Goal: Transaction & Acquisition: Purchase product/service

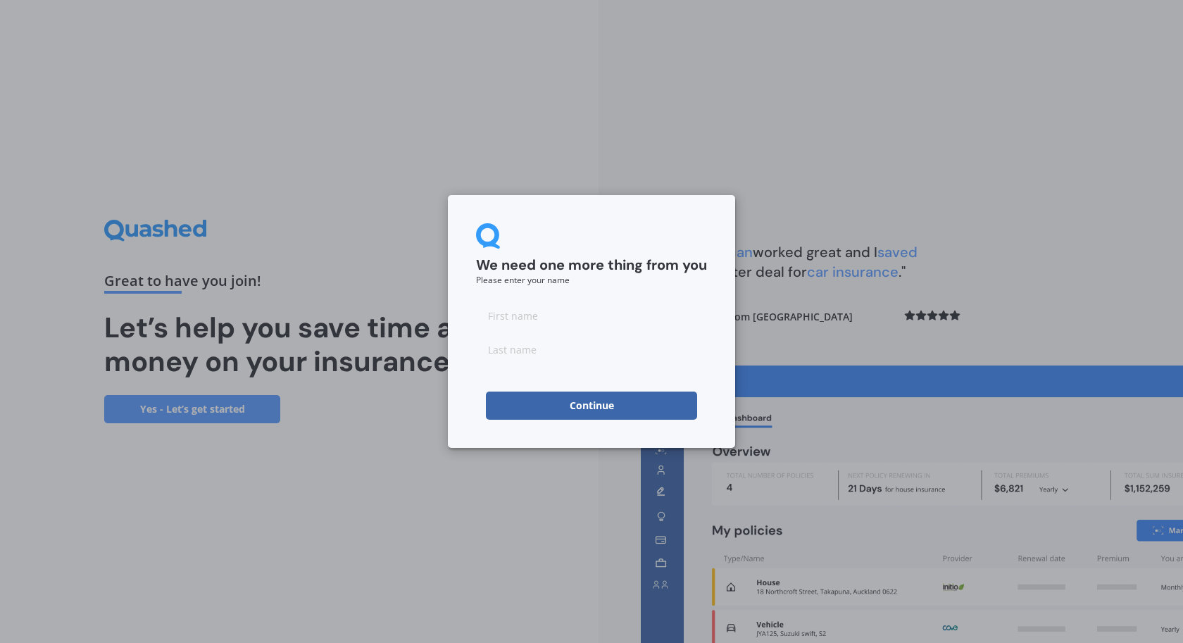
click at [544, 322] on input at bounding box center [591, 315] width 231 height 28
type input "1"
click at [538, 352] on input at bounding box center [591, 349] width 231 height 28
type input "2"
click at [546, 417] on button "Continue" at bounding box center [591, 406] width 211 height 28
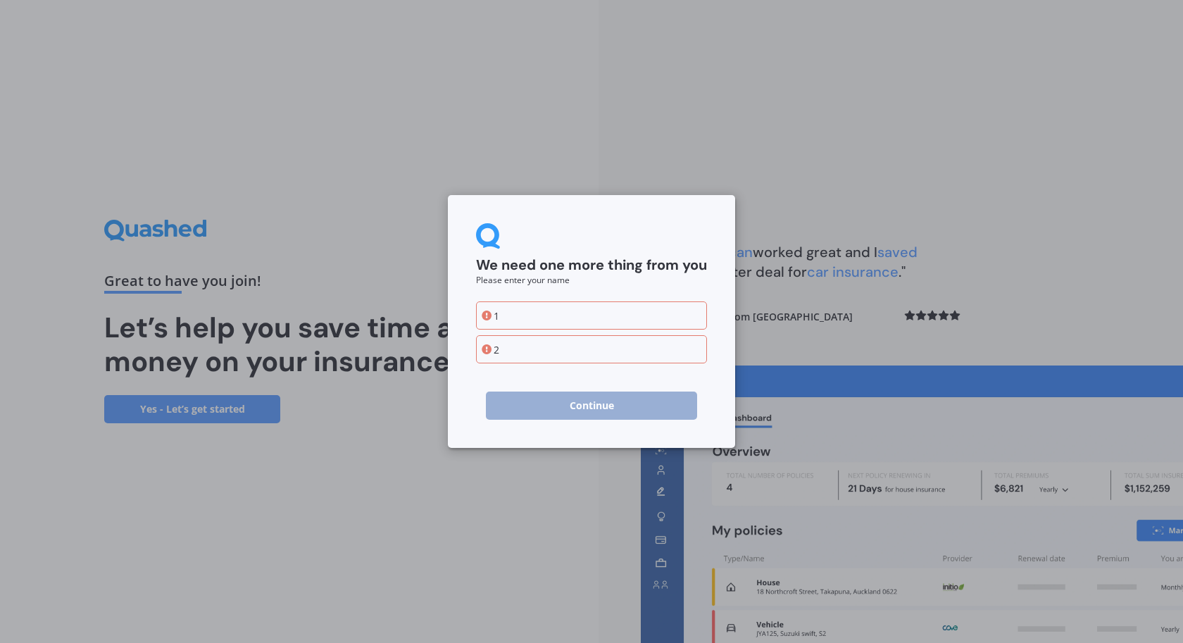
click at [531, 311] on input "1" at bounding box center [591, 315] width 231 height 28
type input "e"
click at [530, 352] on input "2" at bounding box center [591, 349] width 231 height 28
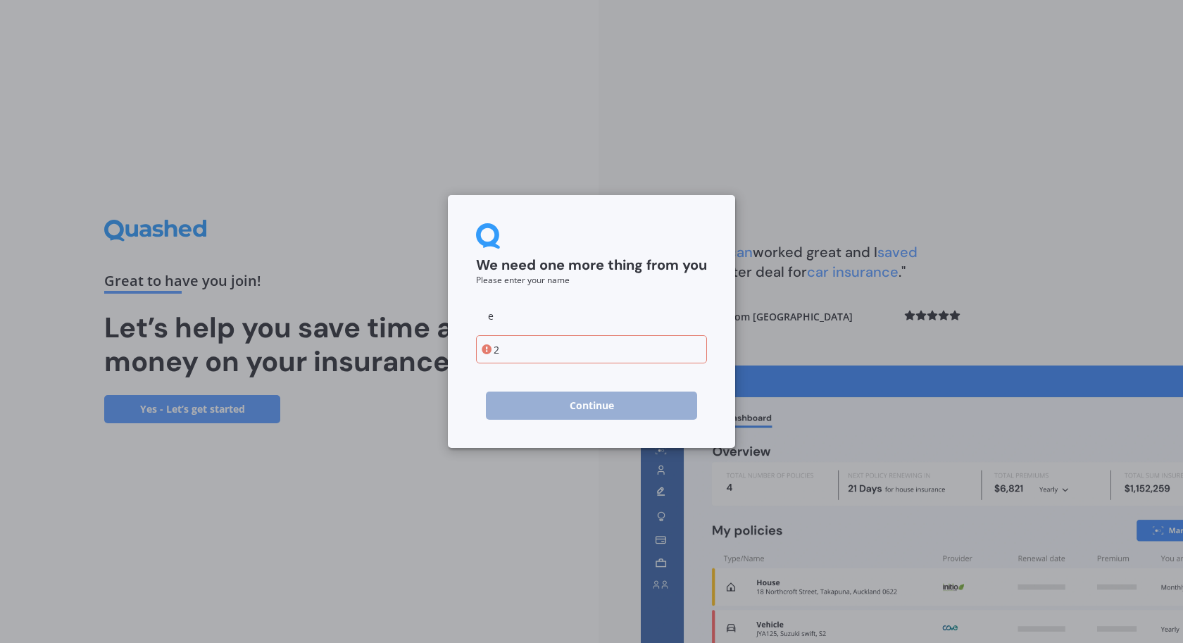
type input "e"
click at [558, 418] on button "Continue" at bounding box center [591, 406] width 211 height 28
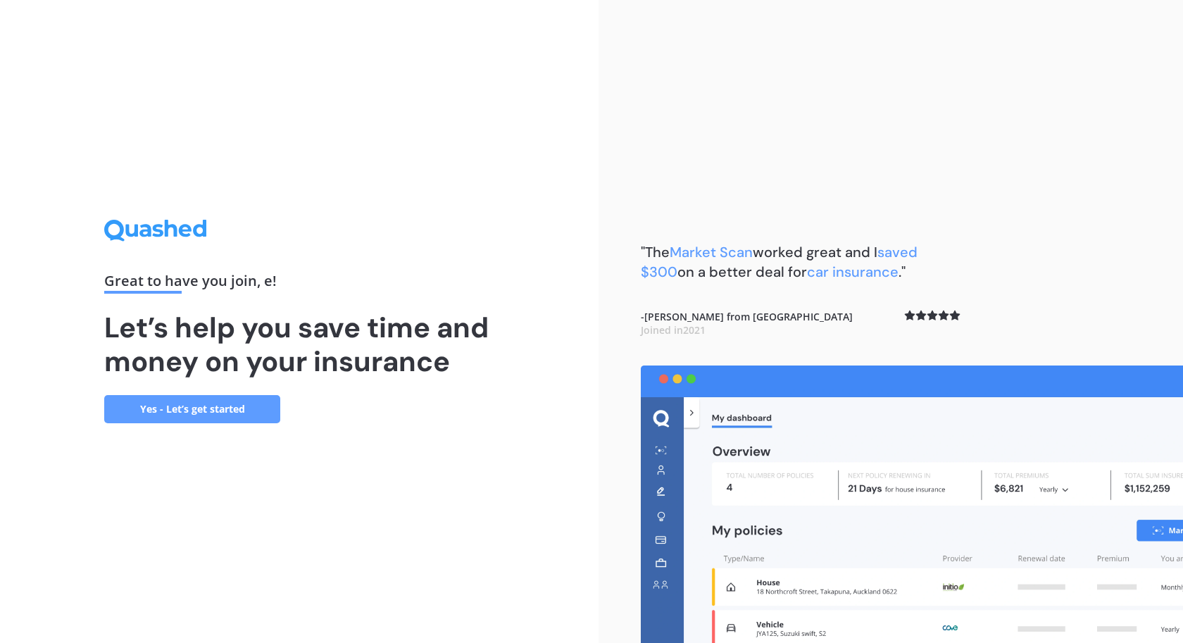
click at [220, 408] on link "Yes - Let’s get started" at bounding box center [192, 409] width 176 height 28
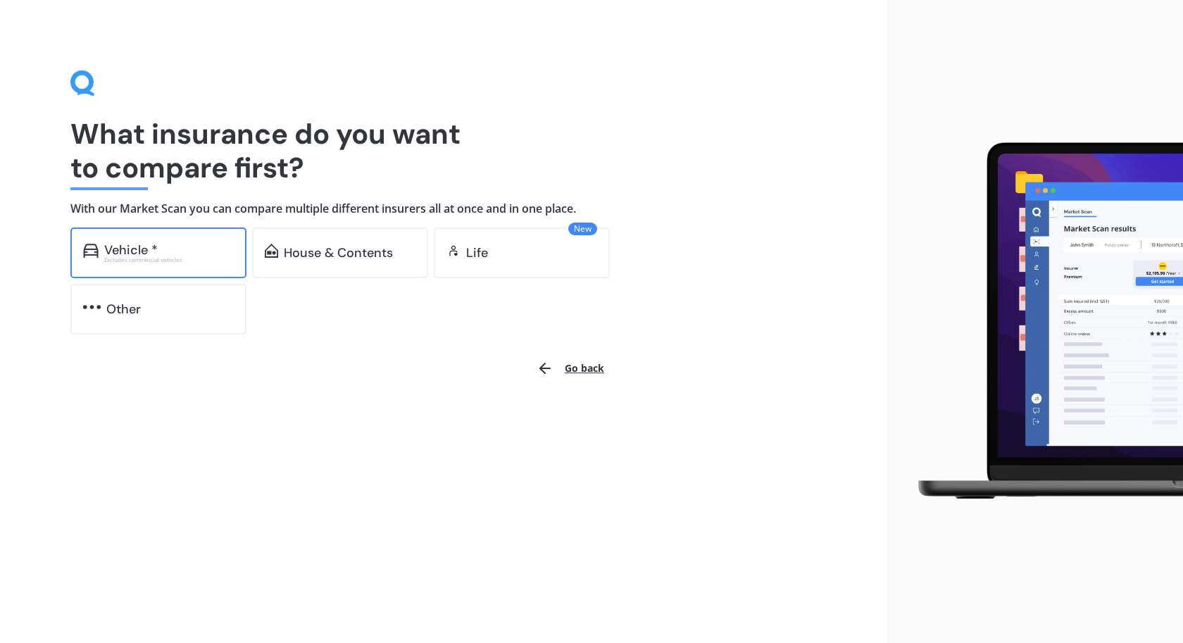
click at [168, 267] on div "Vehicle * Excludes commercial vehicles" at bounding box center [158, 252] width 176 height 51
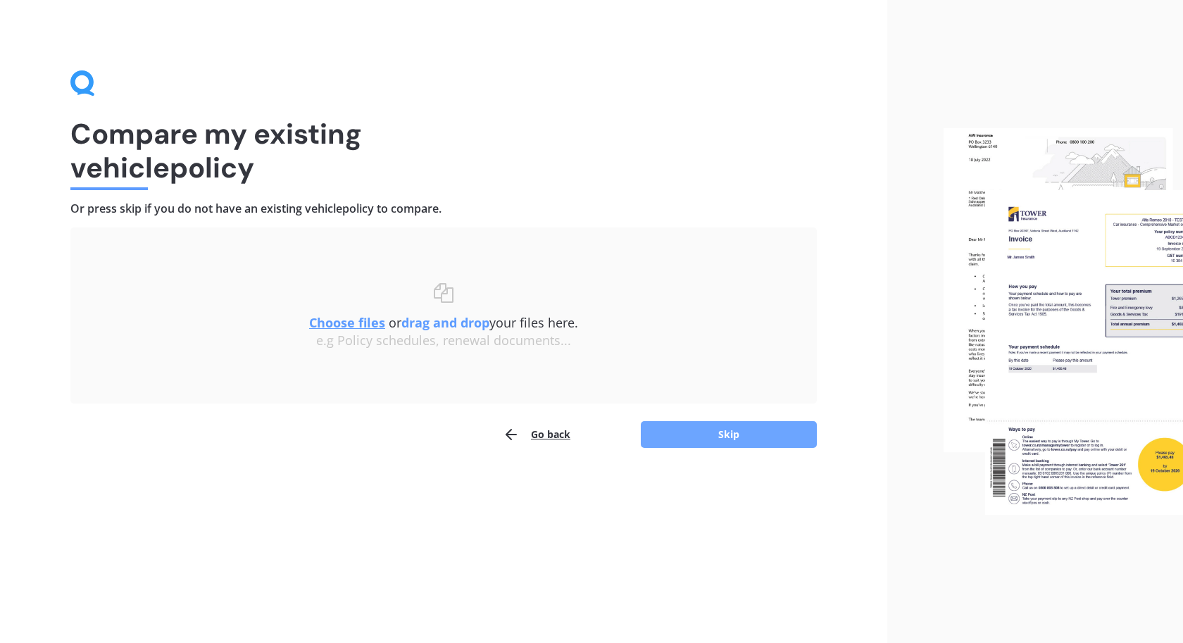
click at [711, 439] on button "Skip" at bounding box center [729, 434] width 176 height 27
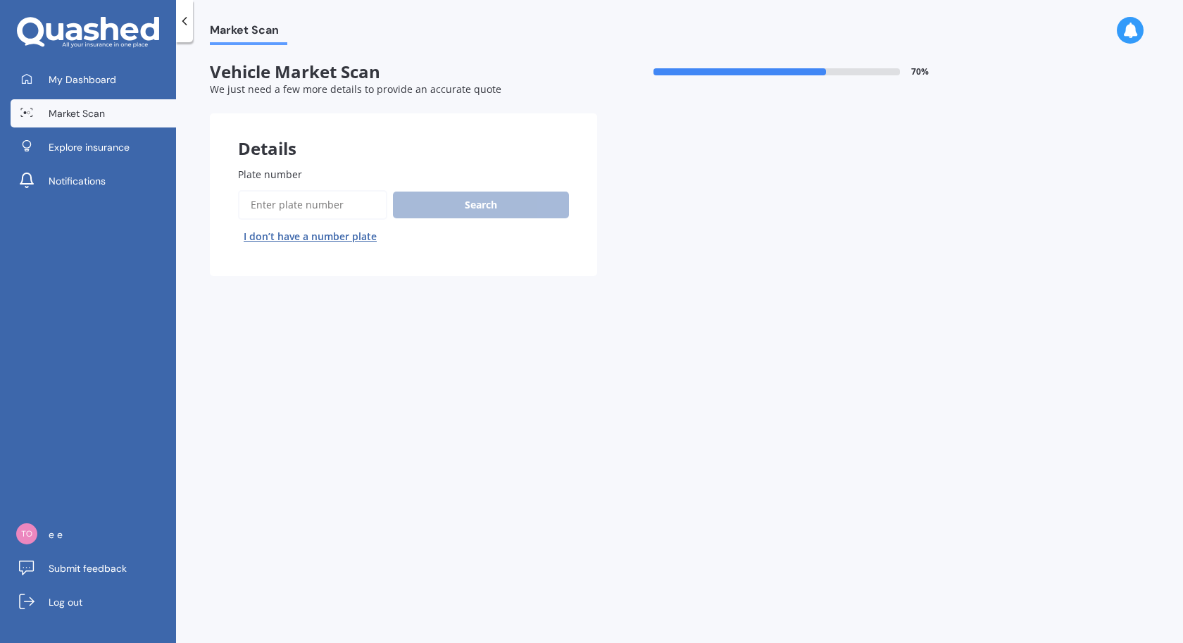
click at [291, 208] on input "Plate number" at bounding box center [312, 205] width 149 height 30
type input "kbt216"
click at [437, 205] on button "Search" at bounding box center [481, 205] width 176 height 27
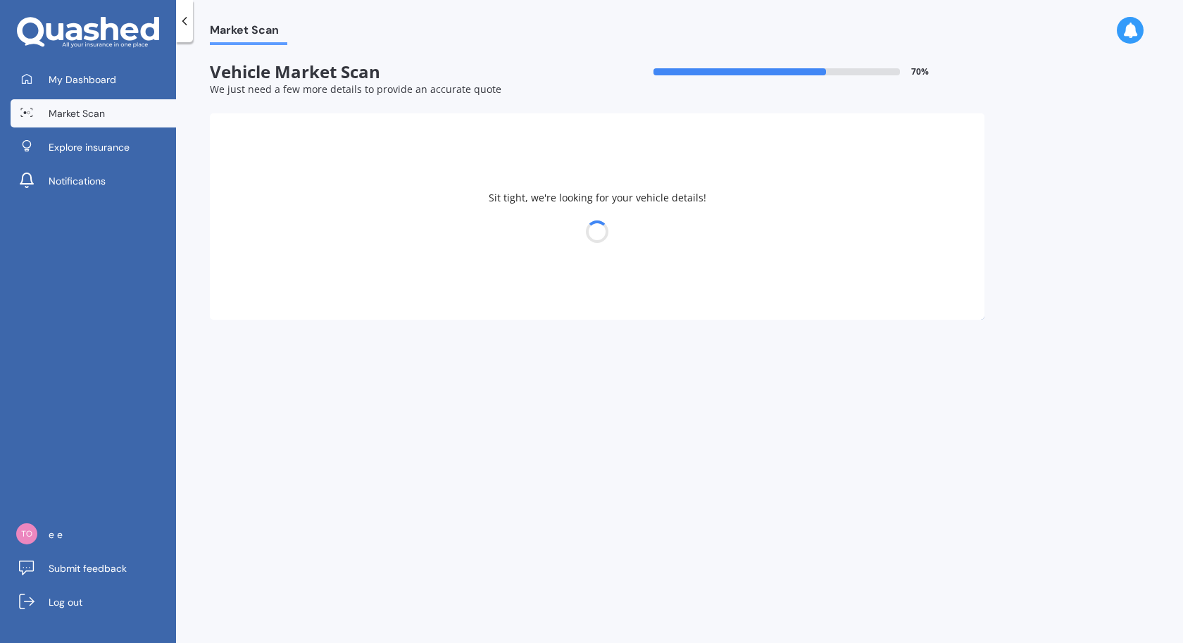
select select "TOYOTA"
select select "VITZ"
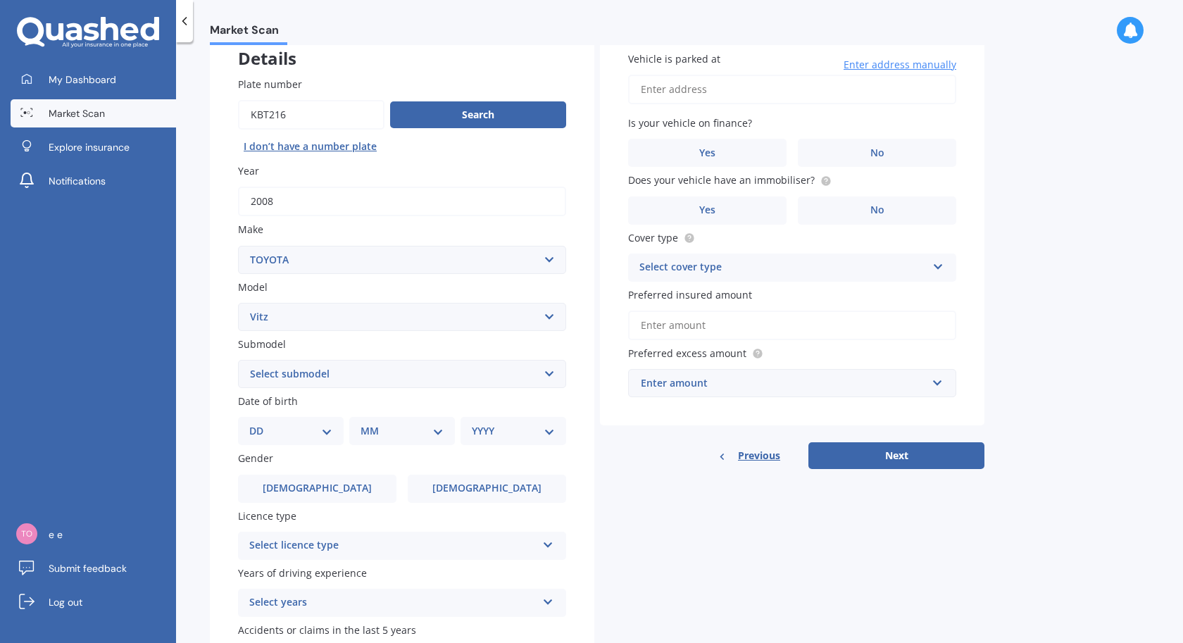
scroll to position [175, 0]
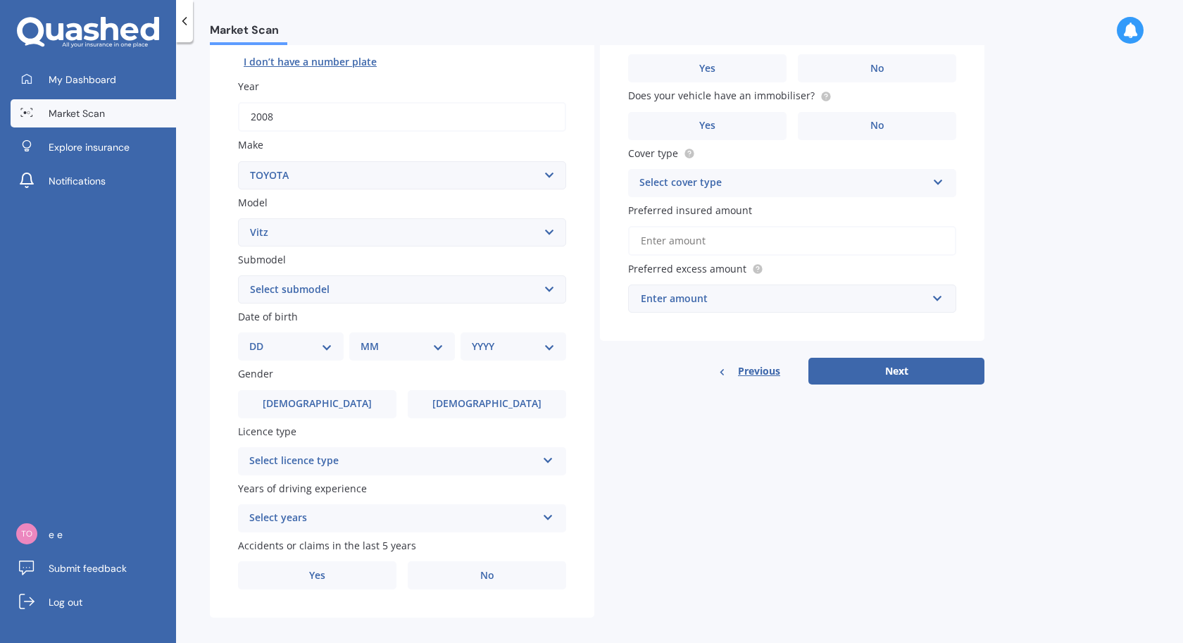
click at [315, 343] on select "DD 01 02 03 04 05 06 07 08 09 10 11 12 13 14 15 16 17 18 19 20 21 22 23 24 25 2…" at bounding box center [290, 346] width 83 height 15
select select "19"
click option "19" at bounding box center [0, 0] width 0 height 0
select select "04"
click option "04" at bounding box center [0, 0] width 0 height 0
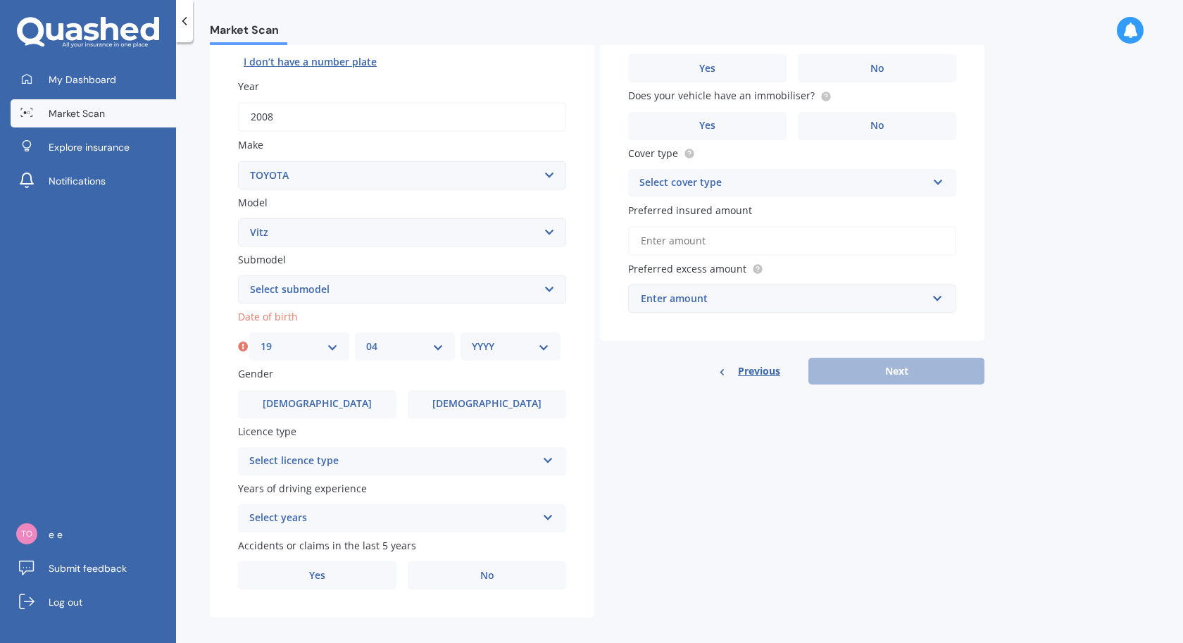
select select "1991"
click option "1991" at bounding box center [0, 0] width 0 height 0
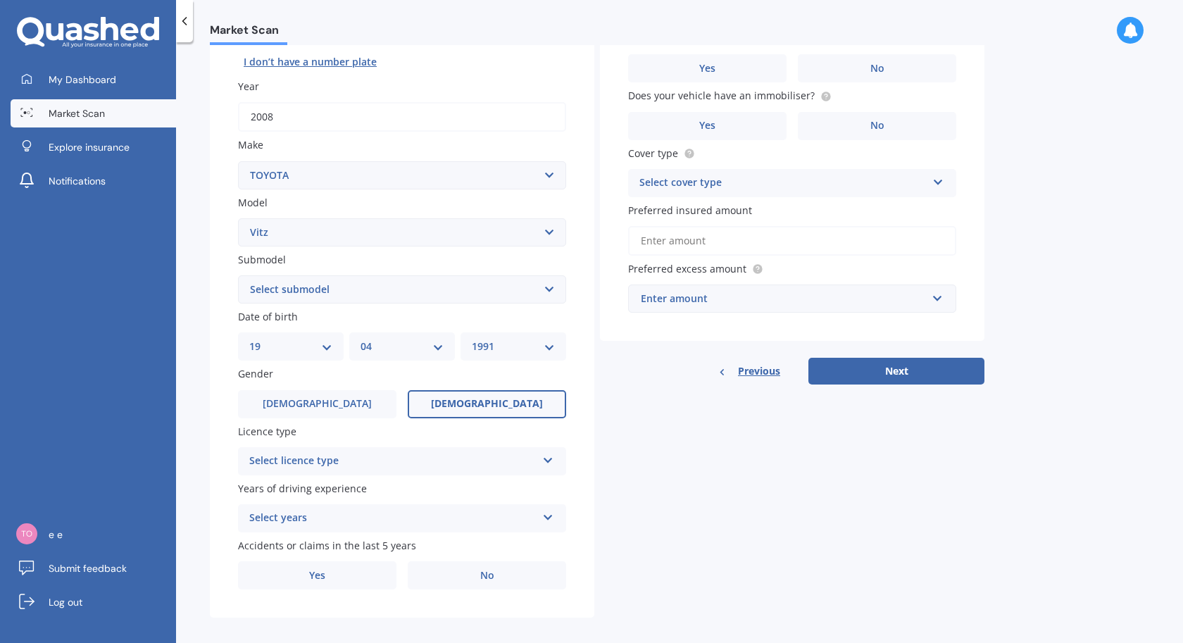
click at [512, 408] on label "[DEMOGRAPHIC_DATA]" at bounding box center [487, 404] width 158 height 28
click at [0, 0] on input "[DEMOGRAPHIC_DATA]" at bounding box center [0, 0] width 0 height 0
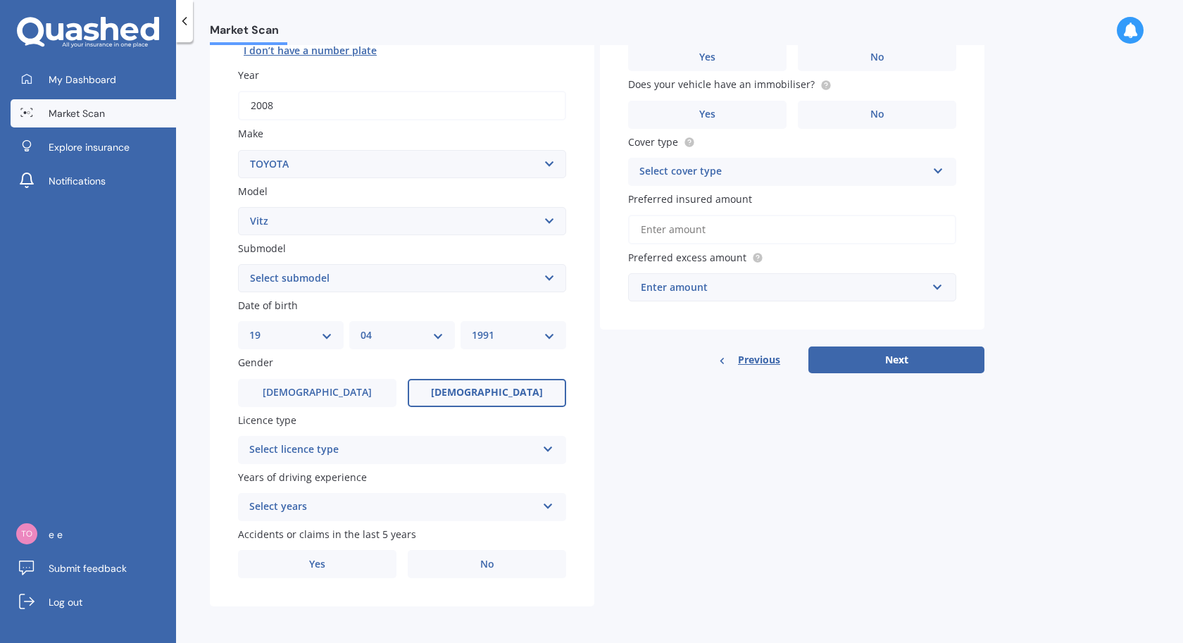
click at [536, 449] on div "Select licence type" at bounding box center [392, 450] width 287 height 17
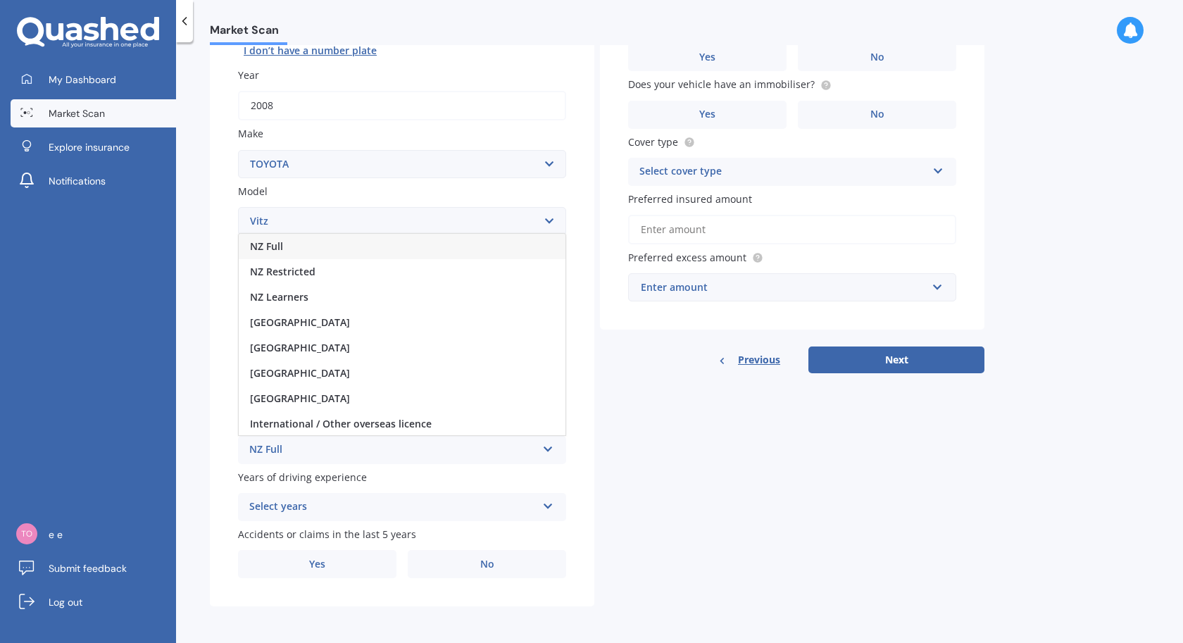
click at [290, 253] on div "NZ Full" at bounding box center [402, 246] width 327 height 25
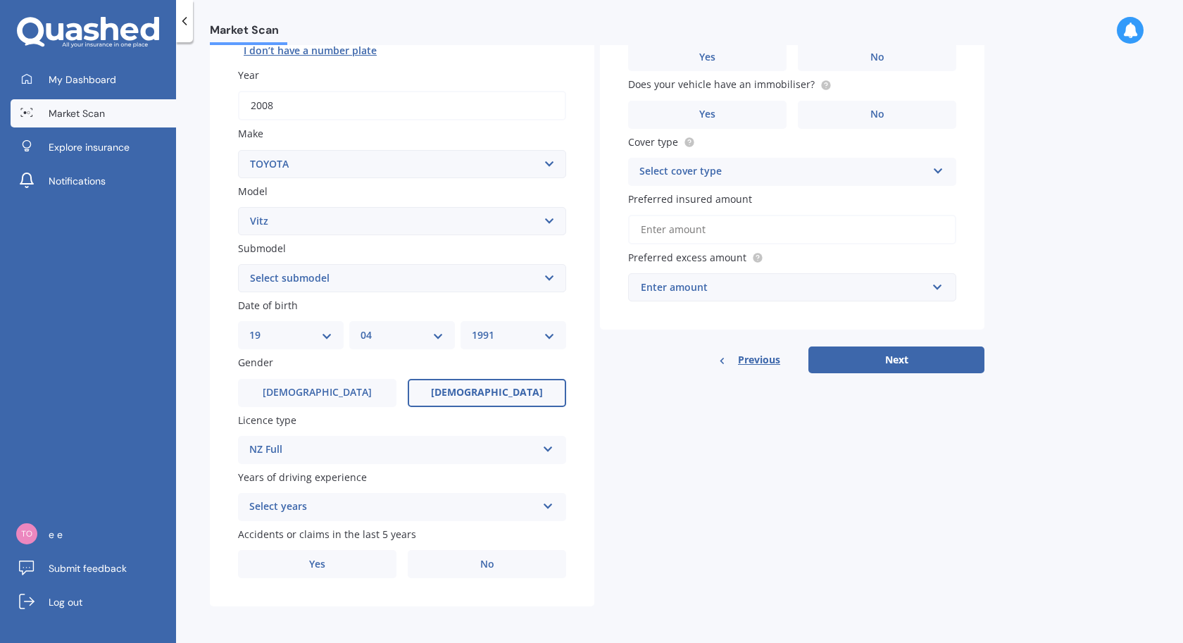
click at [401, 506] on div "Select years" at bounding box center [392, 507] width 287 height 17
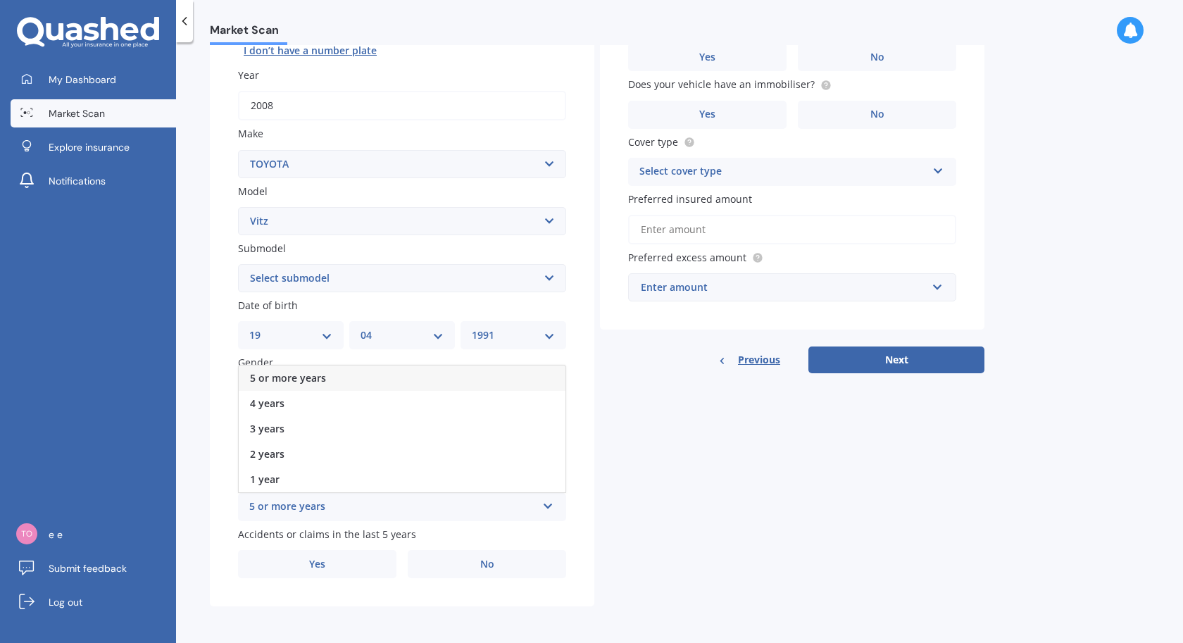
click at [299, 380] on span "5 or more years" at bounding box center [288, 377] width 76 height 13
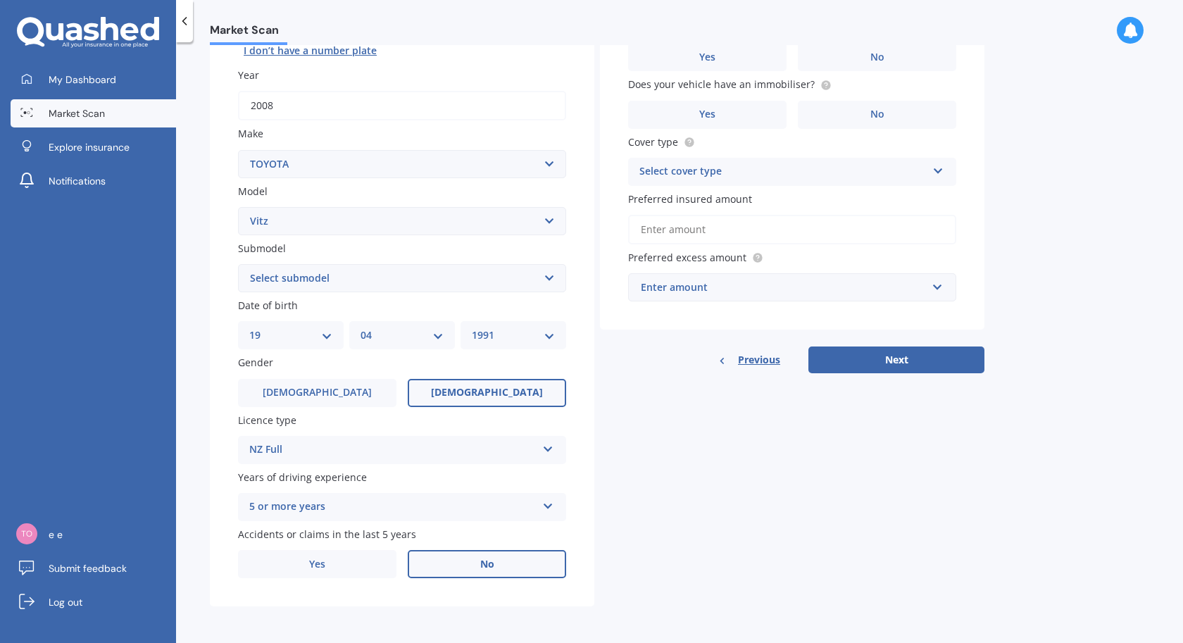
click at [477, 567] on label "No" at bounding box center [487, 564] width 158 height 28
click at [0, 0] on input "No" at bounding box center [0, 0] width 0 height 0
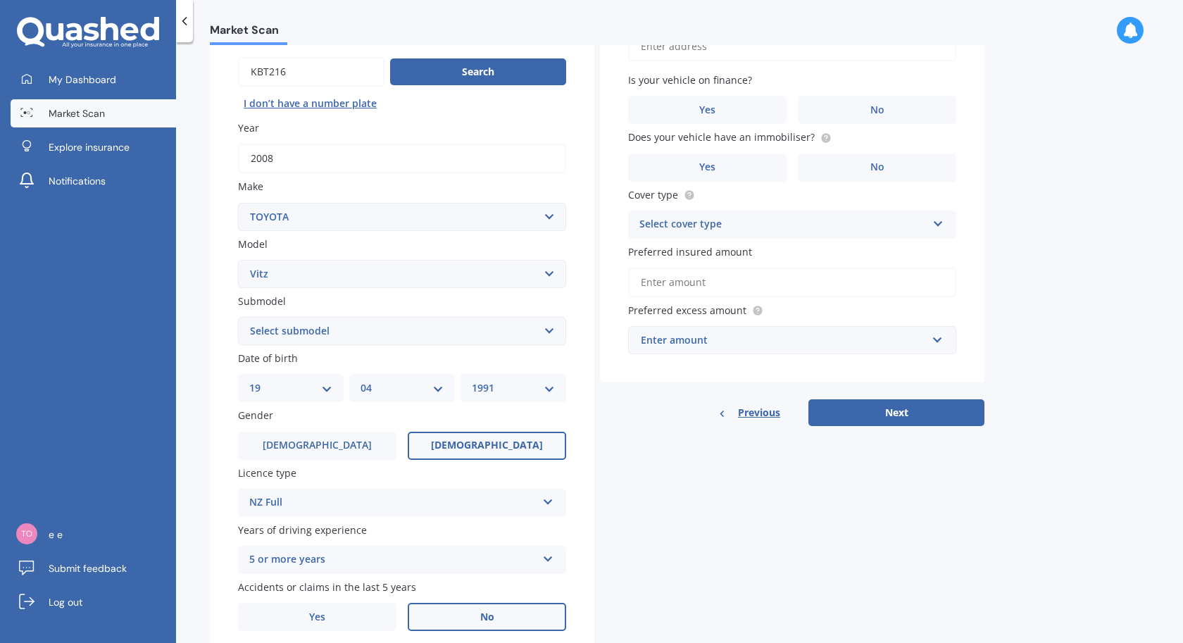
scroll to position [0, 0]
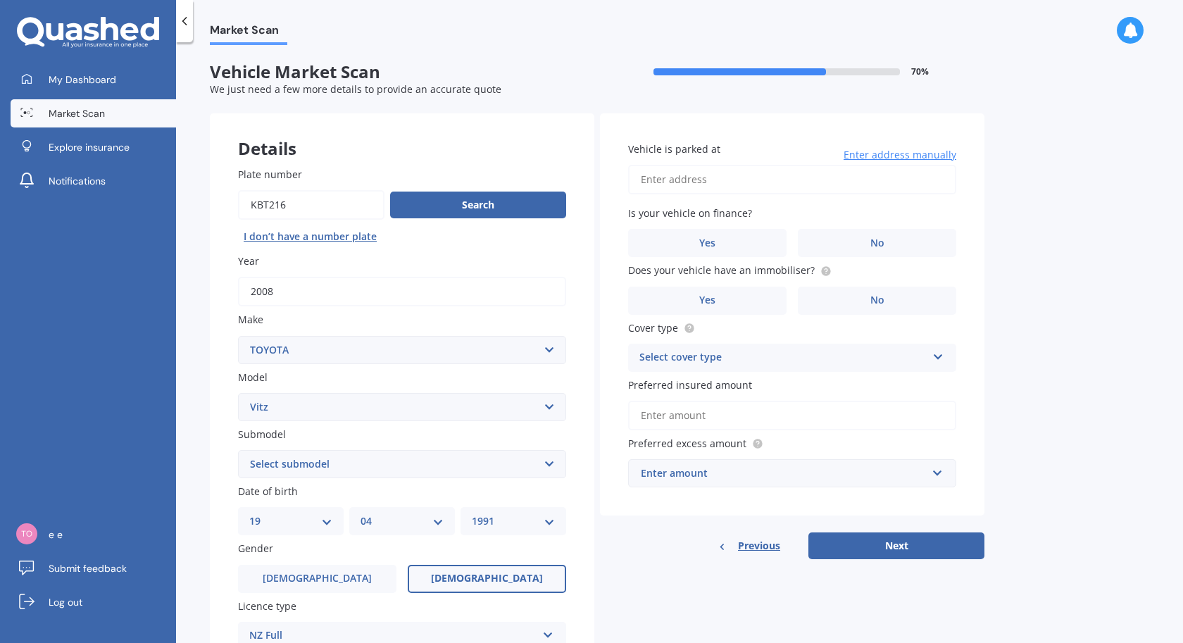
click at [727, 180] on input "Vehicle is parked at" at bounding box center [792, 180] width 328 height 30
type input "[STREET_ADDRESS]"
click at [892, 242] on label "No" at bounding box center [877, 243] width 158 height 28
click at [0, 0] on input "No" at bounding box center [0, 0] width 0 height 0
click at [751, 306] on label "Yes" at bounding box center [707, 301] width 158 height 28
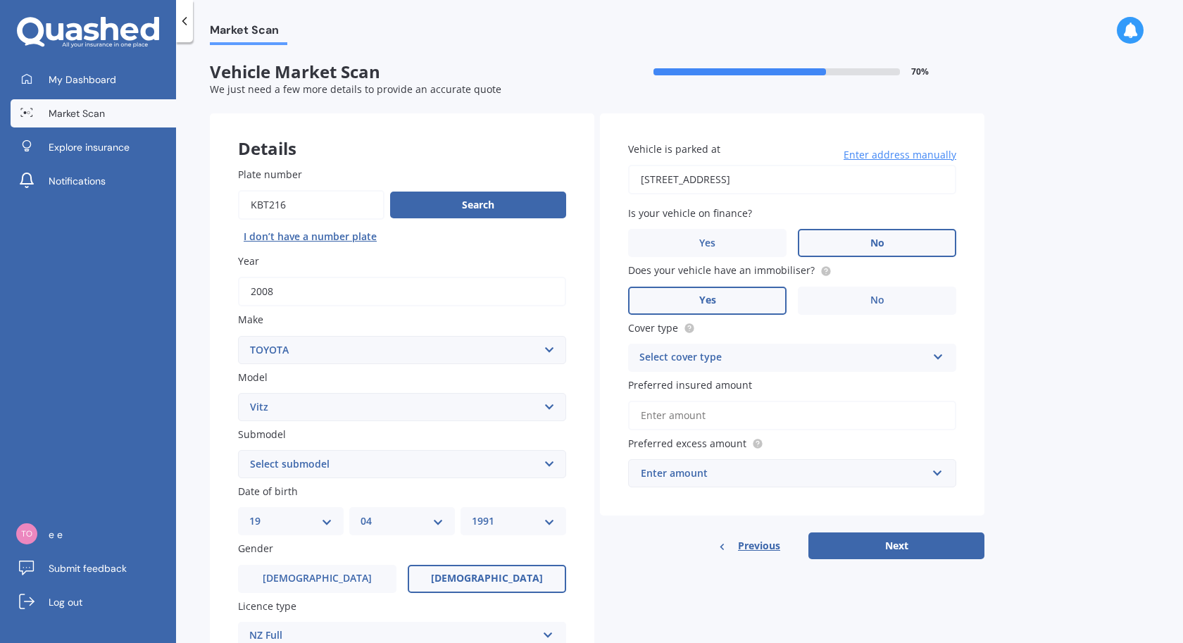
click at [0, 0] on input "Yes" at bounding box center [0, 0] width 0 height 0
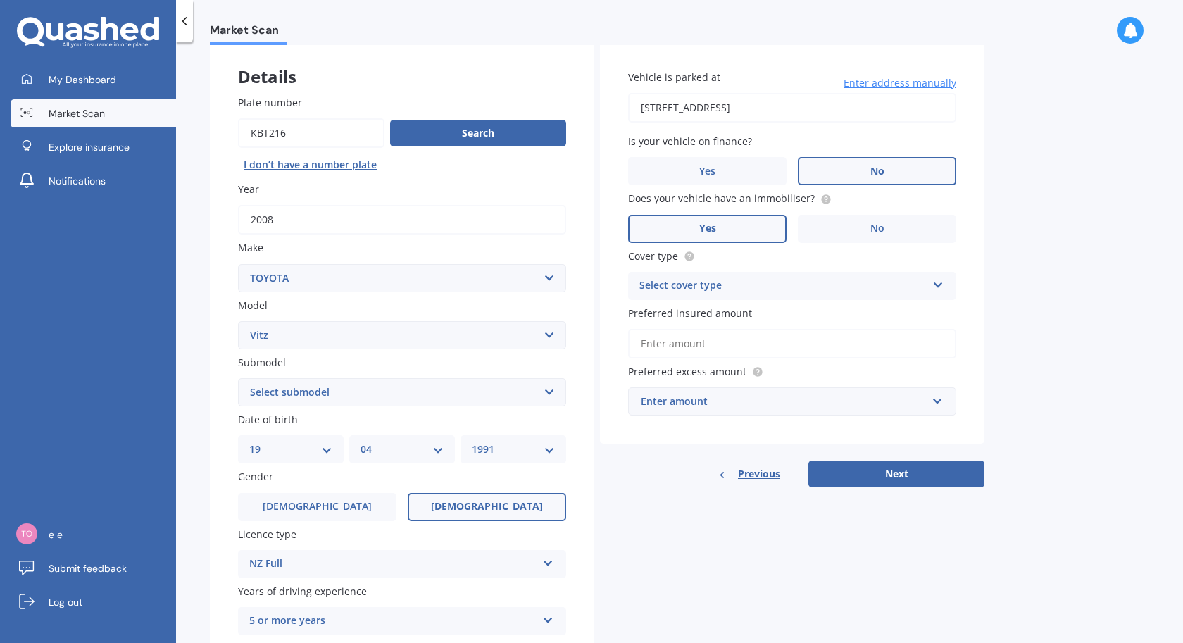
scroll to position [87, 0]
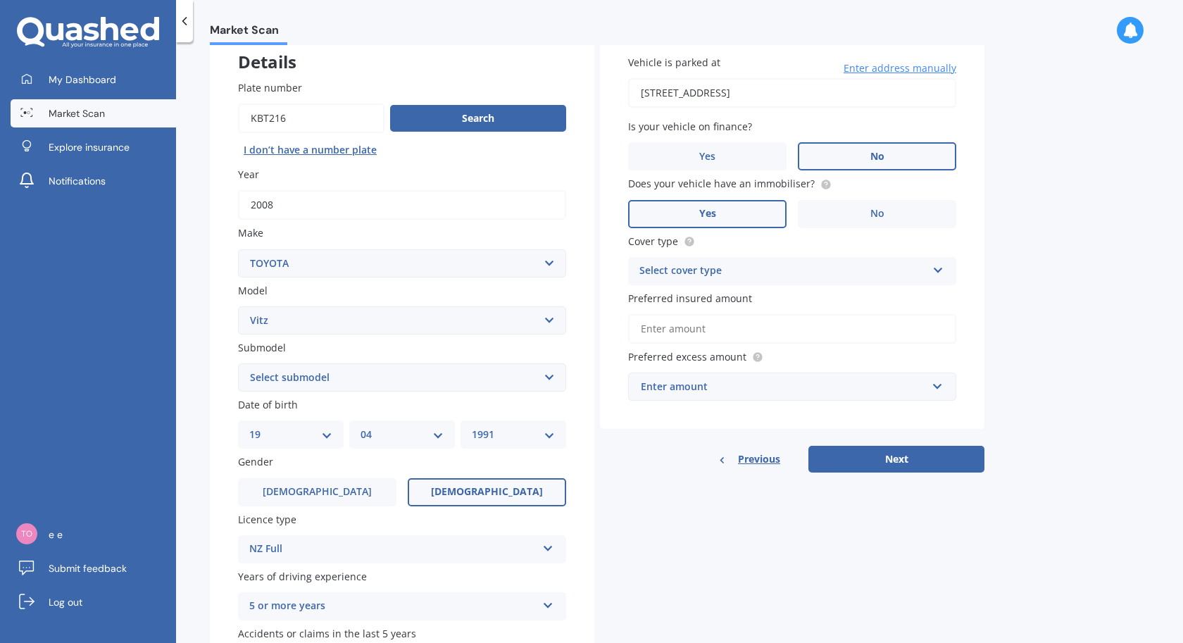
click at [808, 280] on div "Select cover type Comprehensive Third Party, Fire & Theft Third Party" at bounding box center [792, 271] width 328 height 28
click at [695, 305] on span "Comprehensive" at bounding box center [677, 298] width 75 height 13
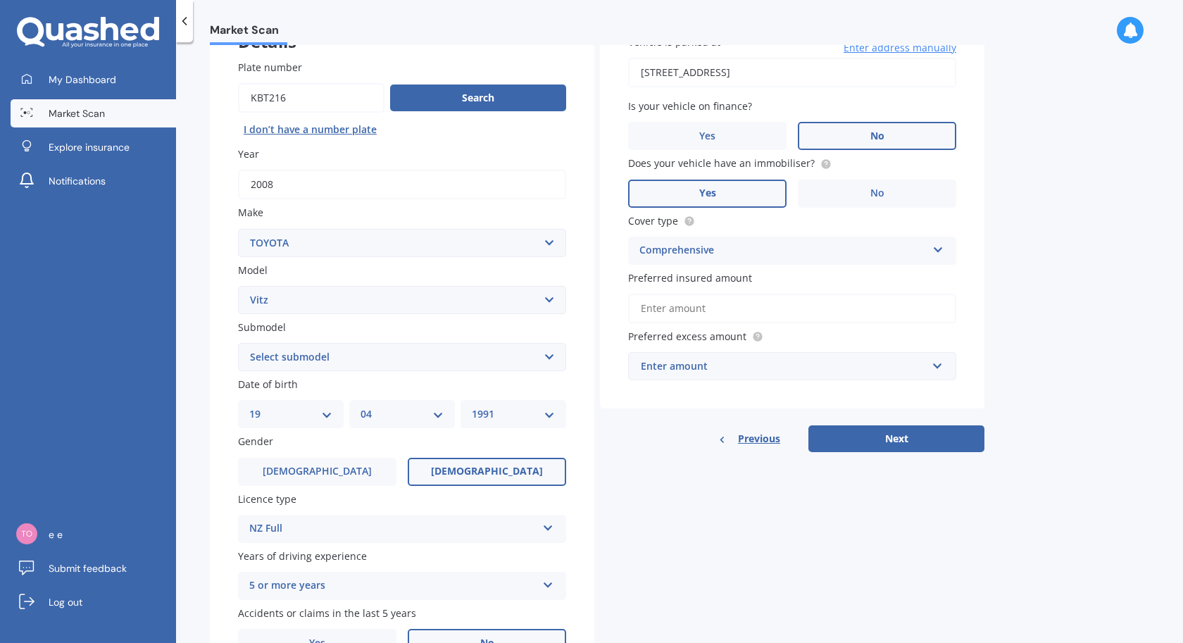
scroll to position [110, 0]
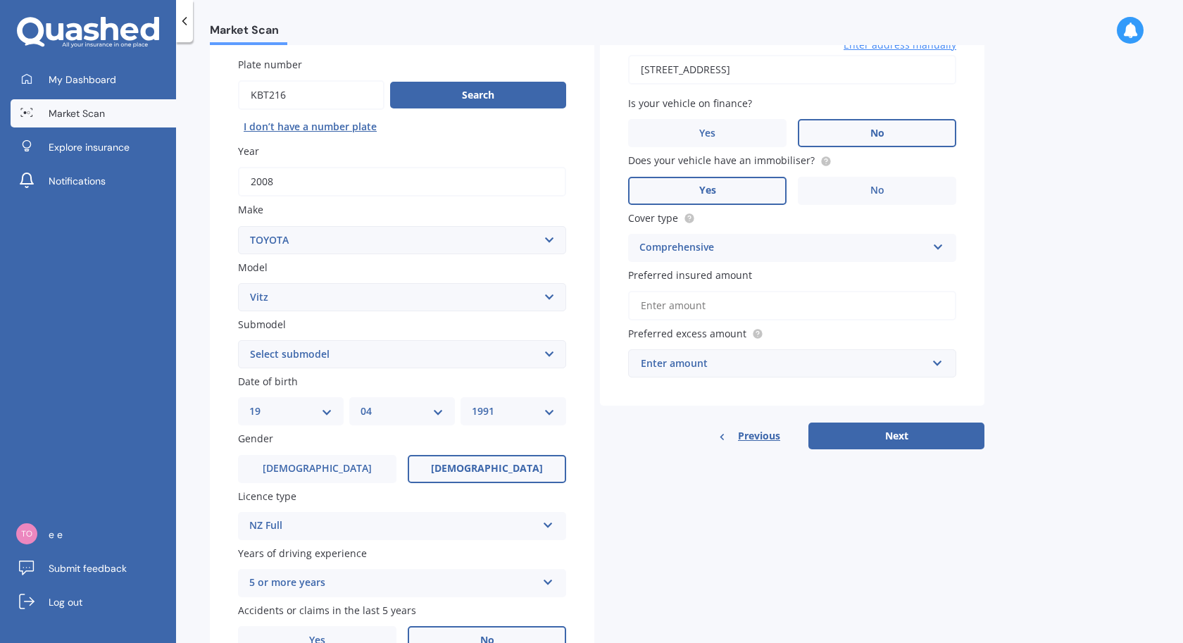
click at [713, 309] on input "Preferred insured amount" at bounding box center [792, 306] width 328 height 30
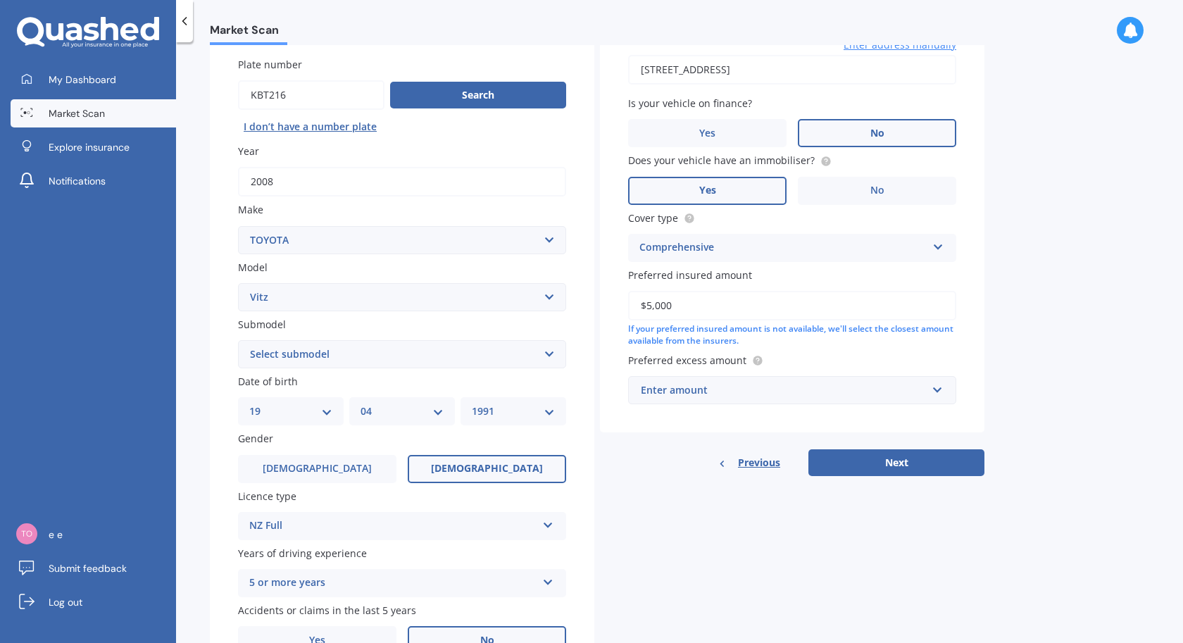
click at [982, 321] on div "Vehicle is parked at [STREET_ADDRESS] Enter address manually Is your vehicle on…" at bounding box center [792, 218] width 385 height 429
click at [652, 306] on input "$5,000" at bounding box center [792, 306] width 328 height 30
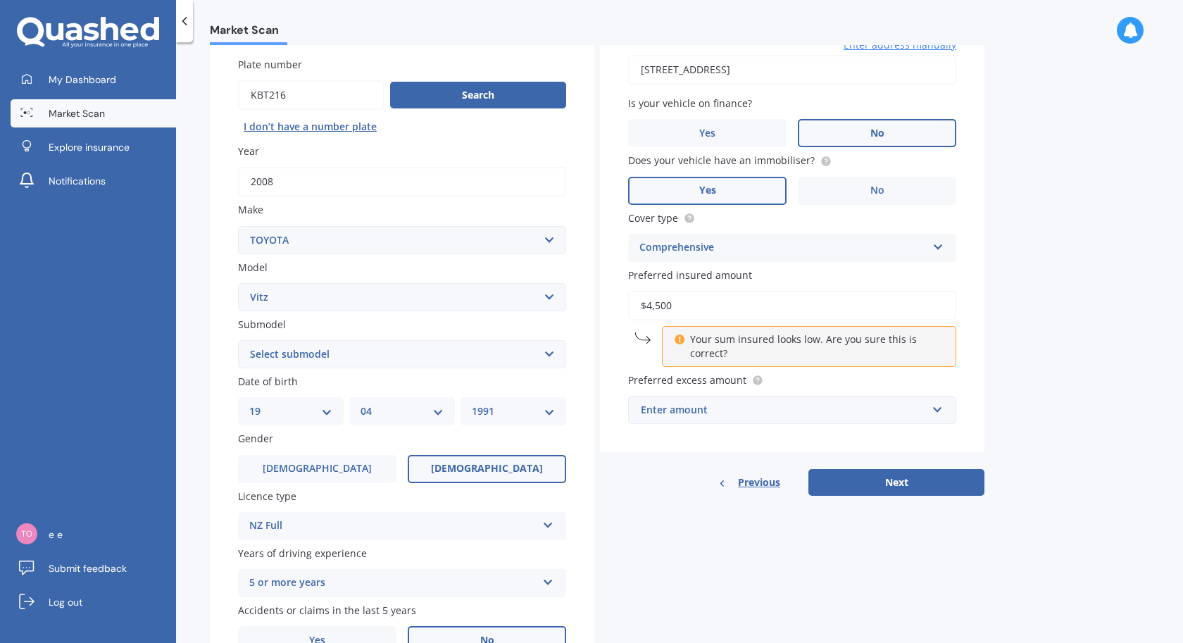
click at [1069, 336] on div "Market Scan Vehicle Market Scan 70 % We just need a few more details to provide…" at bounding box center [679, 345] width 1007 height 601
click at [969, 357] on div "Vehicle is parked at [STREET_ADDRESS] Enter address manually Is your vehicle on…" at bounding box center [792, 228] width 385 height 449
click at [790, 354] on p "Your sum insured looks low. Are you sure this is correct?" at bounding box center [814, 346] width 249 height 28
click at [678, 318] on input "$4,500" at bounding box center [792, 306] width 328 height 30
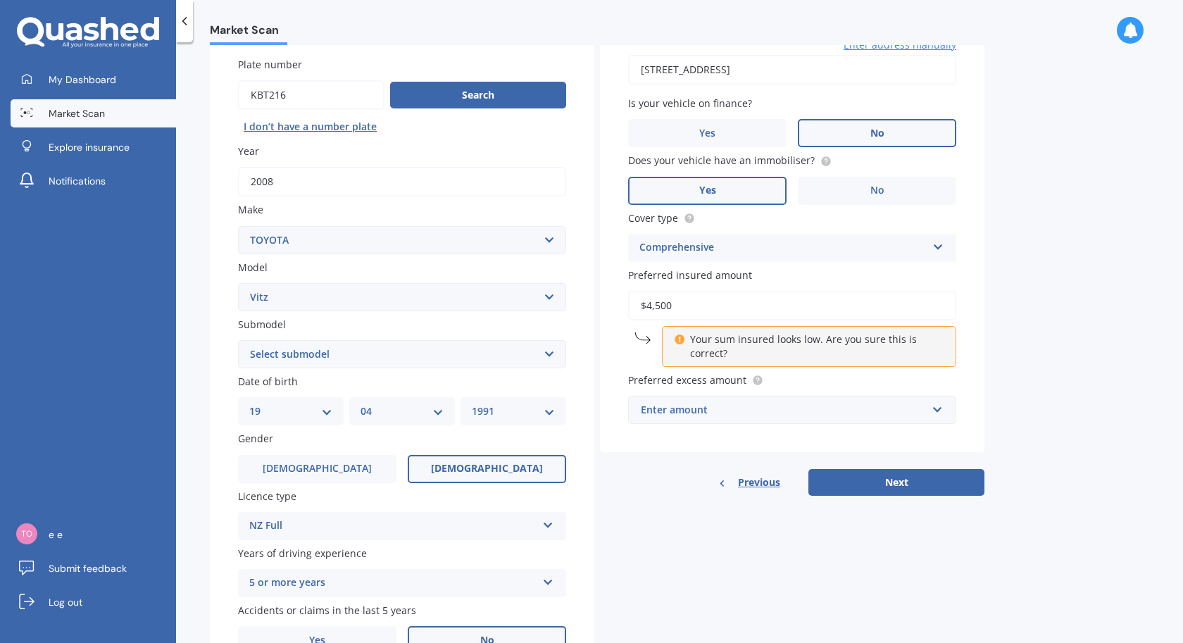
click at [678, 318] on input "$4,500" at bounding box center [792, 306] width 328 height 30
type input "$5"
type input "$4"
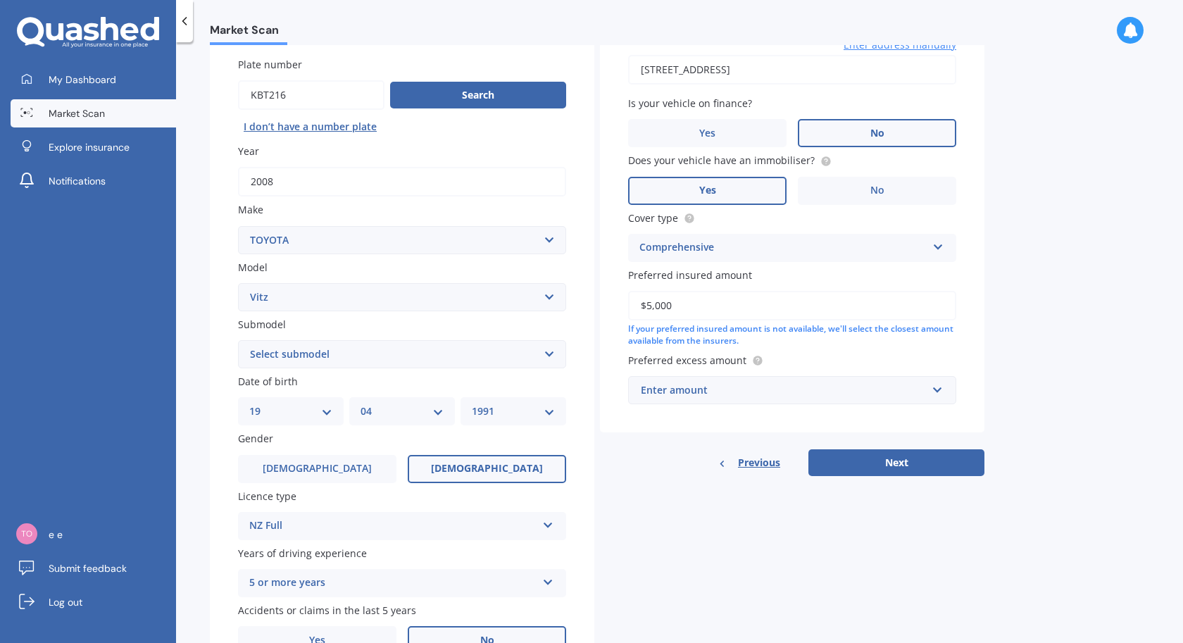
type input "$5,000"
click at [1018, 365] on div "Market Scan Vehicle Market Scan 70 % We just need a few more details to provide…" at bounding box center [679, 345] width 1007 height 601
click at [937, 392] on input "text" at bounding box center [788, 390] width 316 height 27
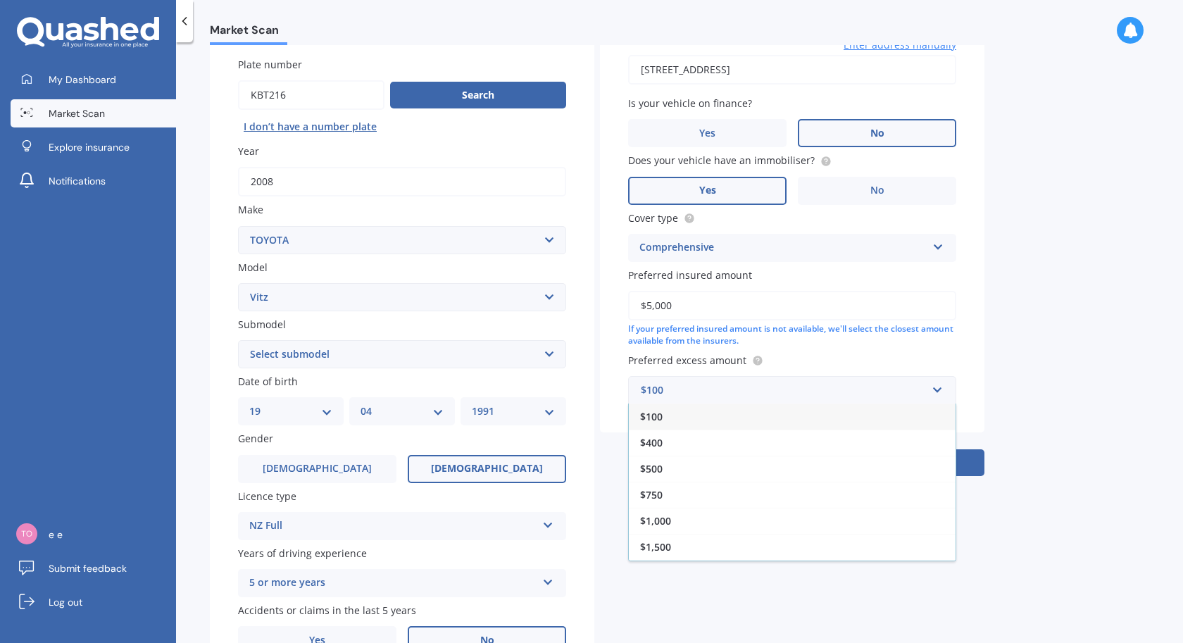
click at [994, 360] on div "Market Scan Vehicle Market Scan 70 % We just need a few more details to provide…" at bounding box center [679, 345] width 1007 height 601
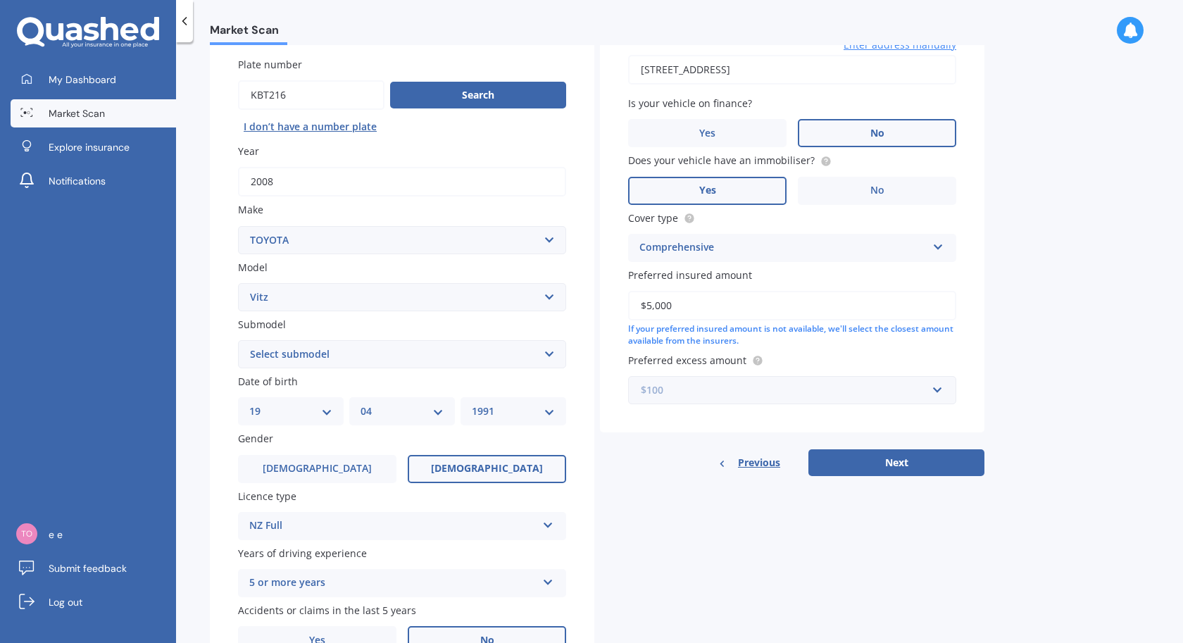
click at [942, 392] on input "text" at bounding box center [788, 390] width 316 height 27
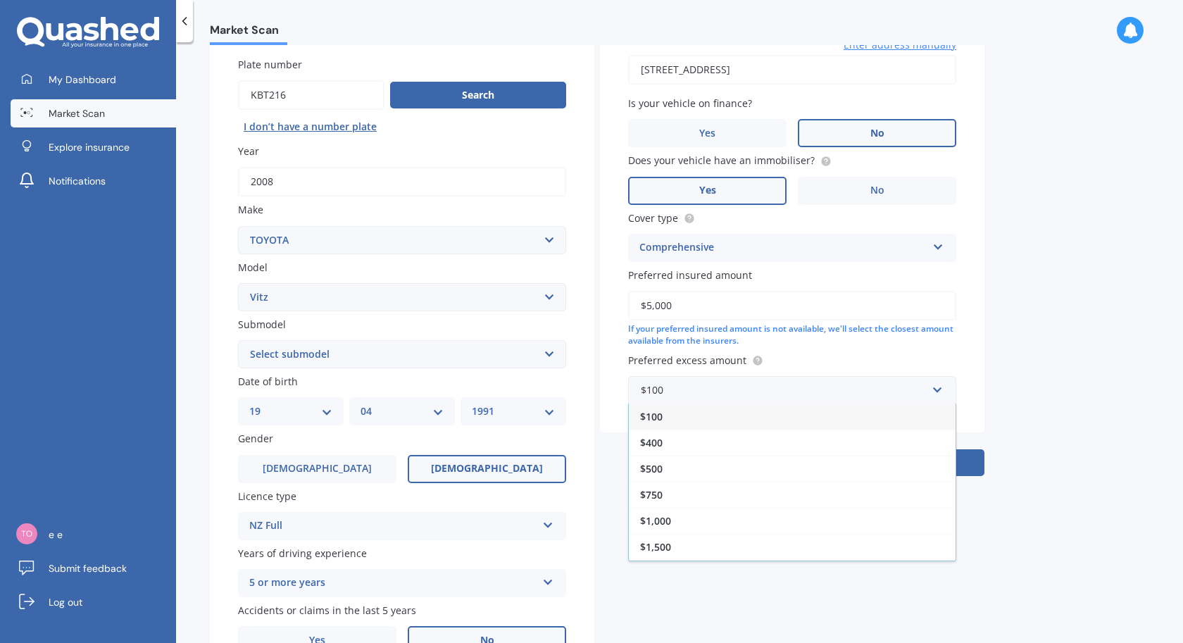
click at [963, 360] on div "Vehicle is parked at [STREET_ADDRESS] Enter address manually Is your vehicle on…" at bounding box center [792, 218] width 385 height 429
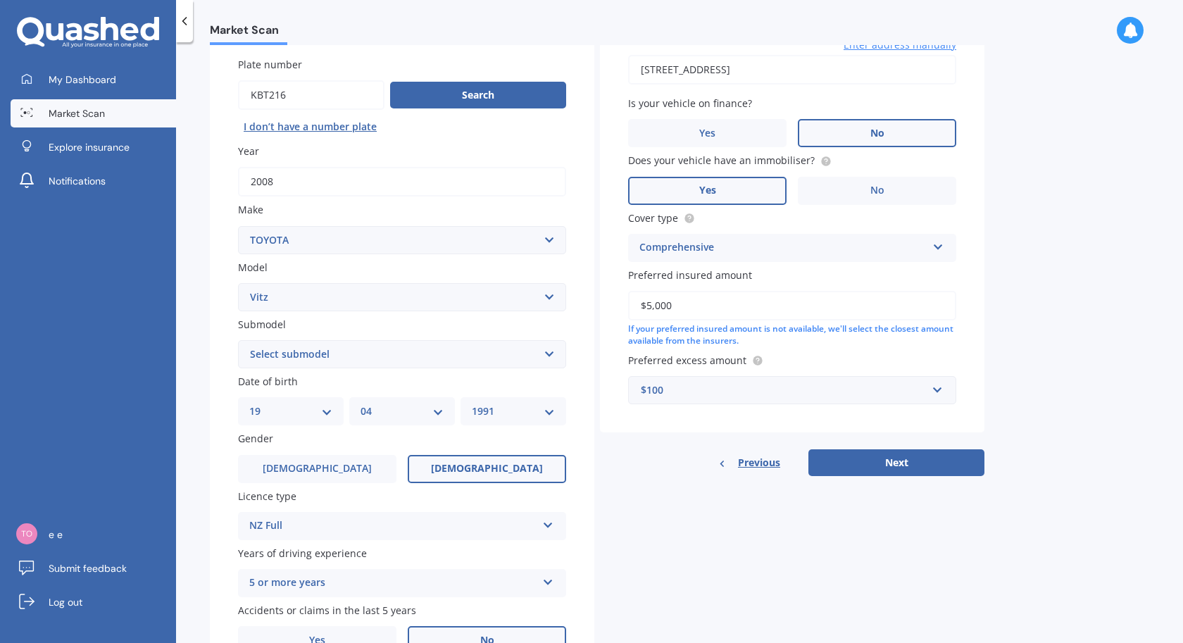
click at [746, 393] on div "$100" at bounding box center [784, 389] width 286 height 15
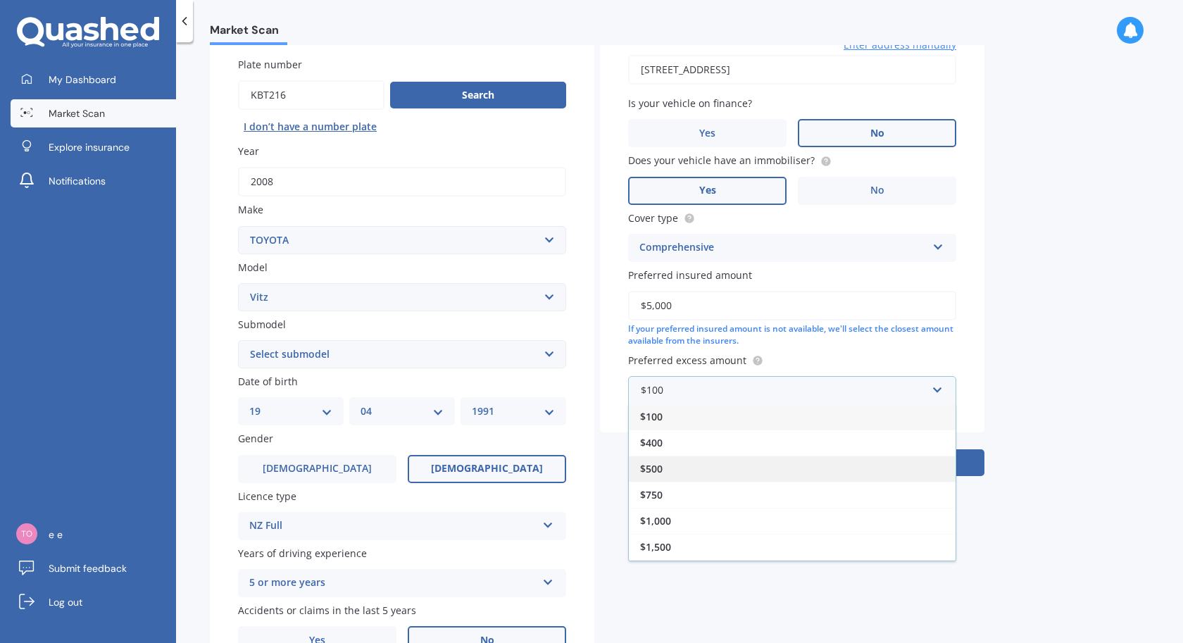
click at [693, 466] on div "$500" at bounding box center [792, 469] width 327 height 26
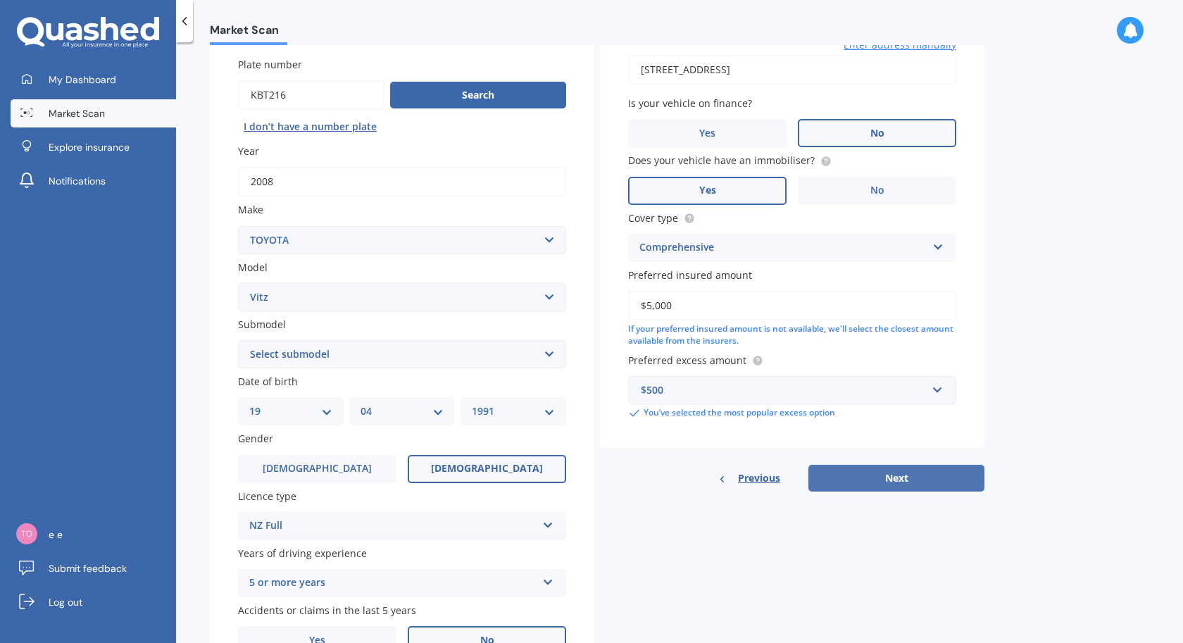
click at [866, 478] on button "Next" at bounding box center [896, 478] width 176 height 27
click at [410, 351] on select "Select submodel (All) Hybrid RS RS Turbo" at bounding box center [402, 354] width 328 height 28
select select "(ALL)"
click option "(All)" at bounding box center [0, 0] width 0 height 0
click at [806, 400] on input "text" at bounding box center [788, 390] width 316 height 27
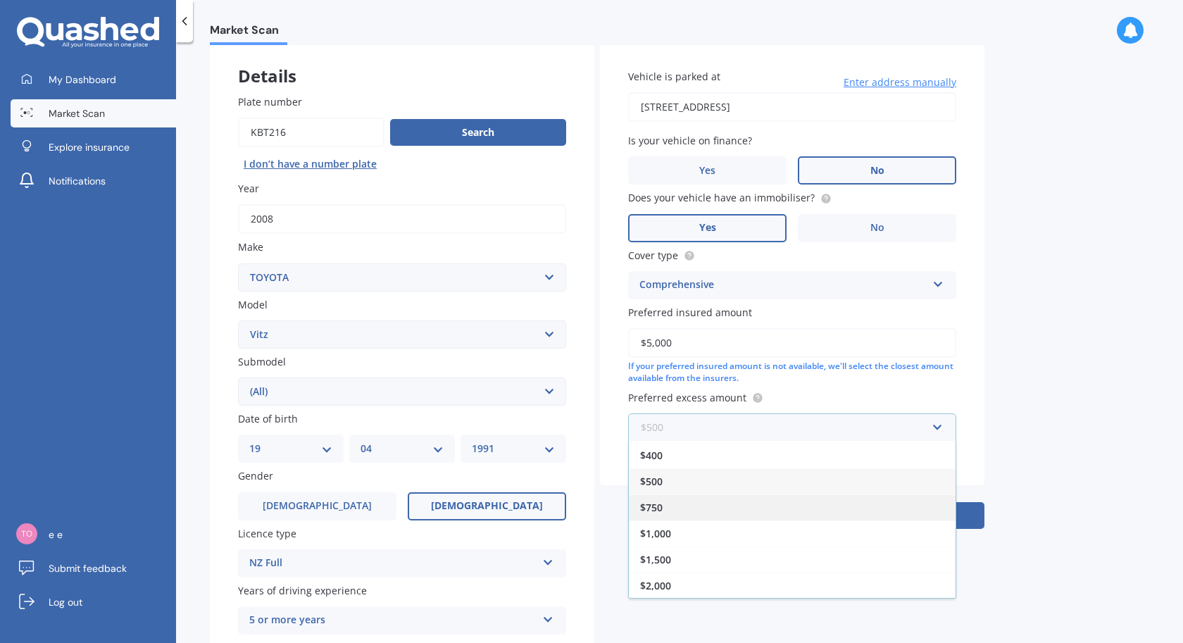
scroll to position [72, 0]
click at [670, 486] on div "$500" at bounding box center [792, 482] width 327 height 26
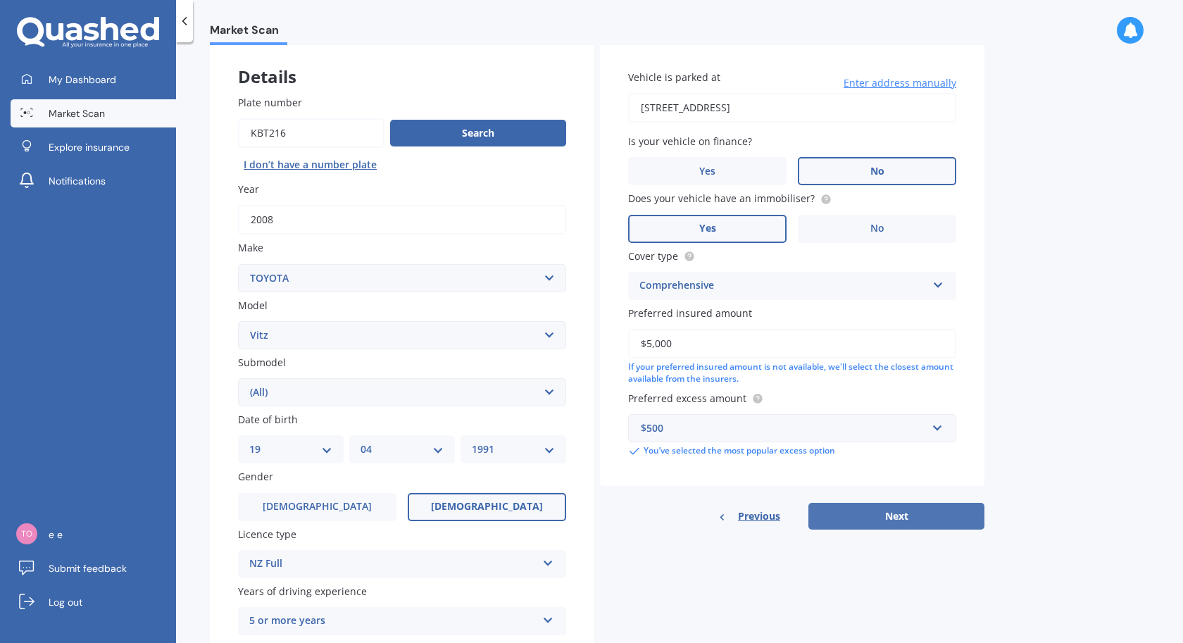
click at [918, 519] on button "Next" at bounding box center [896, 516] width 176 height 27
select select "19"
select select "04"
select select "1991"
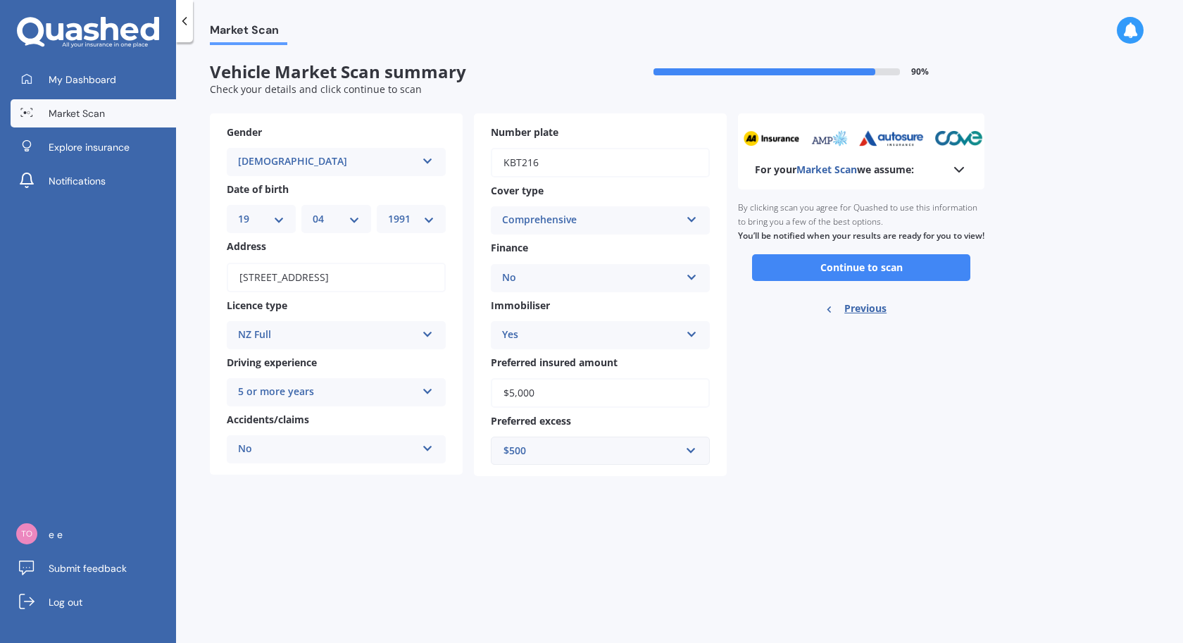
scroll to position [0, 0]
click at [852, 281] on button "Continue to scan" at bounding box center [861, 267] width 218 height 27
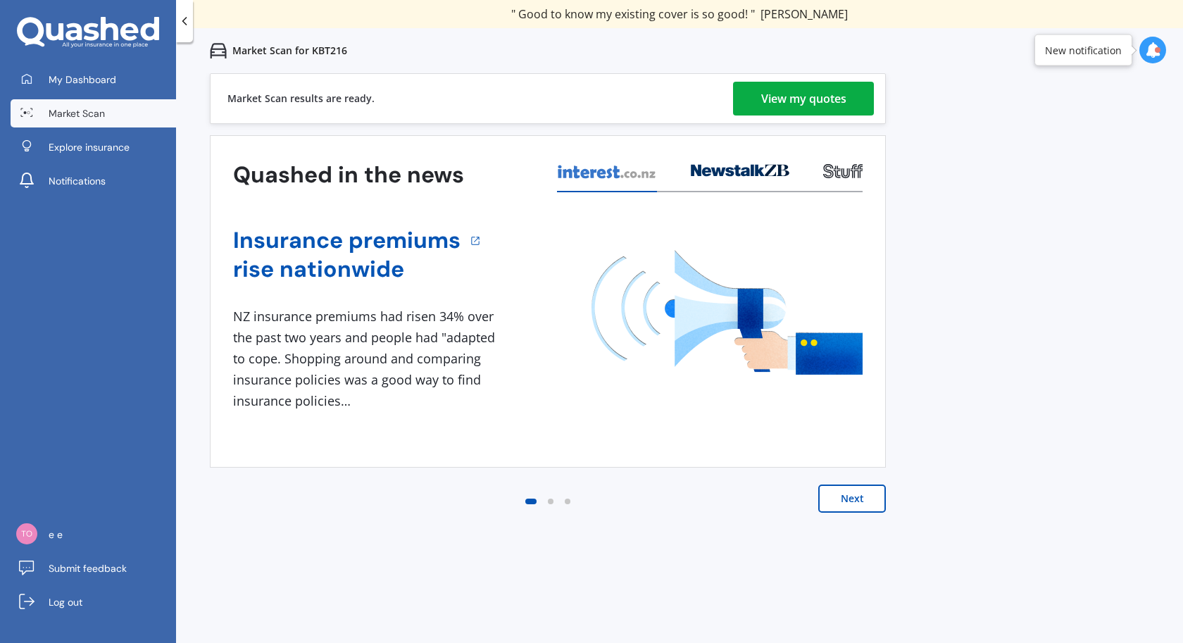
click at [864, 505] on button "Next" at bounding box center [852, 499] width 68 height 28
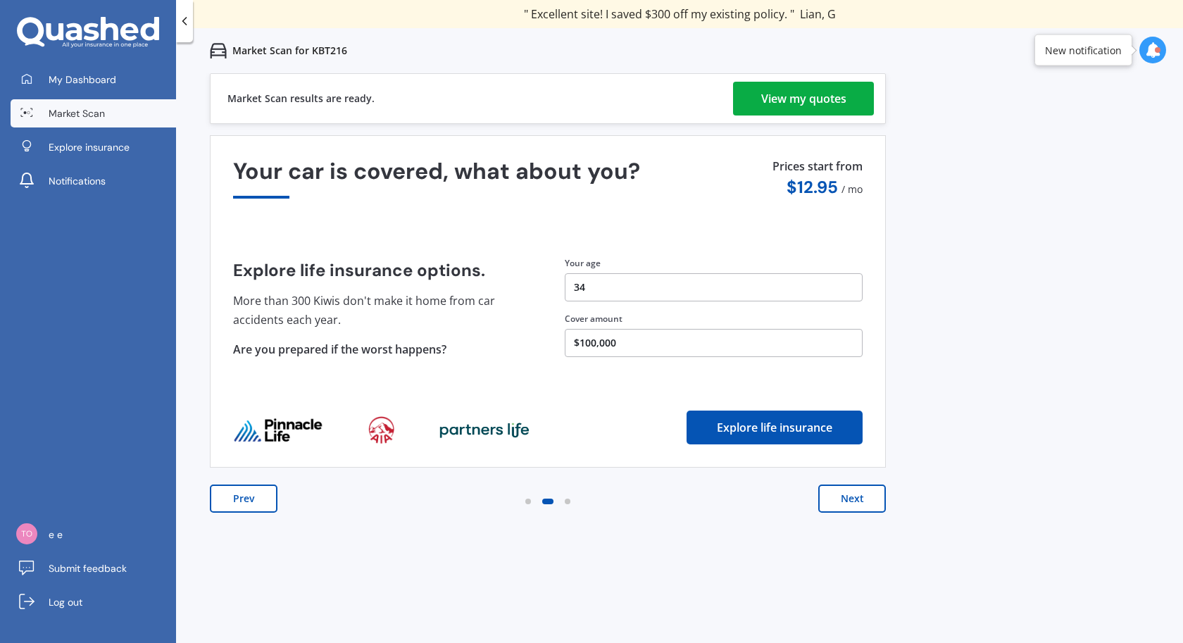
click at [827, 102] on div "View my quotes" at bounding box center [803, 99] width 85 height 34
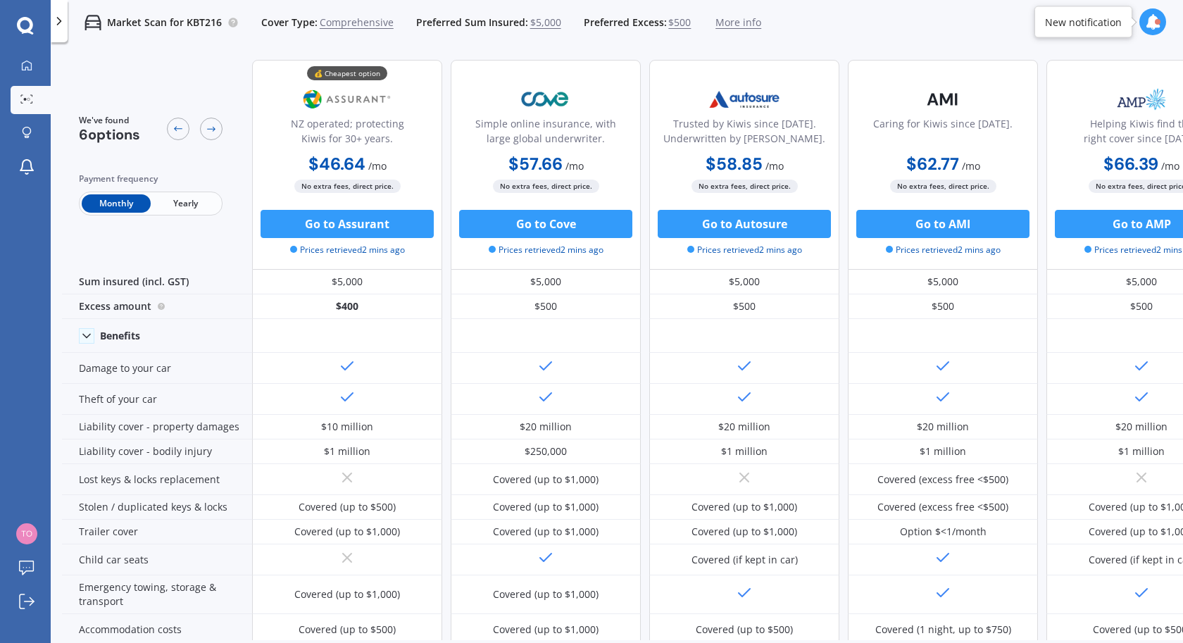
click at [187, 211] on span "Yearly" at bounding box center [185, 203] width 69 height 18
click at [383, 16] on span "Comprehensive" at bounding box center [357, 22] width 74 height 14
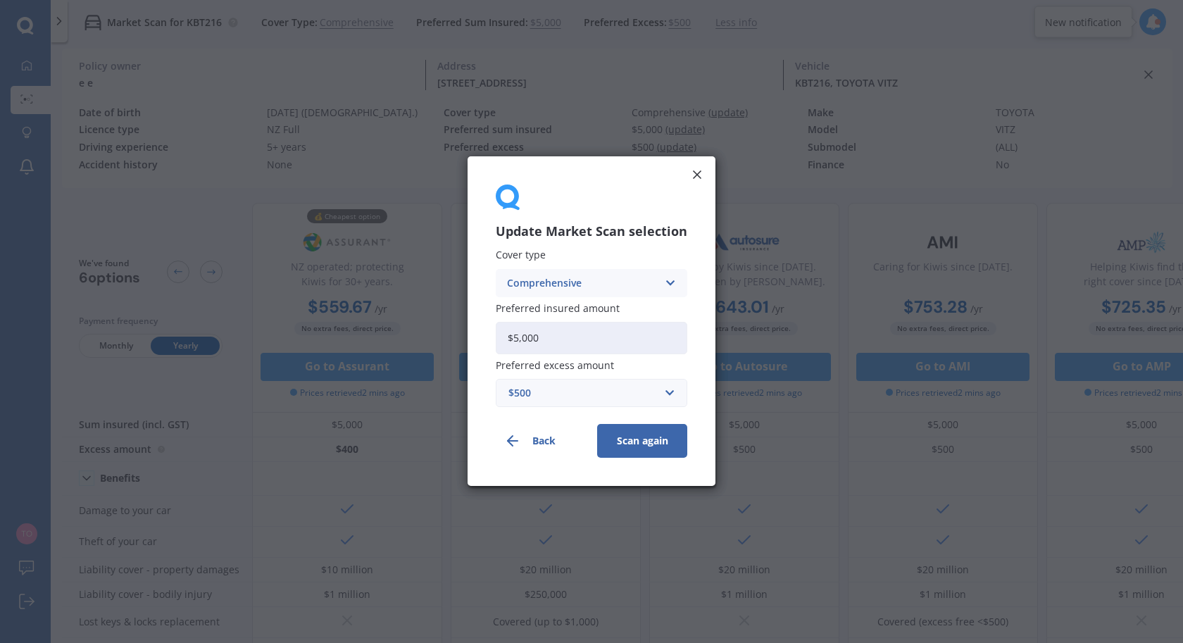
click at [540, 277] on div "Comprehensive" at bounding box center [582, 282] width 151 height 15
click at [542, 357] on span "Third Party" at bounding box center [535, 361] width 54 height 10
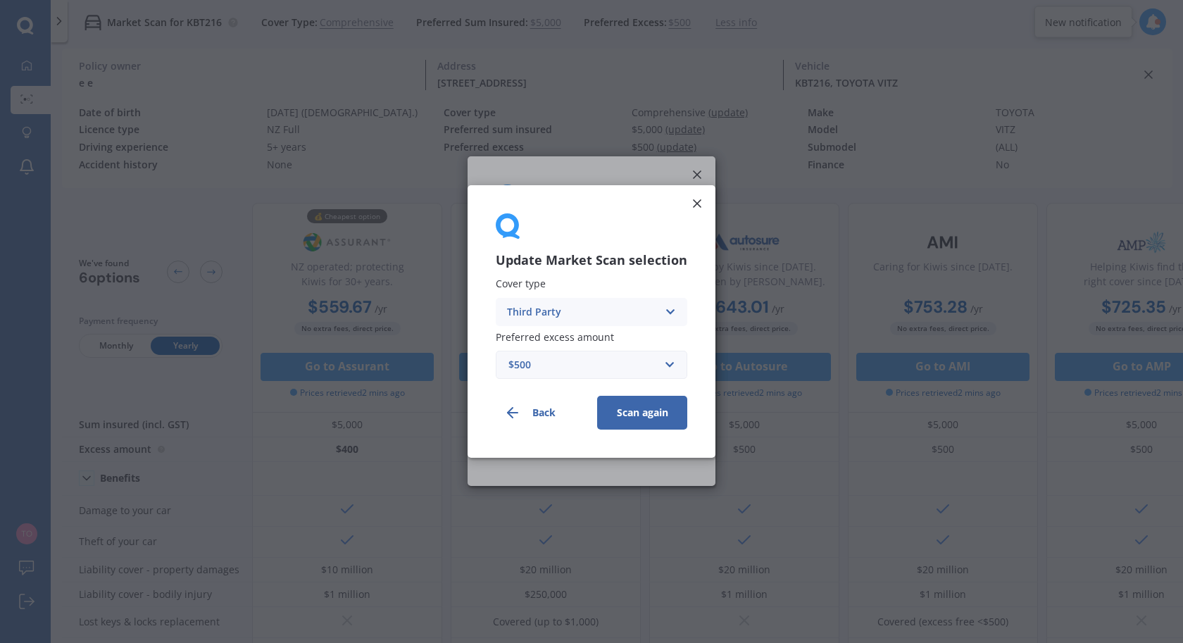
click at [632, 418] on button "Scan again" at bounding box center [642, 413] width 90 height 34
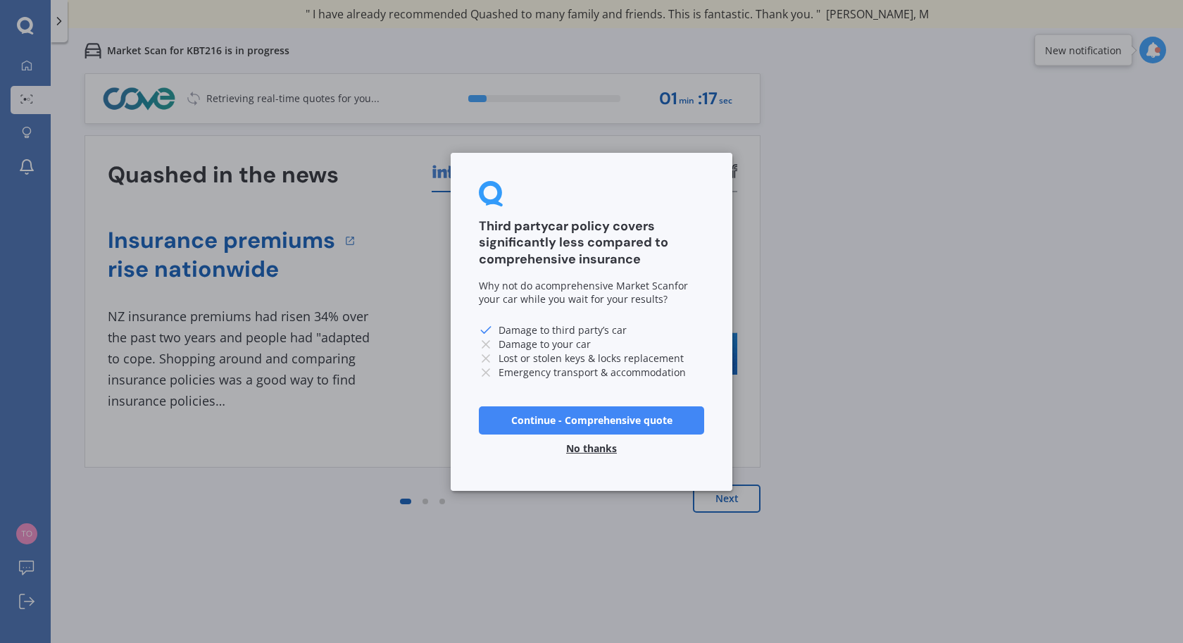
click at [592, 447] on button "No thanks" at bounding box center [592, 448] width 68 height 28
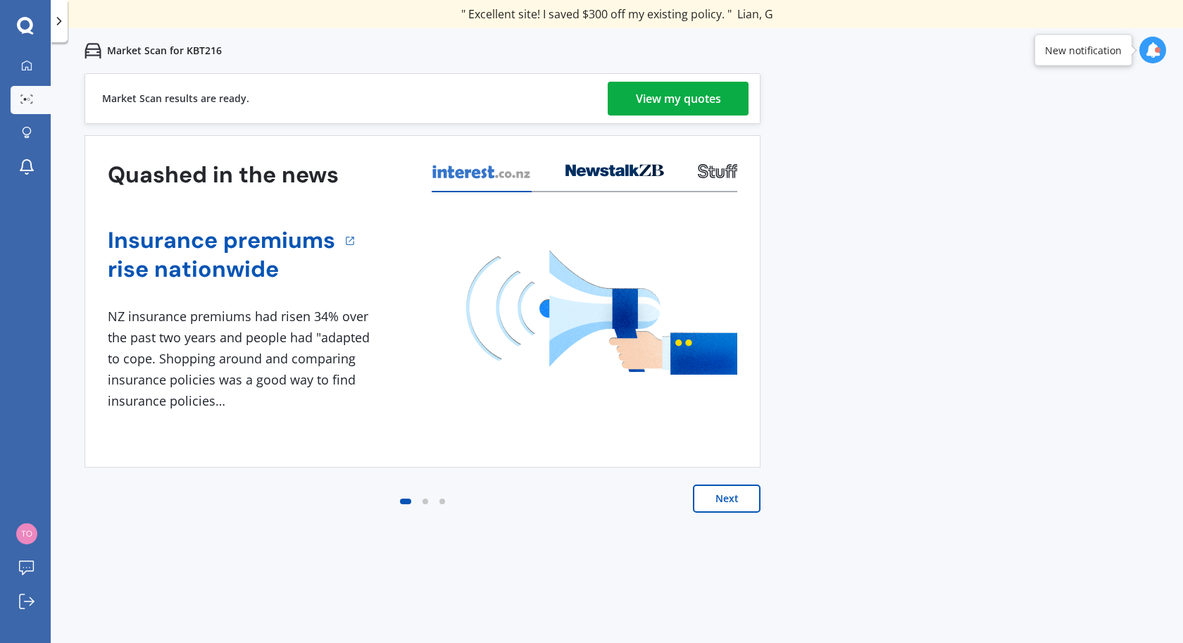
click at [713, 106] on div "View my quotes" at bounding box center [678, 99] width 85 height 34
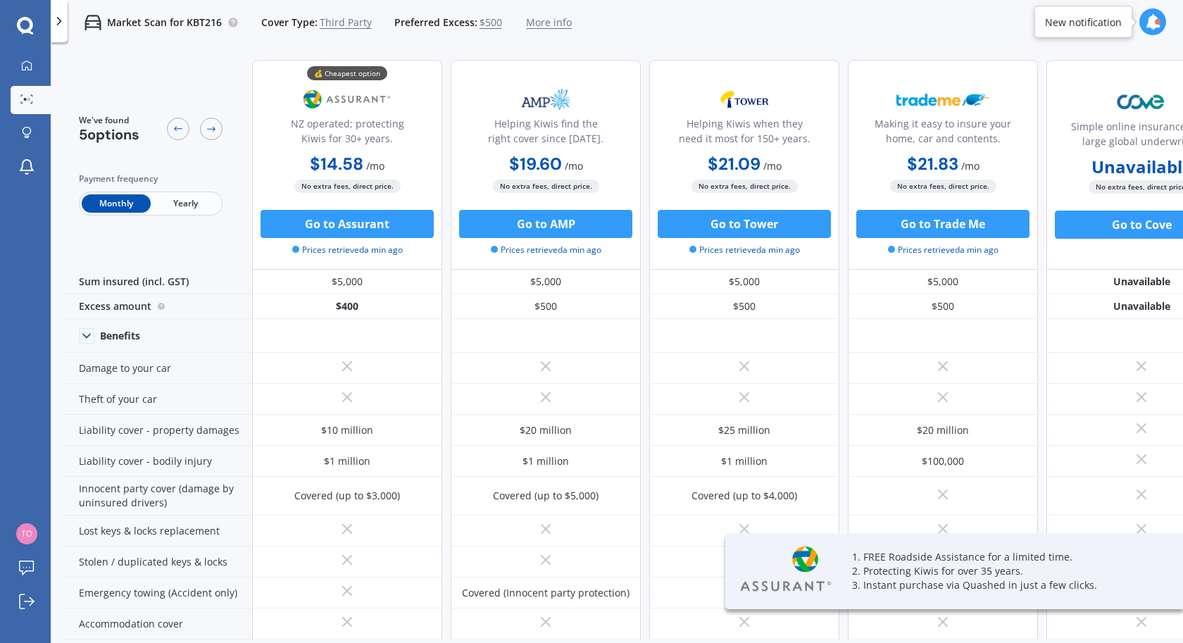
click at [199, 196] on span "Yearly" at bounding box center [185, 203] width 69 height 18
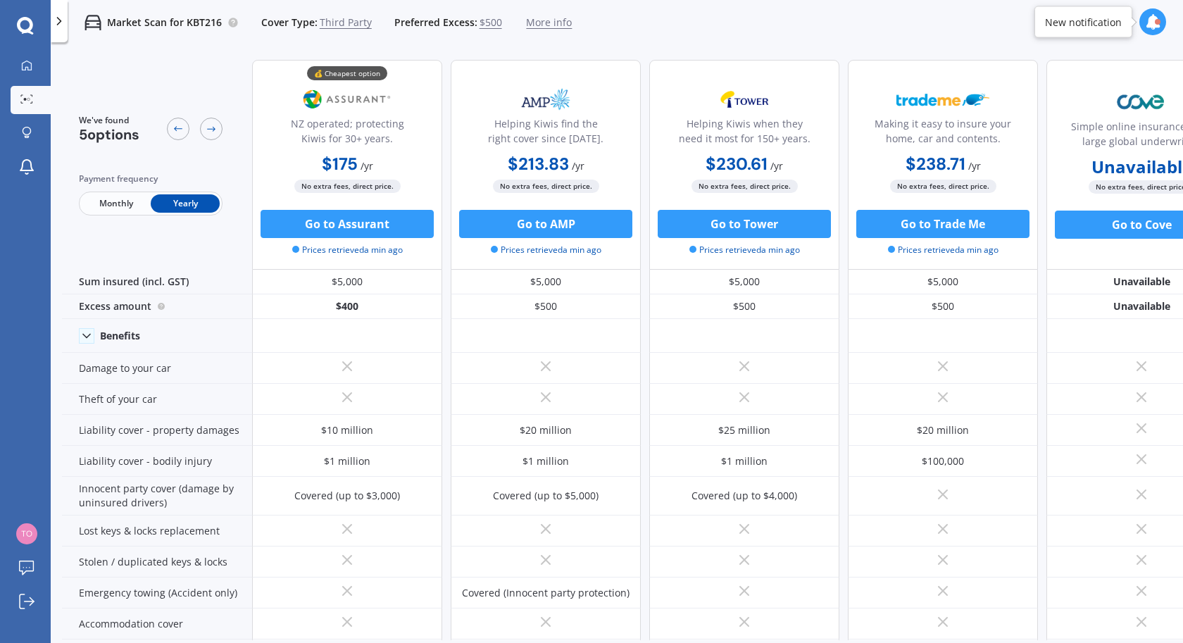
scroll to position [0, 1]
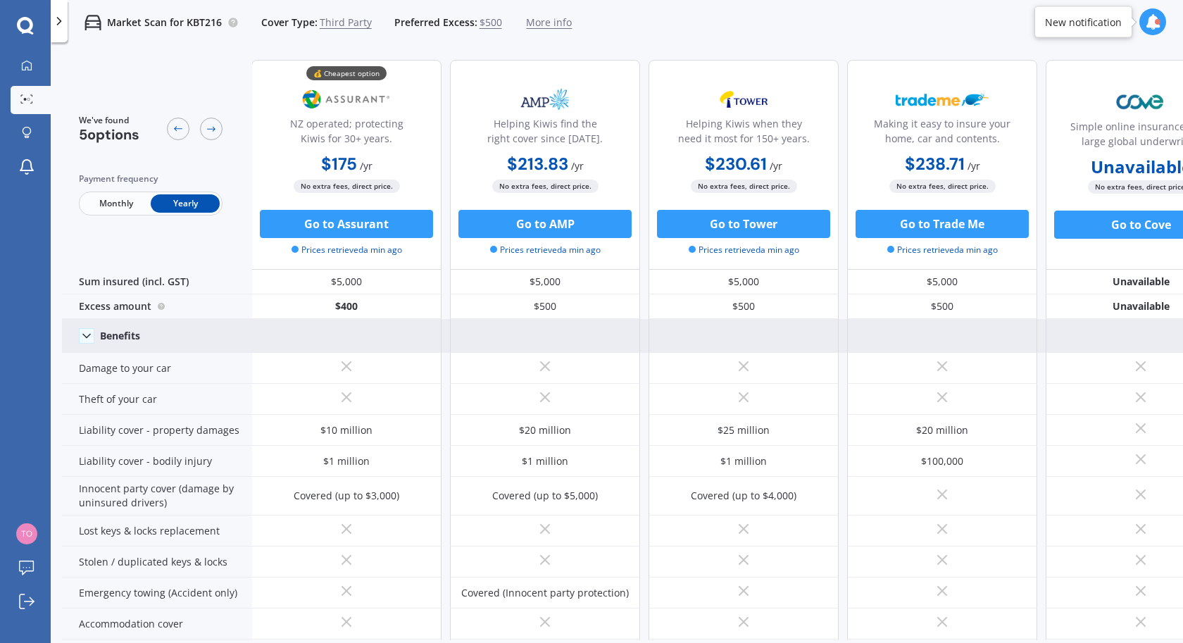
click at [87, 339] on icon at bounding box center [87, 336] width 14 height 14
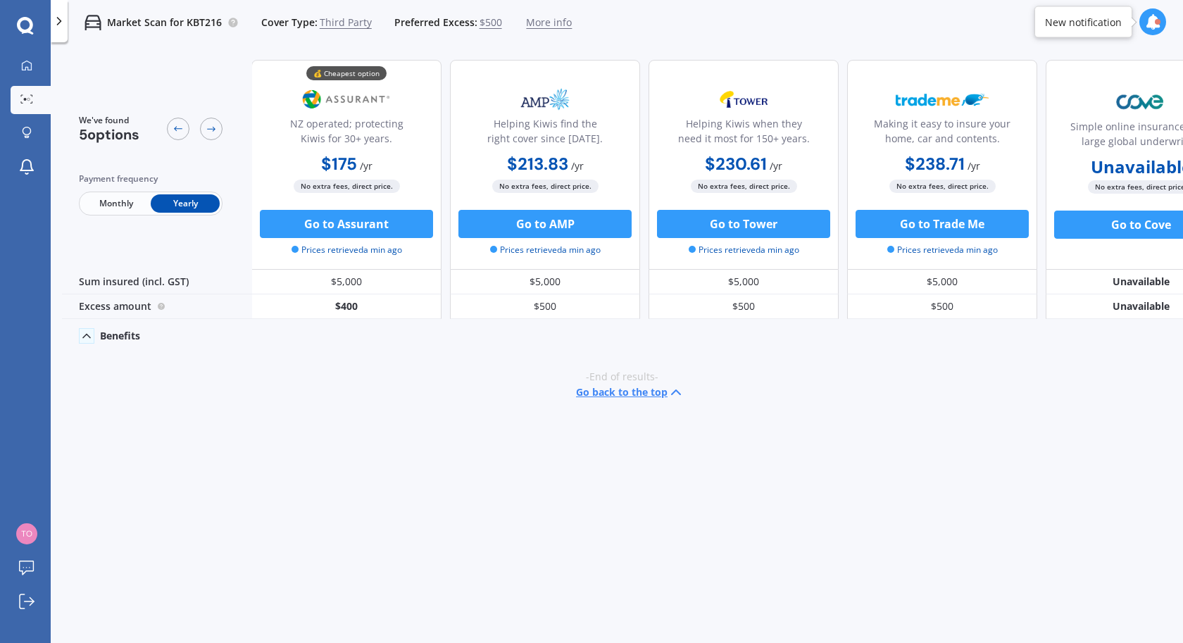
click at [87, 339] on icon at bounding box center [87, 336] width 14 height 14
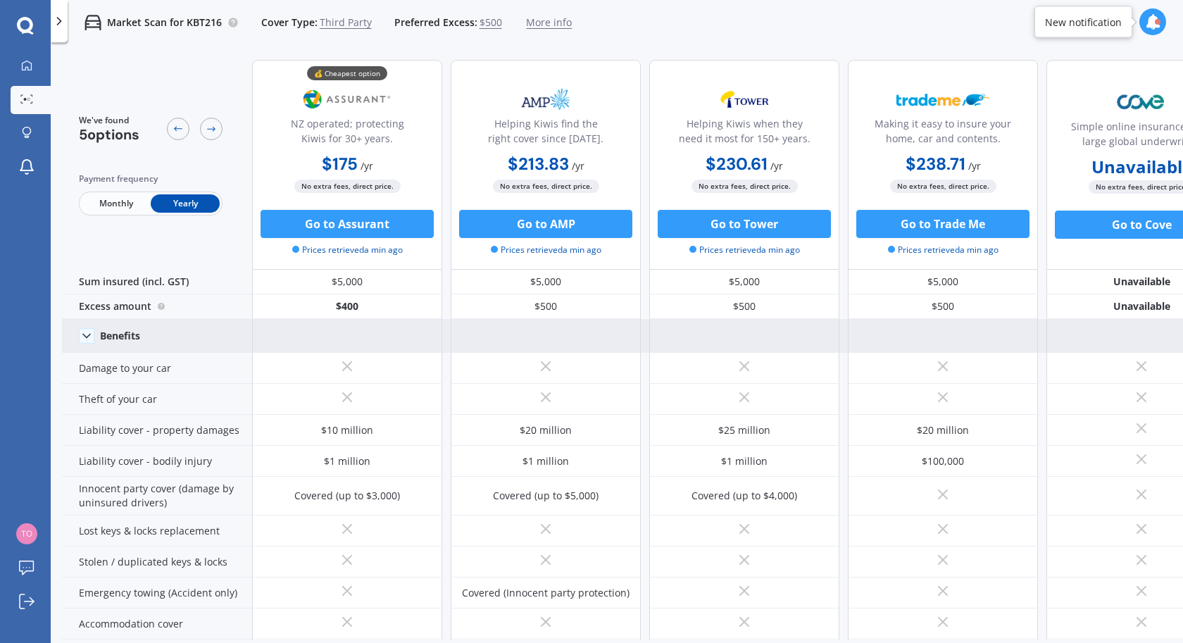
scroll to position [1, 0]
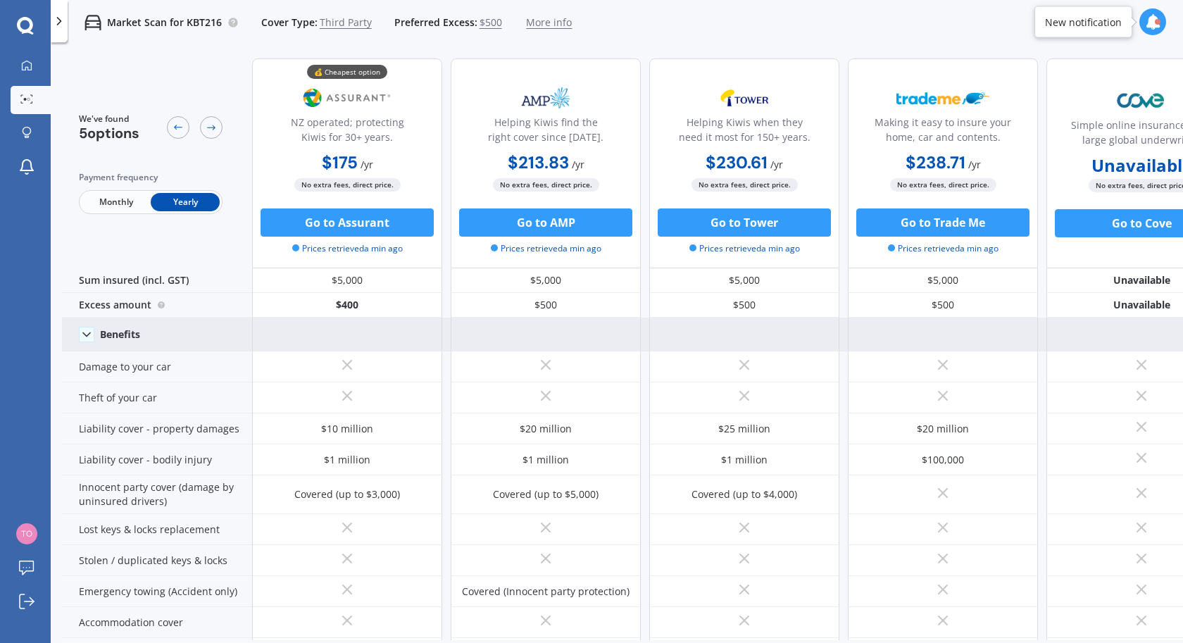
click at [108, 211] on span "Monthly" at bounding box center [116, 202] width 69 height 18
click at [185, 200] on span "Yearly" at bounding box center [185, 202] width 69 height 18
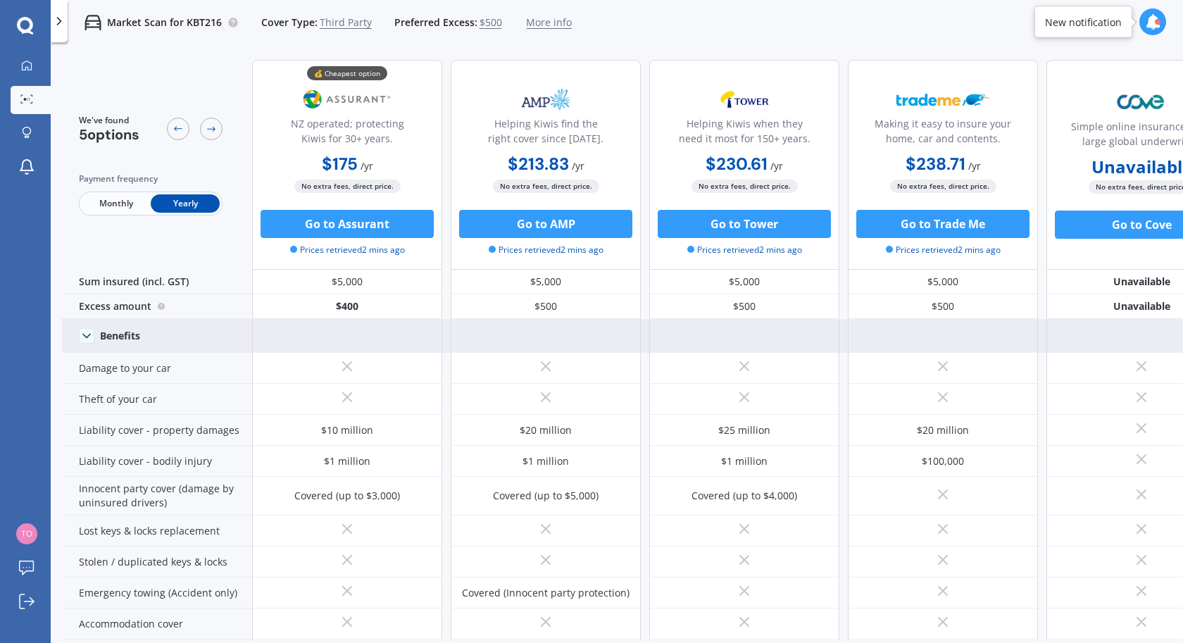
scroll to position [7, 0]
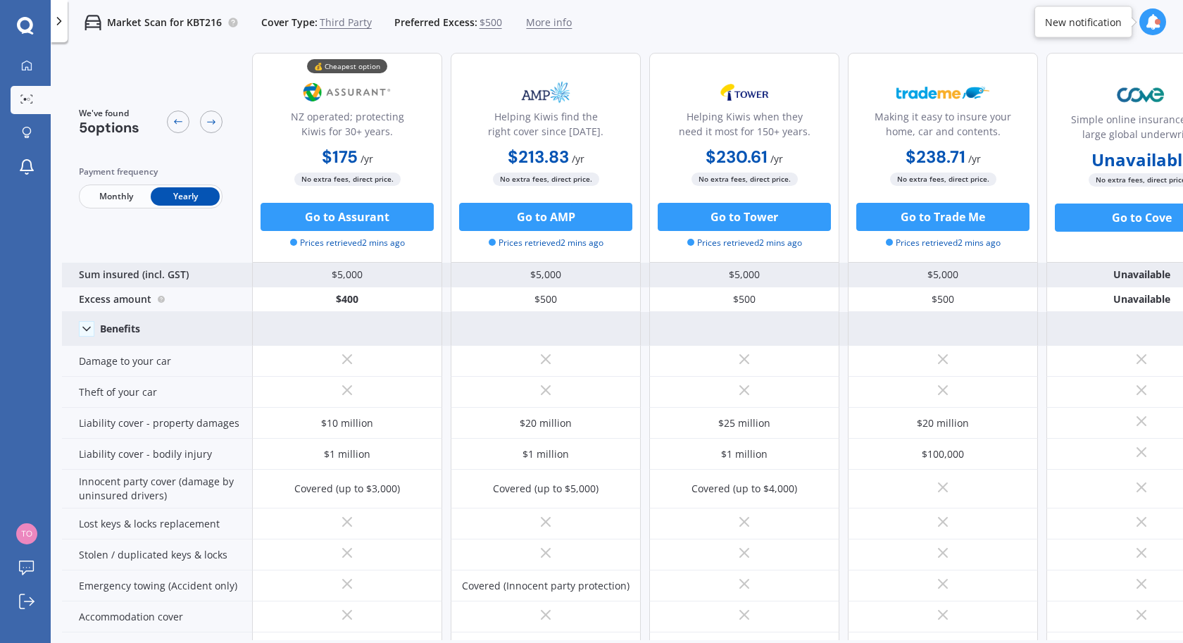
click at [153, 280] on div "Sum insured (incl. GST)" at bounding box center [157, 275] width 190 height 25
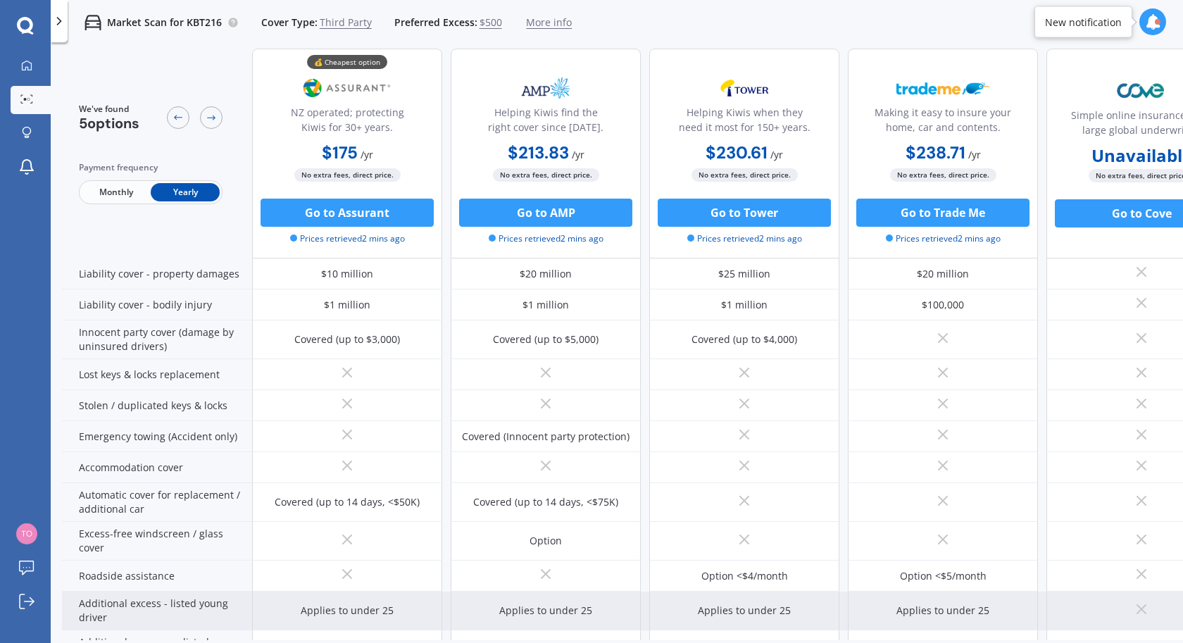
scroll to position [0, 0]
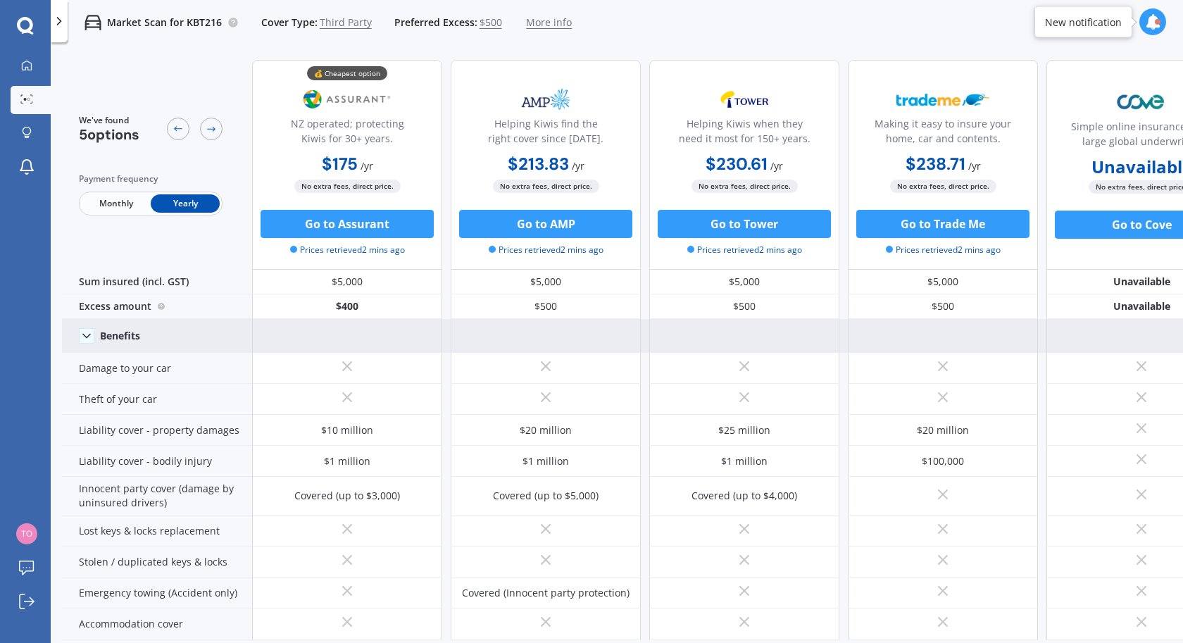
click at [350, 25] on span "Third Party" at bounding box center [346, 22] width 52 height 14
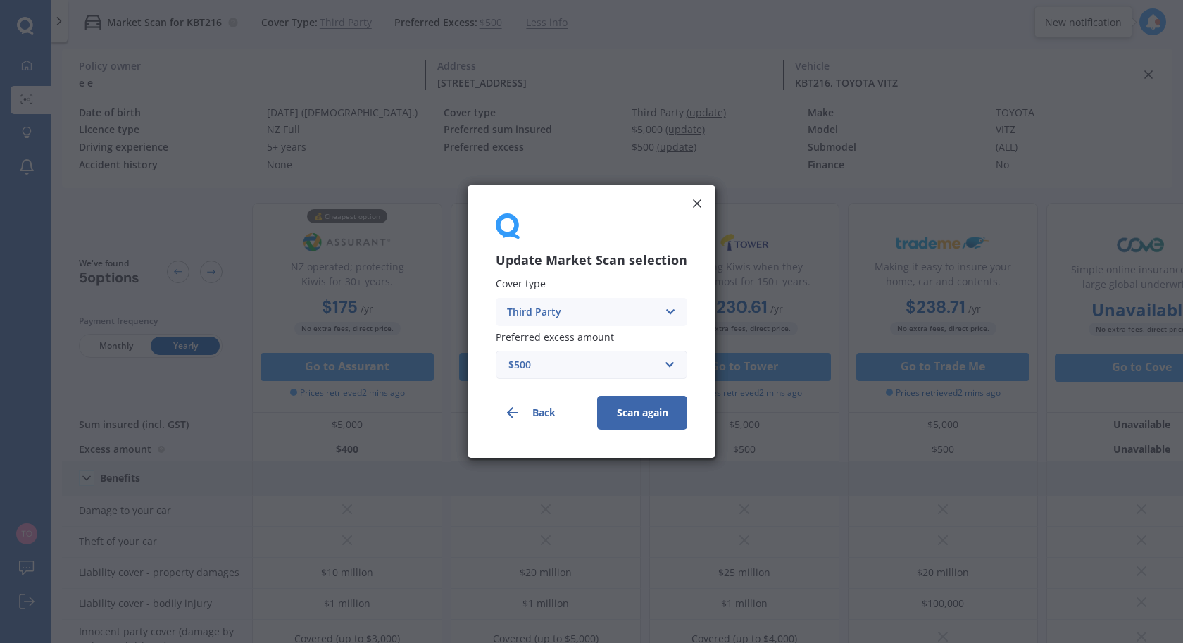
click at [577, 310] on div "Third Party" at bounding box center [582, 311] width 151 height 15
click at [573, 337] on span "Comprehensive" at bounding box center [545, 340] width 75 height 10
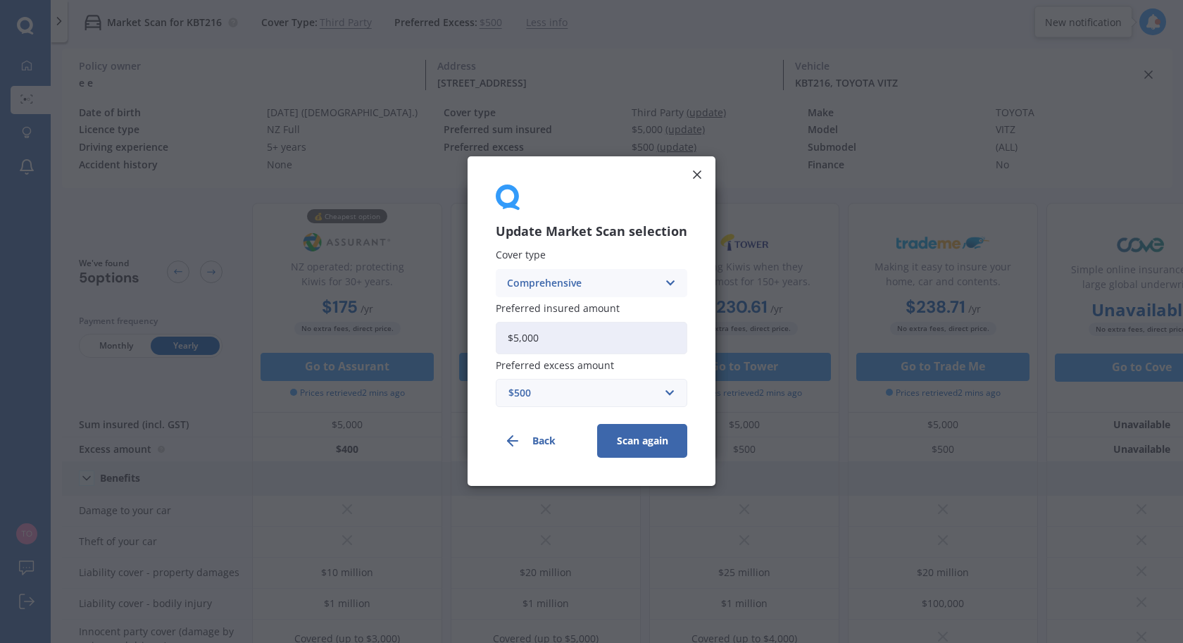
click at [575, 346] on input "$5,000" at bounding box center [592, 338] width 192 height 32
type input "$1"
type input "$4,500"
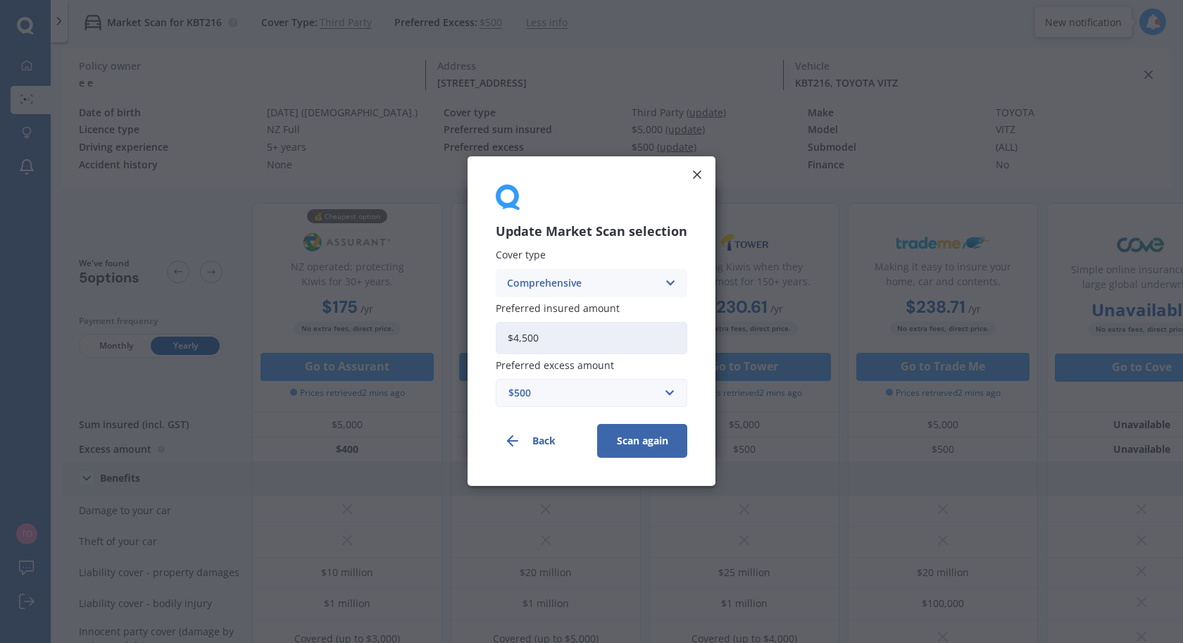
click at [637, 398] on div "$500" at bounding box center [582, 393] width 149 height 15
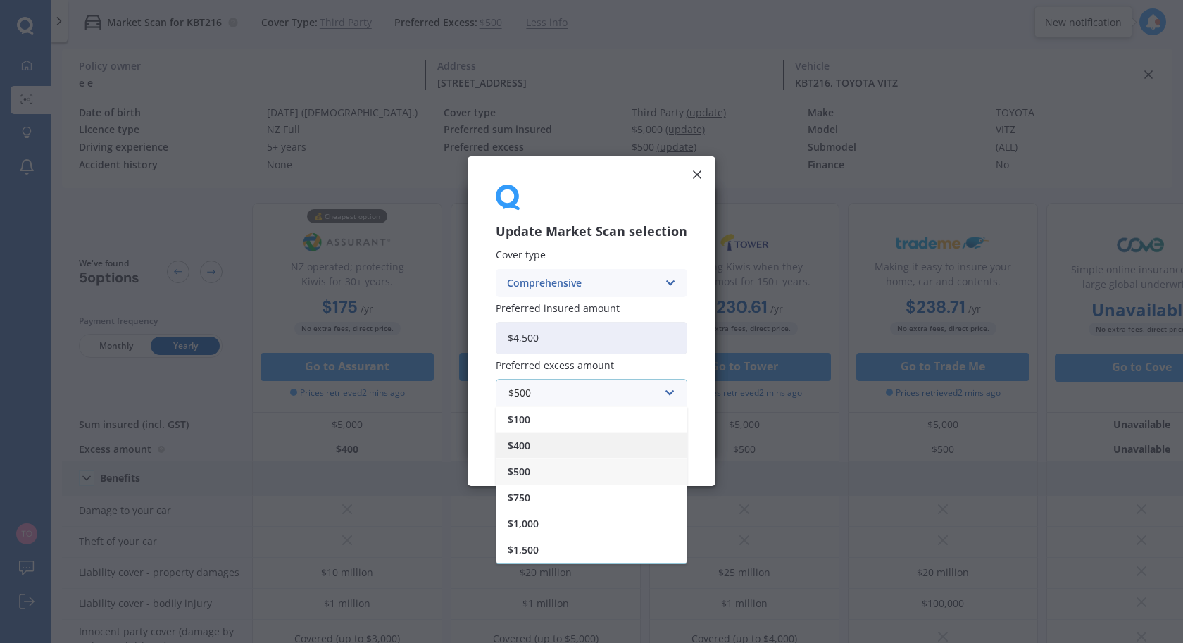
click at [546, 451] on div "$400" at bounding box center [591, 446] width 190 height 26
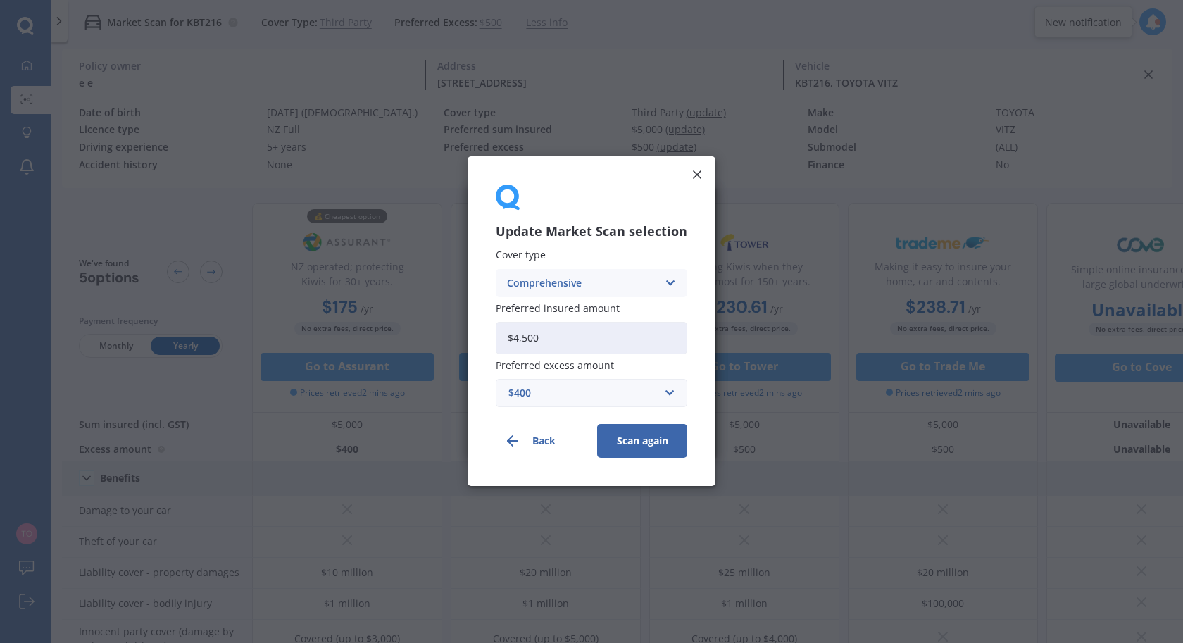
click at [632, 431] on button "Scan again" at bounding box center [642, 442] width 90 height 34
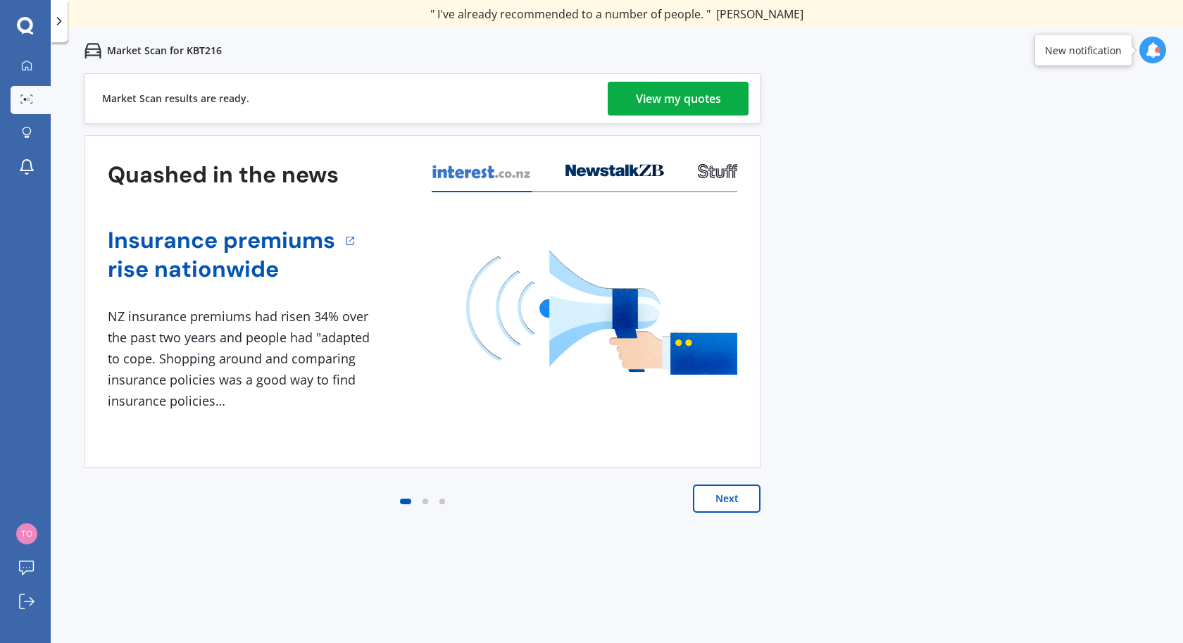
click at [680, 94] on div "View my quotes" at bounding box center [678, 99] width 85 height 34
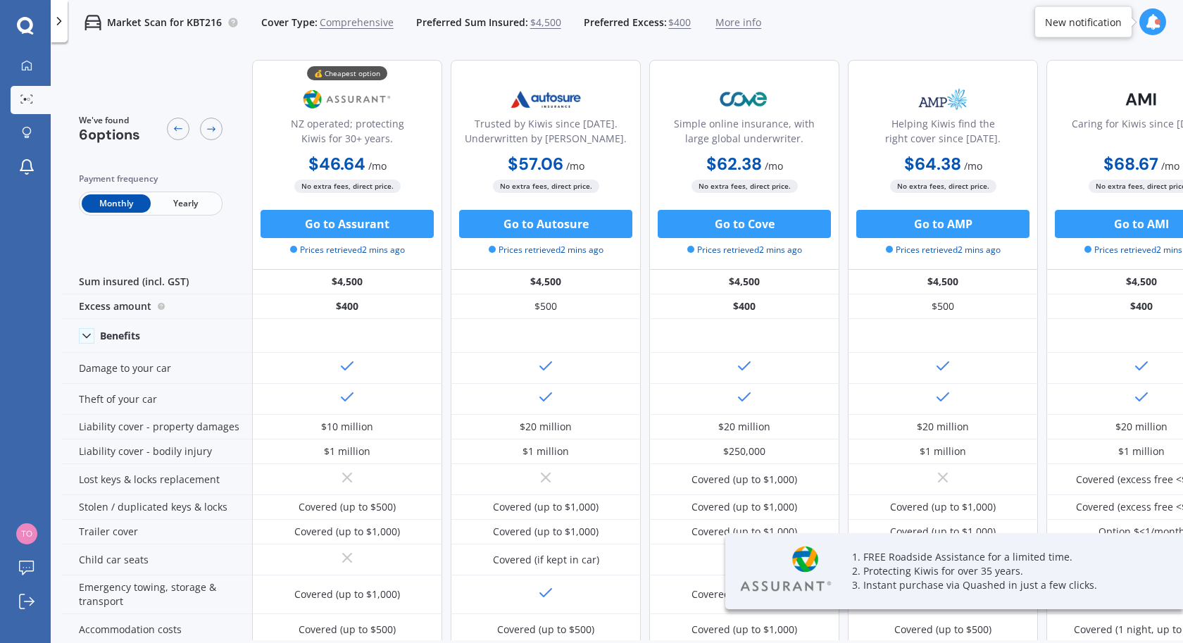
click at [184, 205] on span "Yearly" at bounding box center [185, 203] width 69 height 18
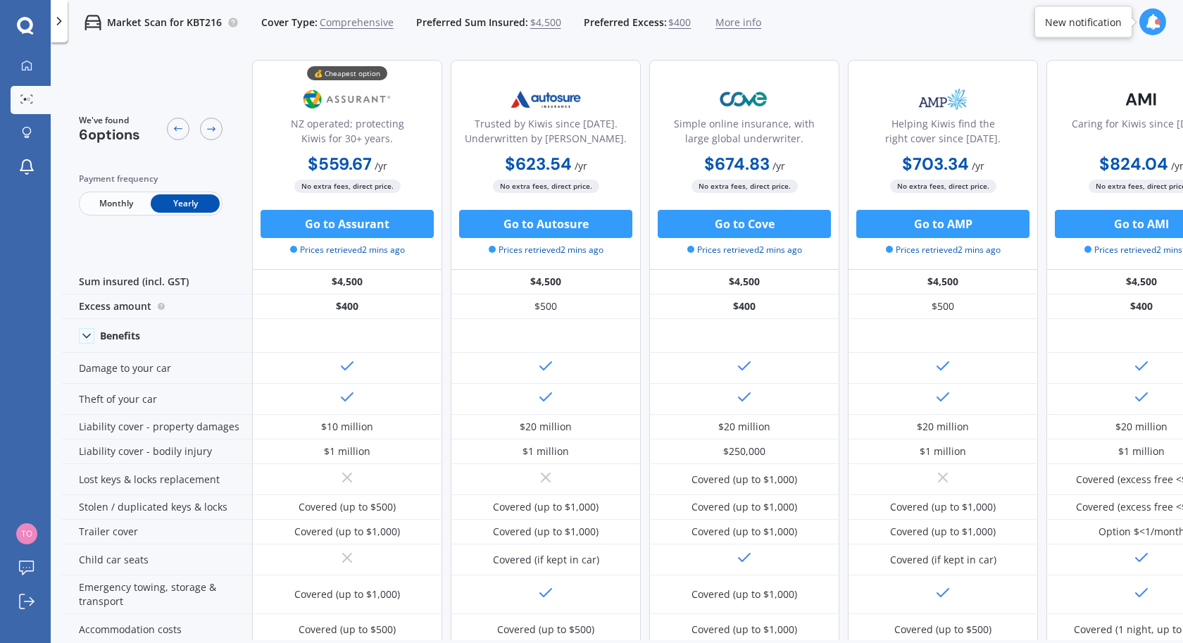
click at [677, 19] on span "$400" at bounding box center [679, 22] width 23 height 14
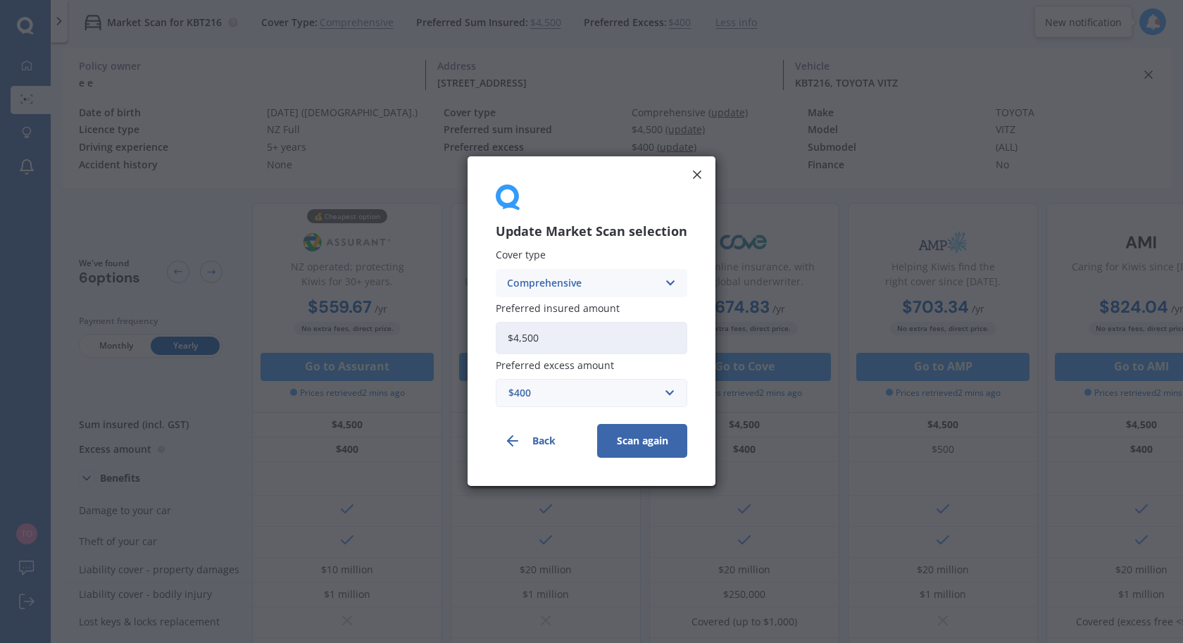
click at [588, 394] on div "$400" at bounding box center [582, 393] width 149 height 15
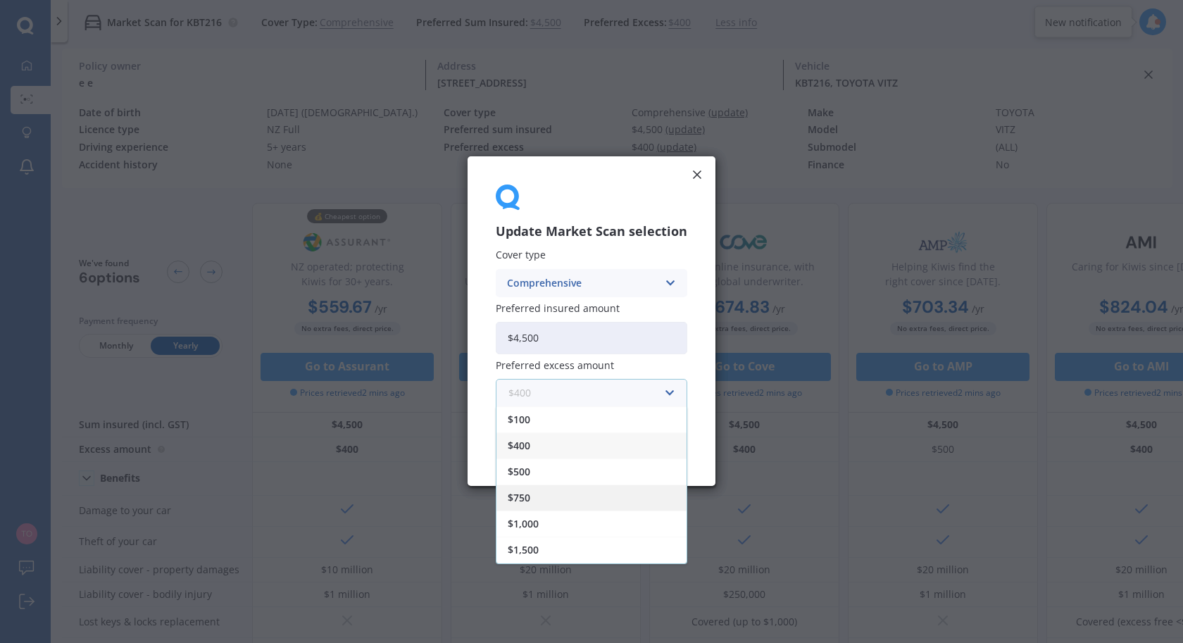
scroll to position [25, 0]
click at [537, 470] on div "$750" at bounding box center [591, 474] width 190 height 26
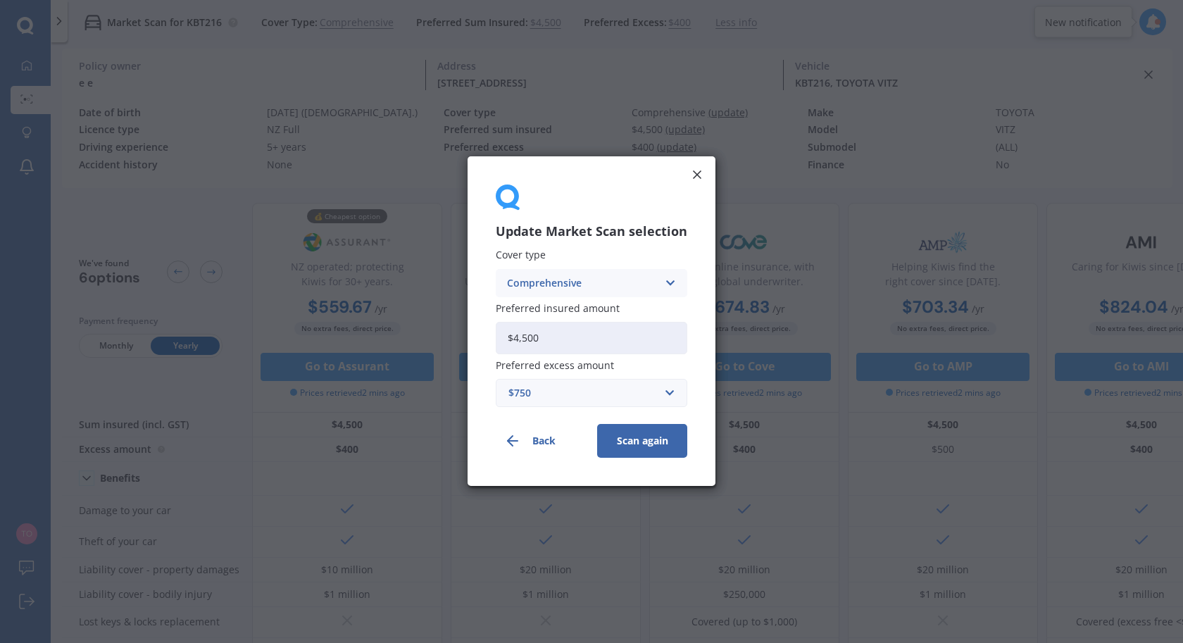
click at [654, 439] on button "Scan again" at bounding box center [642, 442] width 90 height 34
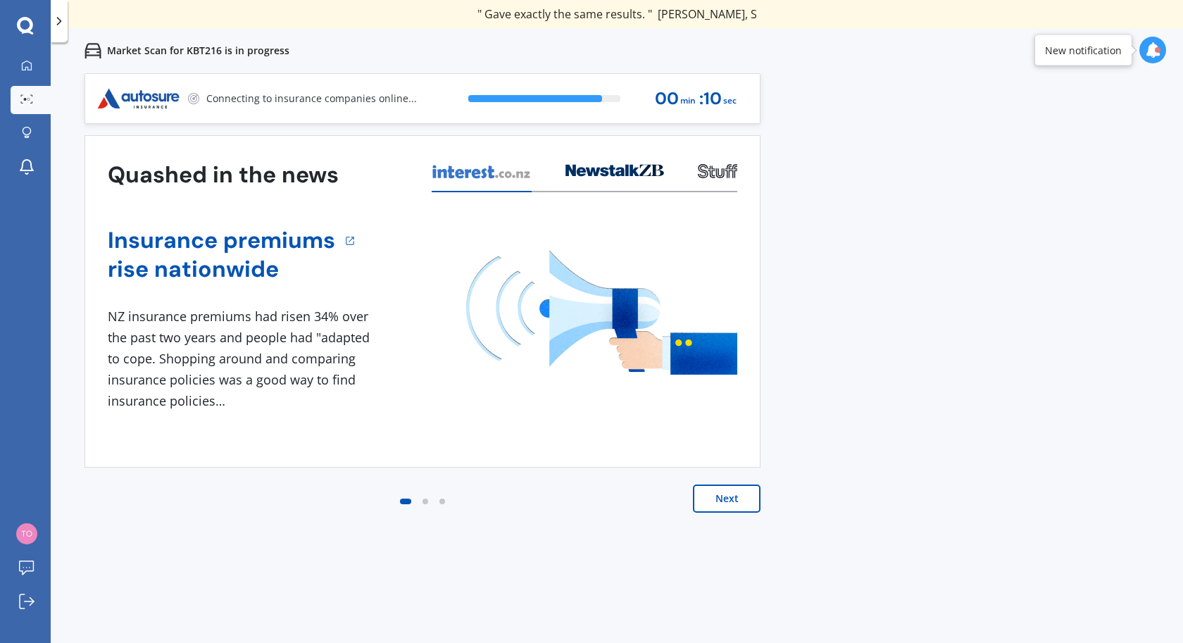
click at [966, 309] on div "Previous 60,000+ Kiwis have signed up to shop and save on insurance with us " H…" at bounding box center [617, 394] width 1132 height 643
click at [905, 168] on div "Previous 60,000+ Kiwis have signed up to shop and save on insurance with us " H…" at bounding box center [617, 394] width 1132 height 643
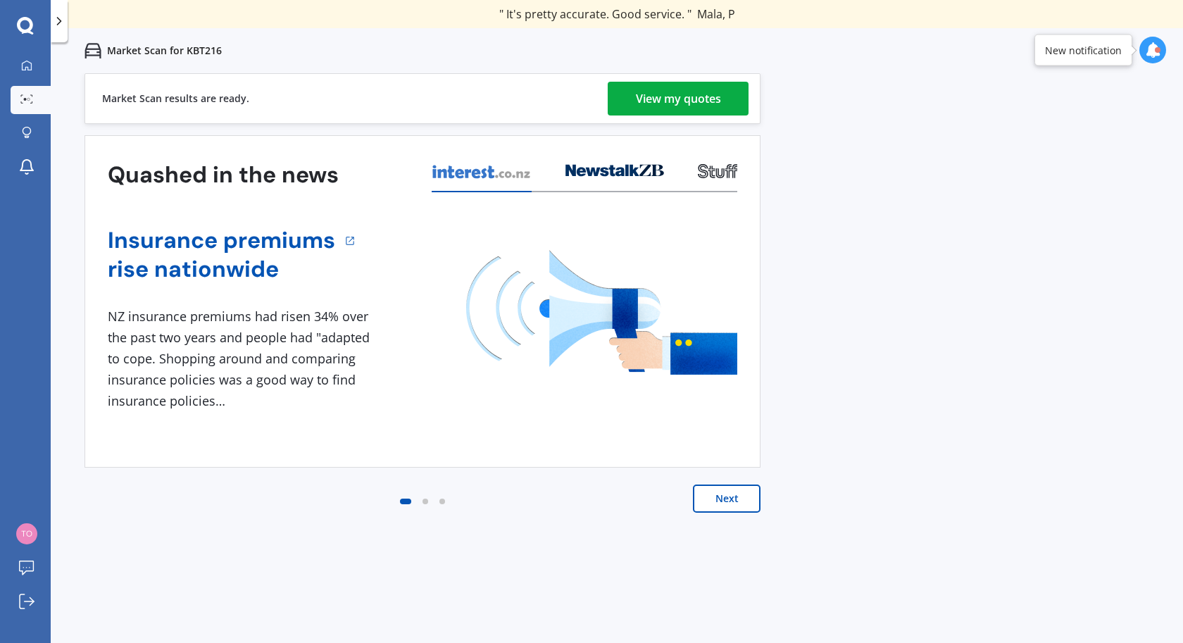
click at [711, 96] on div "View my quotes" at bounding box center [678, 99] width 85 height 34
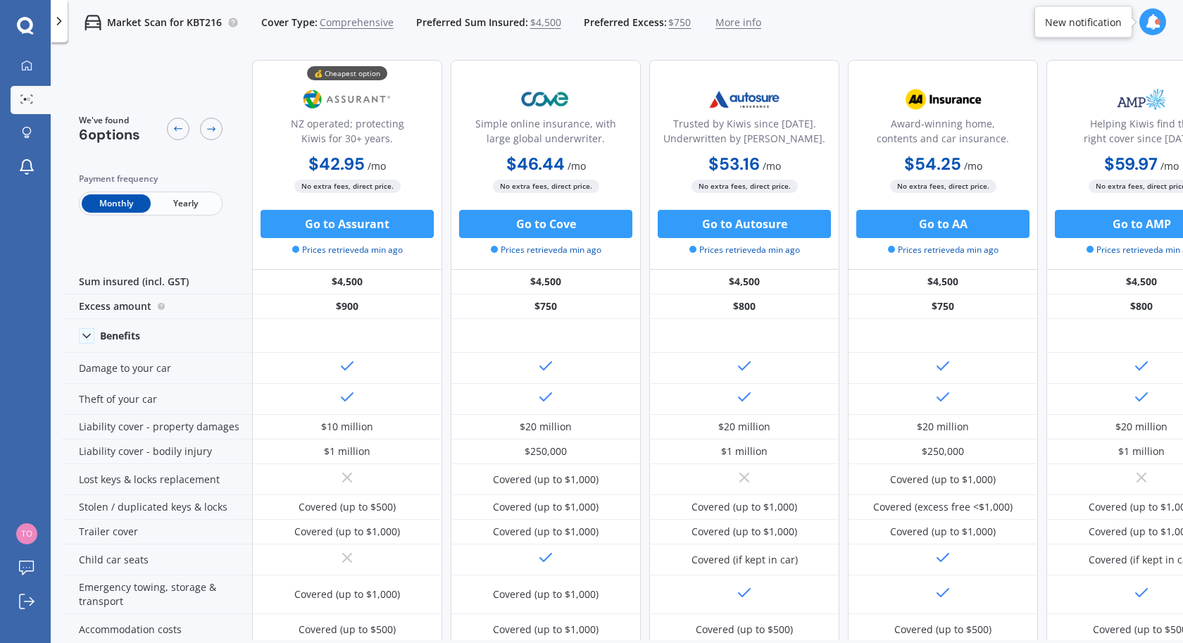
click at [192, 209] on span "Yearly" at bounding box center [185, 203] width 69 height 18
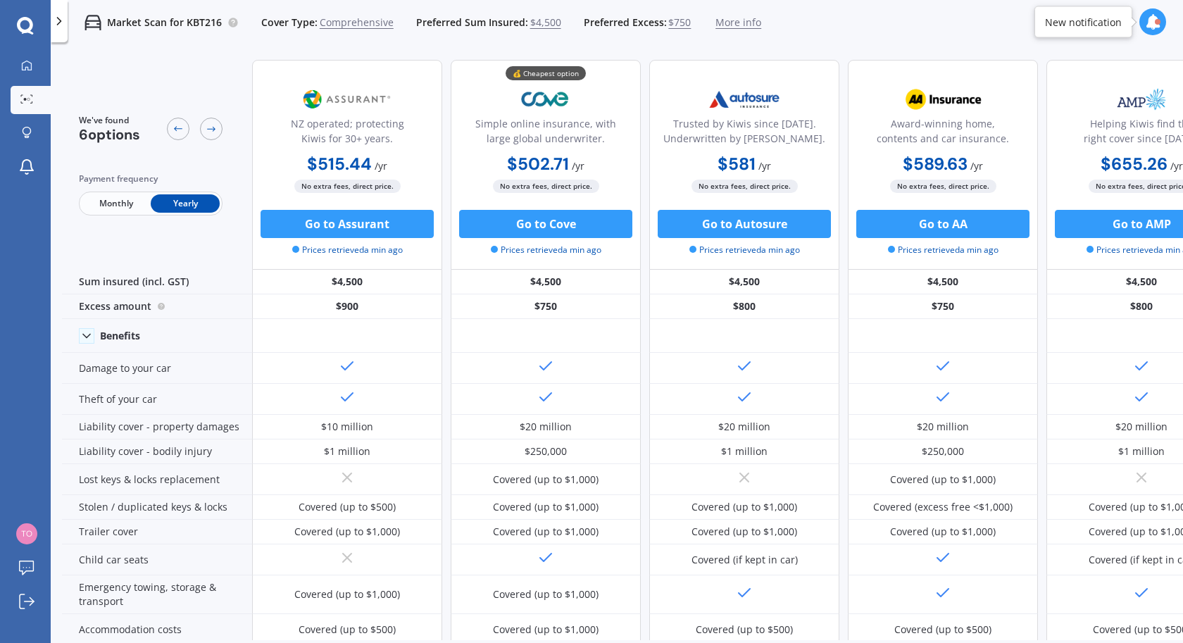
click at [238, 171] on div "We've found 6 options Payment frequency Monthly Yearly" at bounding box center [157, 165] width 190 height 210
click at [873, 17] on div "Market Scan for KBT216 Cover Type: Comprehensive Preferred Sum Insured: $4,500 …" at bounding box center [617, 22] width 1132 height 45
click at [839, 37] on div "Market Scan for KBT216 Cover Type: Comprehensive Preferred Sum Insured: $4,500 …" at bounding box center [617, 22] width 1132 height 45
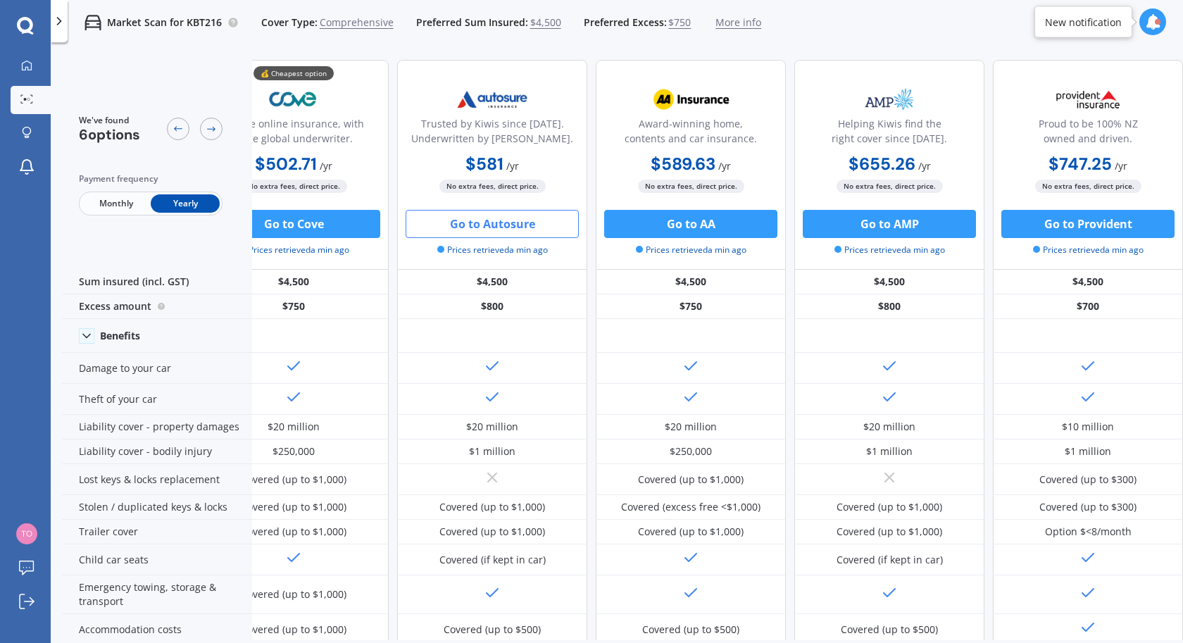
scroll to position [0, 0]
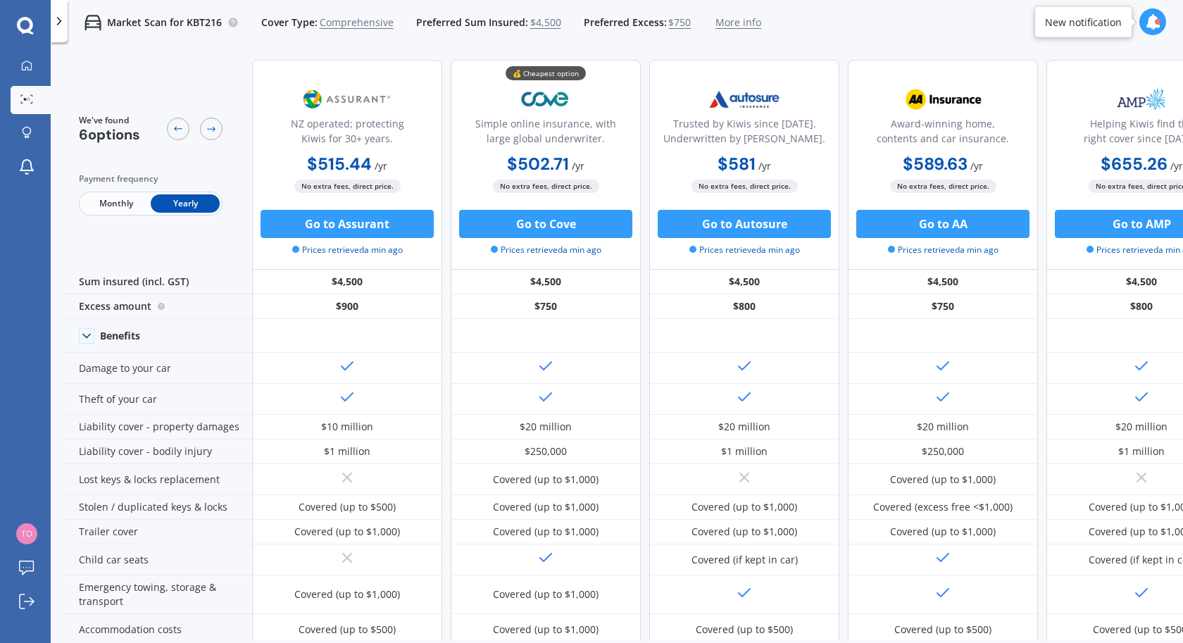
click at [233, 63] on div "We've found 6 options Payment frequency Monthly Yearly" at bounding box center [157, 165] width 190 height 210
click at [233, 69] on div "We've found 6 options Payment frequency Monthly Yearly" at bounding box center [157, 165] width 190 height 210
click at [234, 163] on div "We've found 6 options Payment frequency Monthly Yearly" at bounding box center [157, 165] width 190 height 210
click at [356, 25] on span "Comprehensive" at bounding box center [357, 22] width 74 height 14
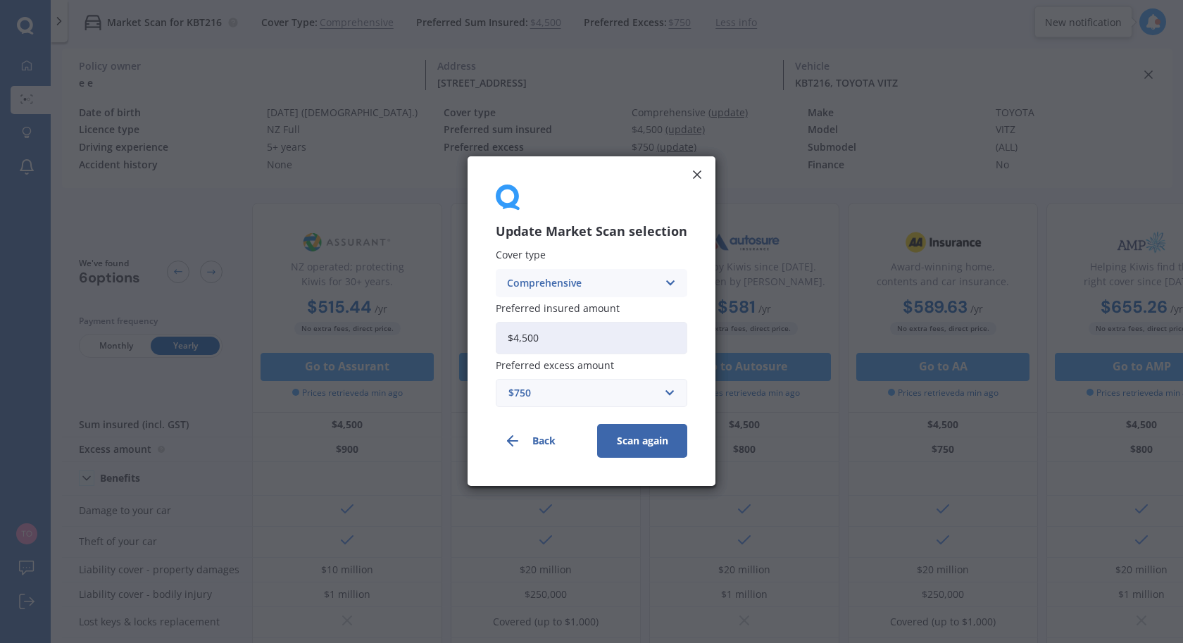
click at [655, 283] on div "Comprehensive" at bounding box center [582, 282] width 151 height 15
click at [596, 353] on div "Third Party" at bounding box center [591, 361] width 190 height 25
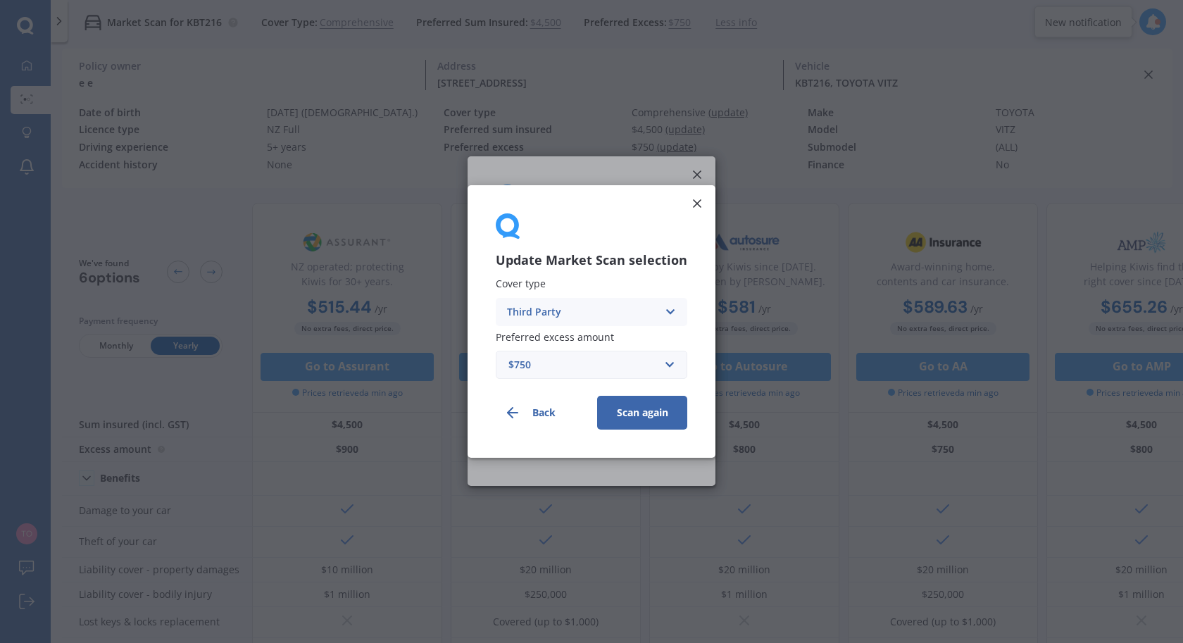
click at [580, 363] on div "$750" at bounding box center [582, 364] width 149 height 15
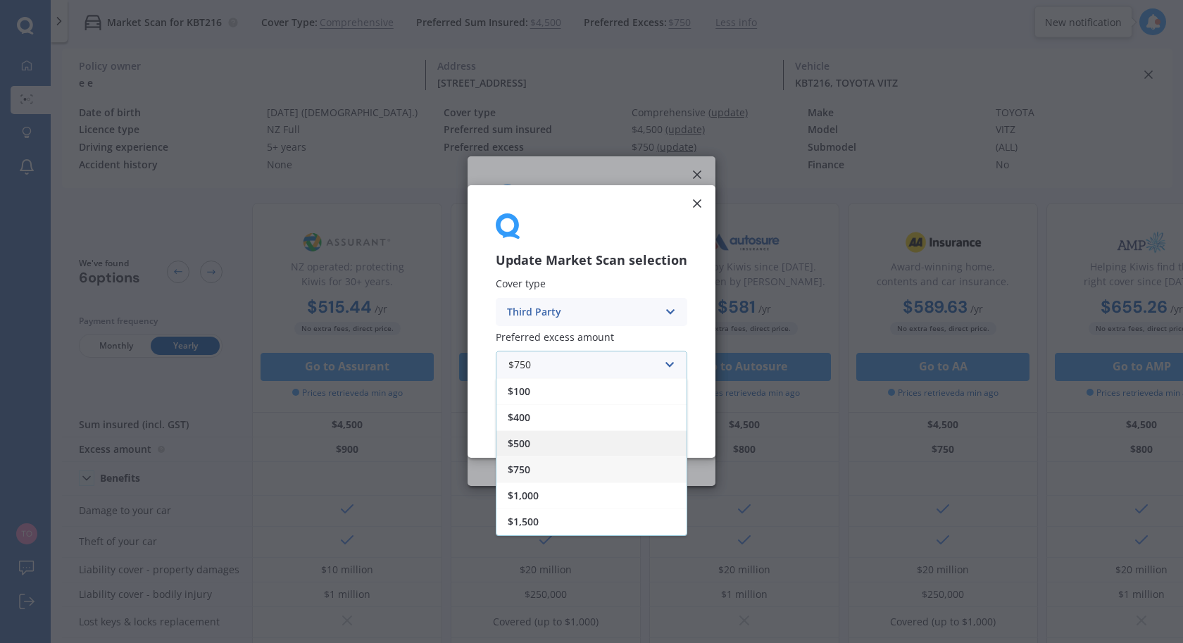
click at [539, 450] on div "$500" at bounding box center [591, 443] width 190 height 26
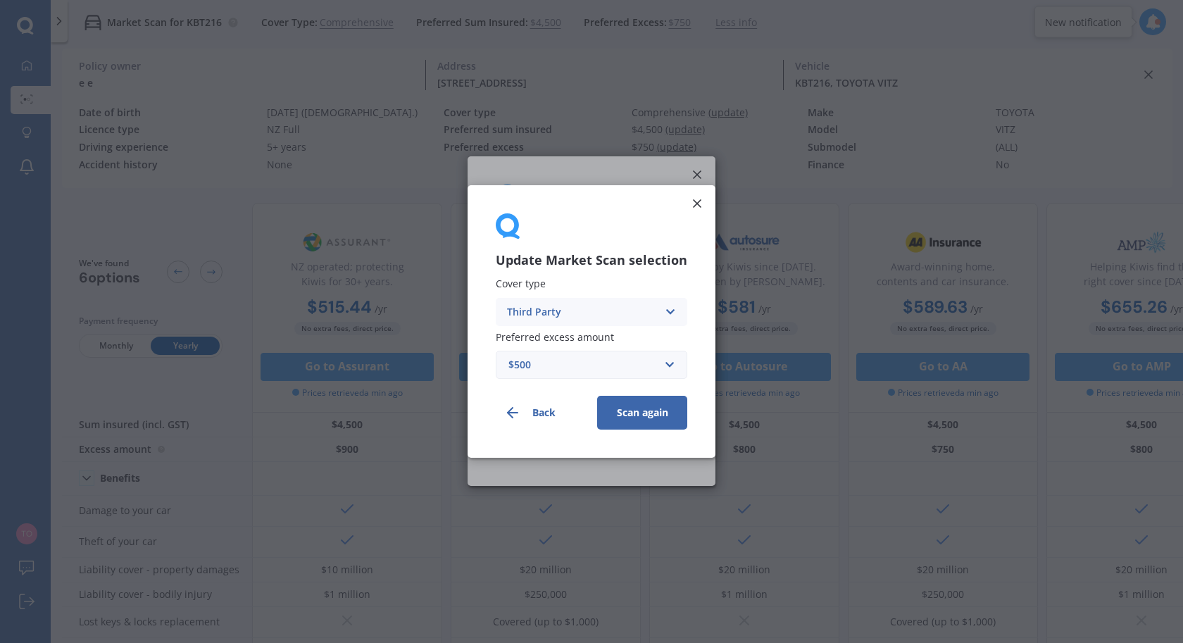
click at [626, 308] on div "Third Party" at bounding box center [582, 311] width 151 height 15
click at [601, 337] on div "Comprehensive" at bounding box center [591, 339] width 190 height 25
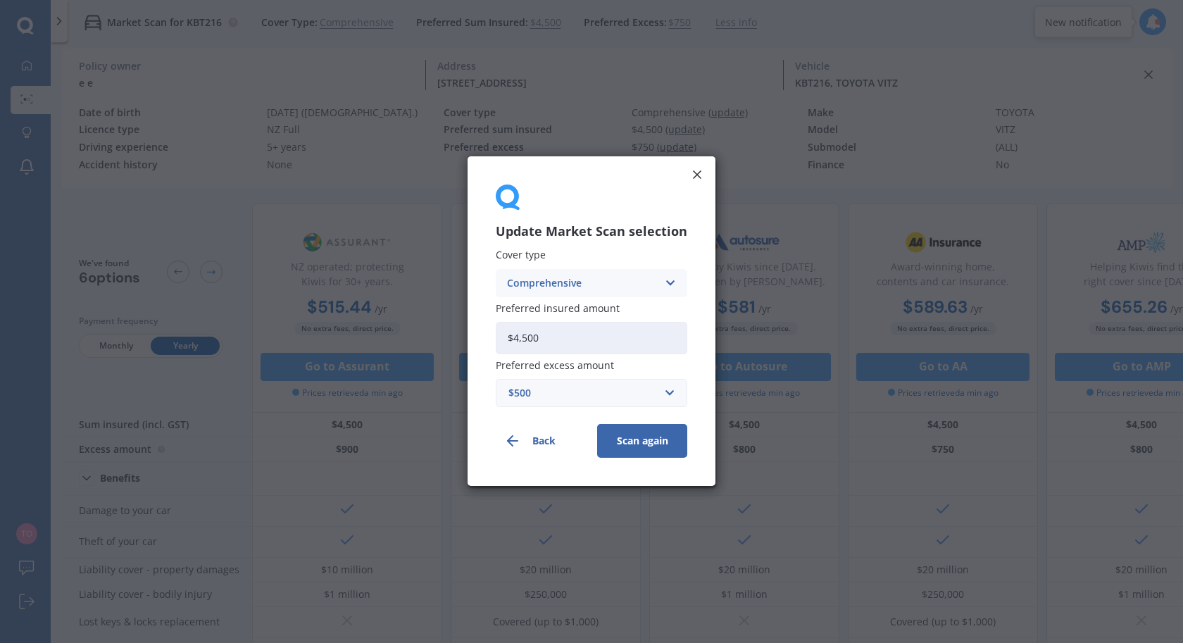
click at [582, 337] on input "$4,500" at bounding box center [592, 338] width 192 height 32
type input "$4,000"
click at [618, 308] on label "Preferred insured amount" at bounding box center [589, 308] width 186 height 11
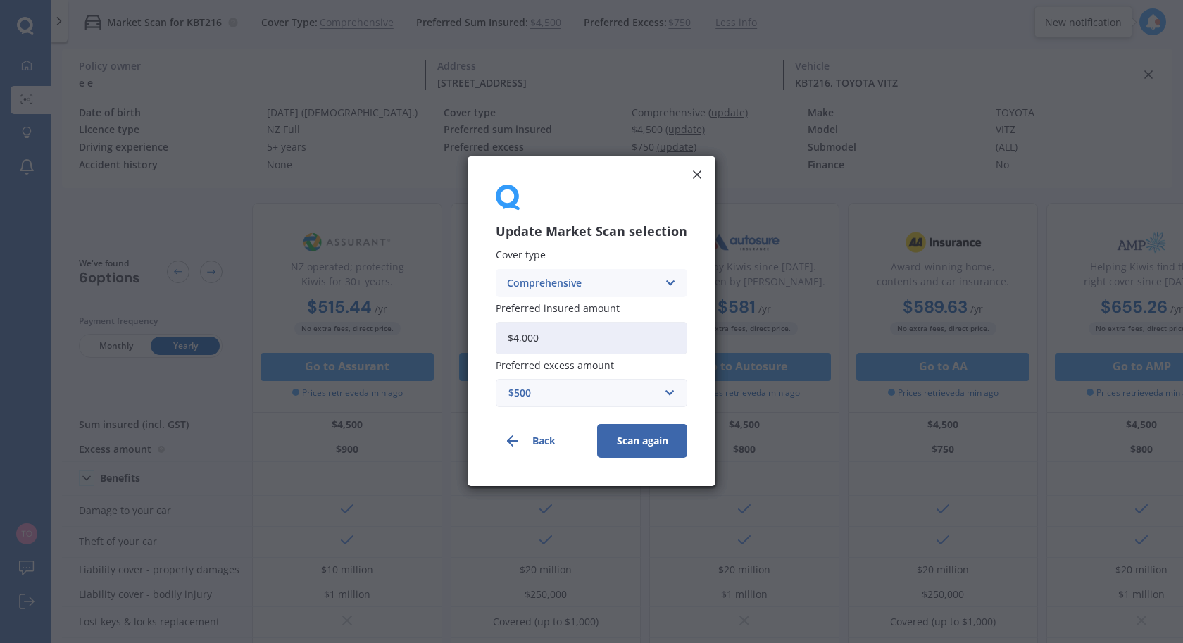
click at [618, 322] on input "$4,500" at bounding box center [592, 338] width 192 height 32
click at [552, 388] on div "$500" at bounding box center [582, 393] width 149 height 15
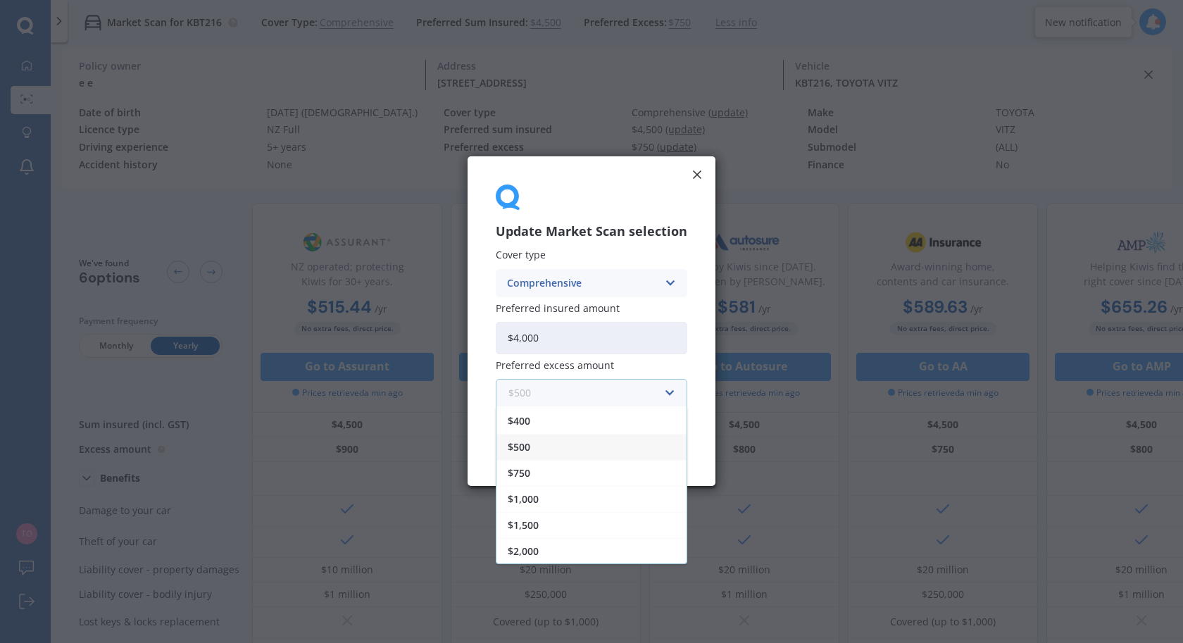
click at [552, 388] on input "text" at bounding box center [586, 393] width 179 height 27
click at [530, 475] on span "$500" at bounding box center [519, 473] width 23 height 10
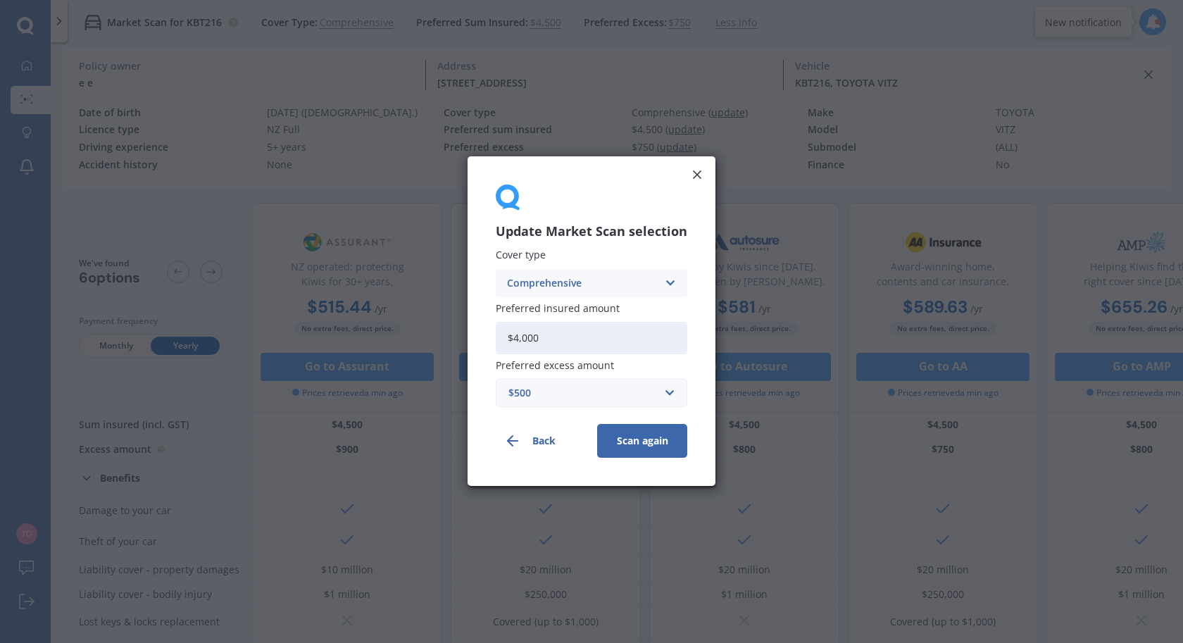
click at [633, 389] on div "$500" at bounding box center [582, 393] width 149 height 15
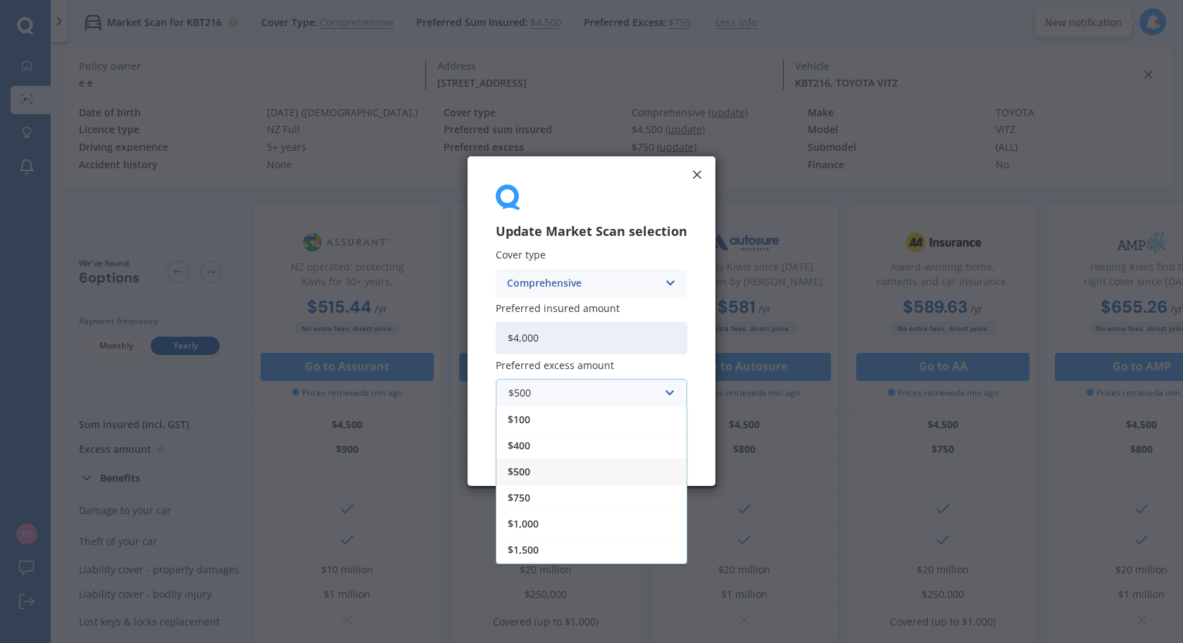
click at [551, 470] on div "$500" at bounding box center [591, 472] width 190 height 26
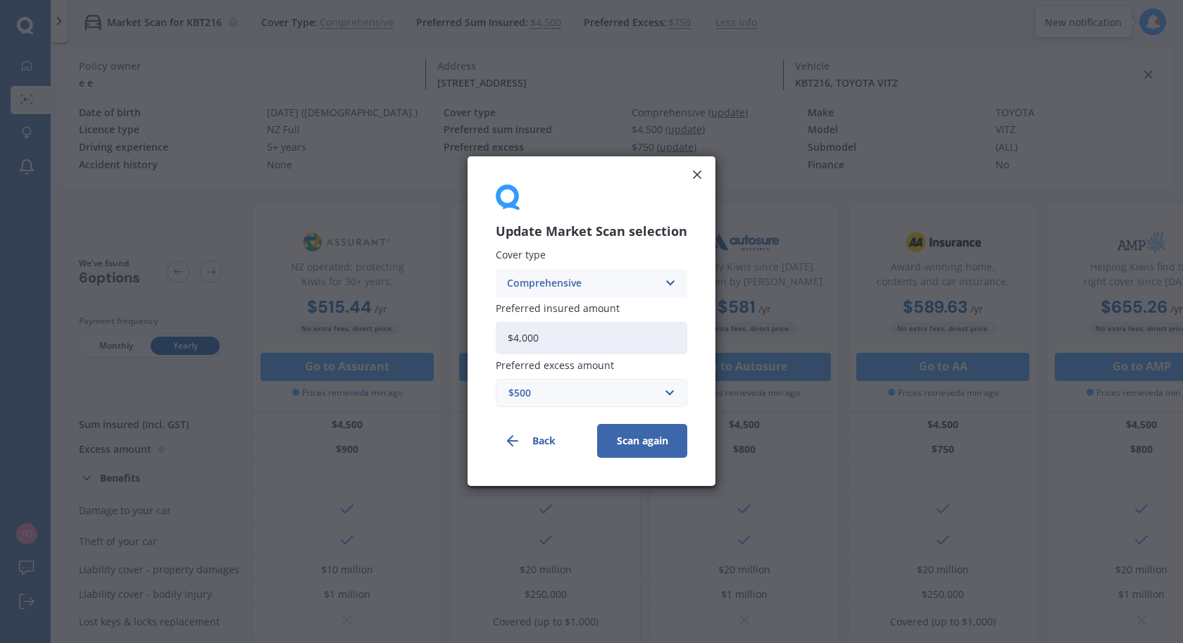
click at [639, 442] on button "Scan again" at bounding box center [642, 442] width 90 height 34
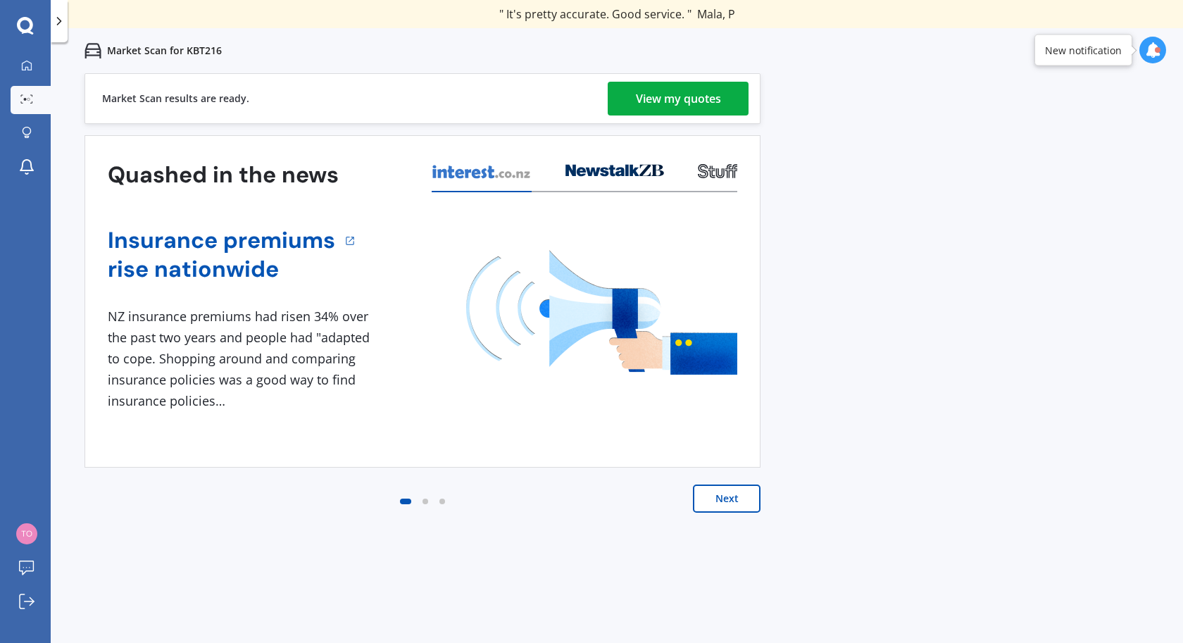
click at [666, 96] on div "View my quotes" at bounding box center [678, 99] width 85 height 34
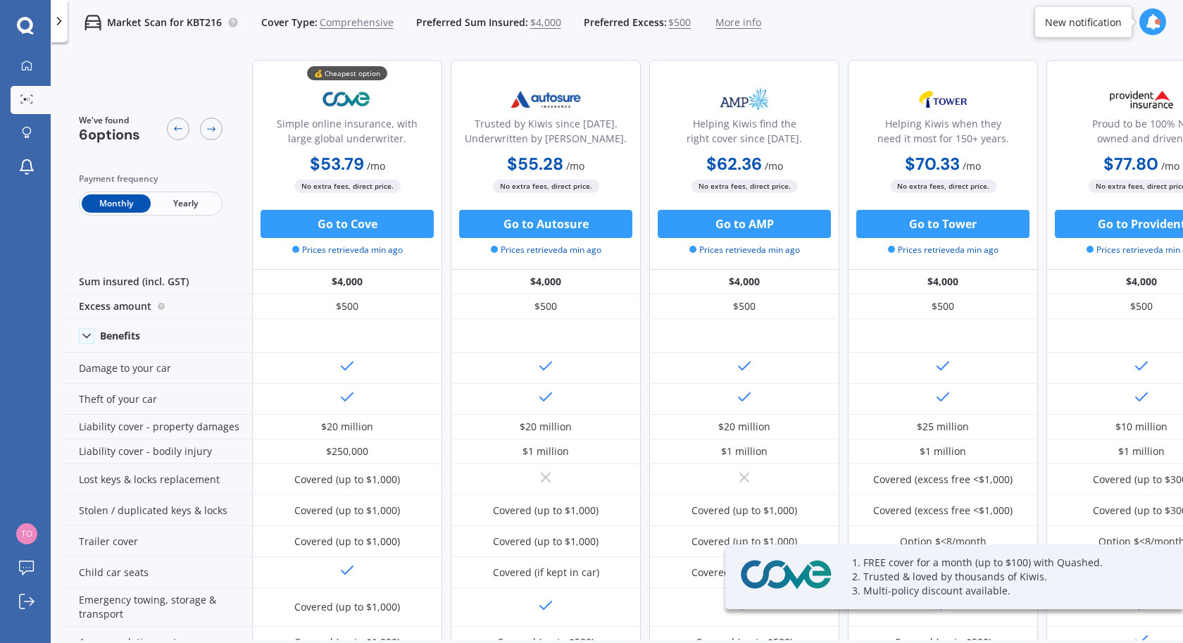
click at [192, 199] on span "Yearly" at bounding box center [185, 203] width 69 height 18
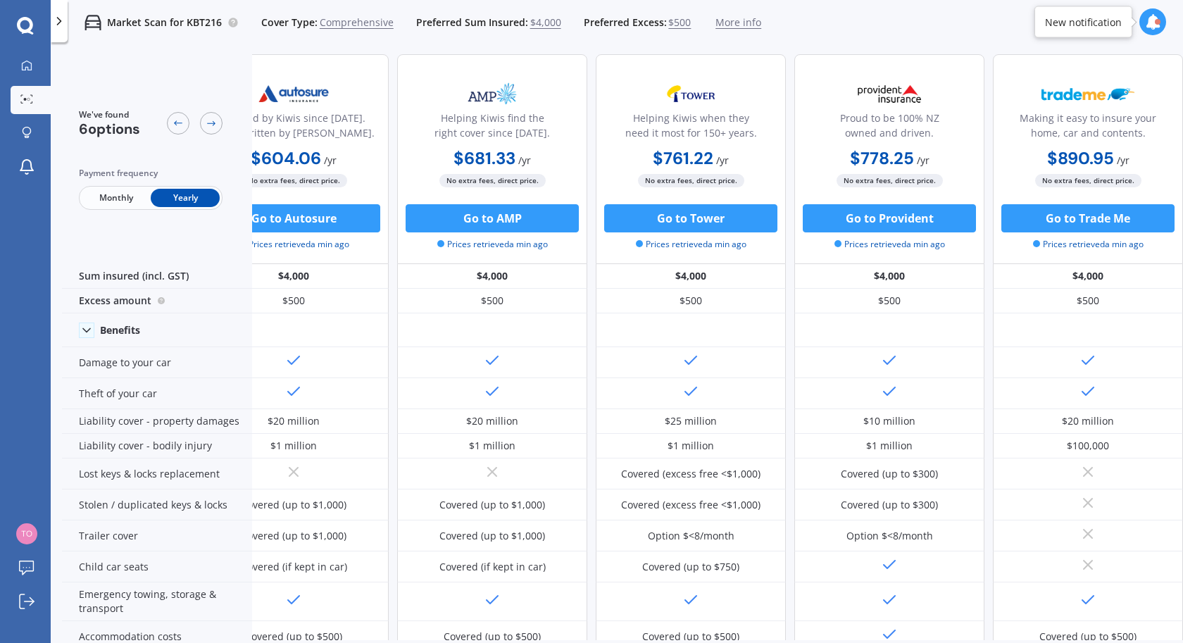
scroll to position [6, 0]
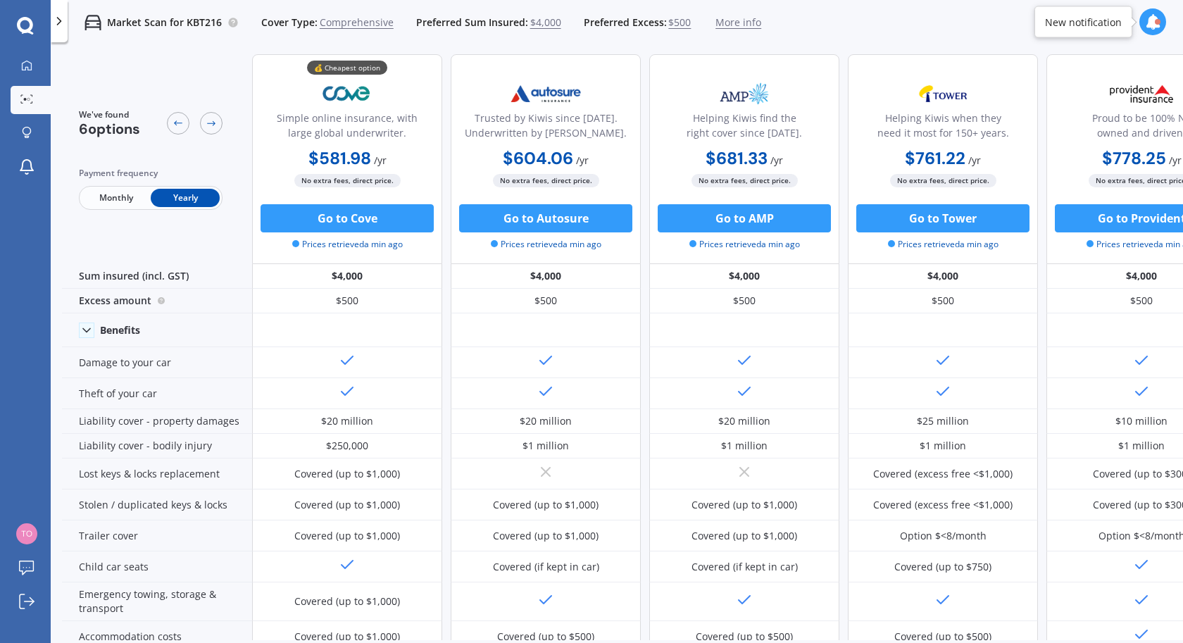
click at [370, 23] on span "Comprehensive" at bounding box center [357, 22] width 74 height 14
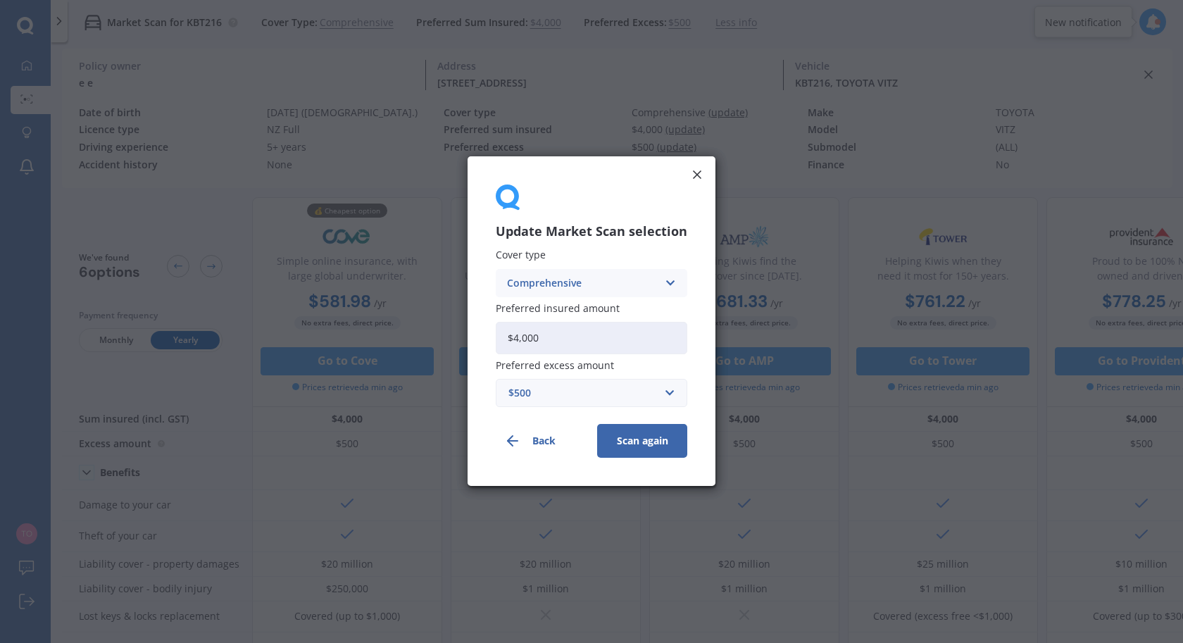
click at [564, 341] on input "$4,000" at bounding box center [592, 338] width 192 height 32
type input "$4,500"
click at [627, 438] on button "Scan again" at bounding box center [642, 442] width 90 height 34
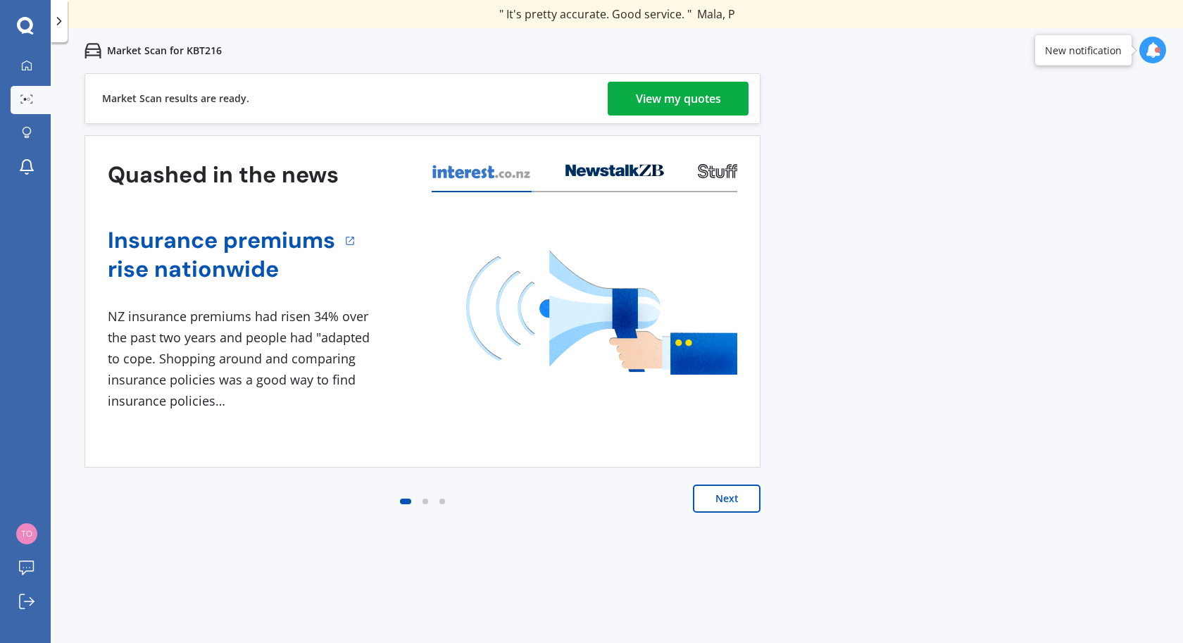
click at [689, 106] on div "View my quotes" at bounding box center [678, 99] width 85 height 34
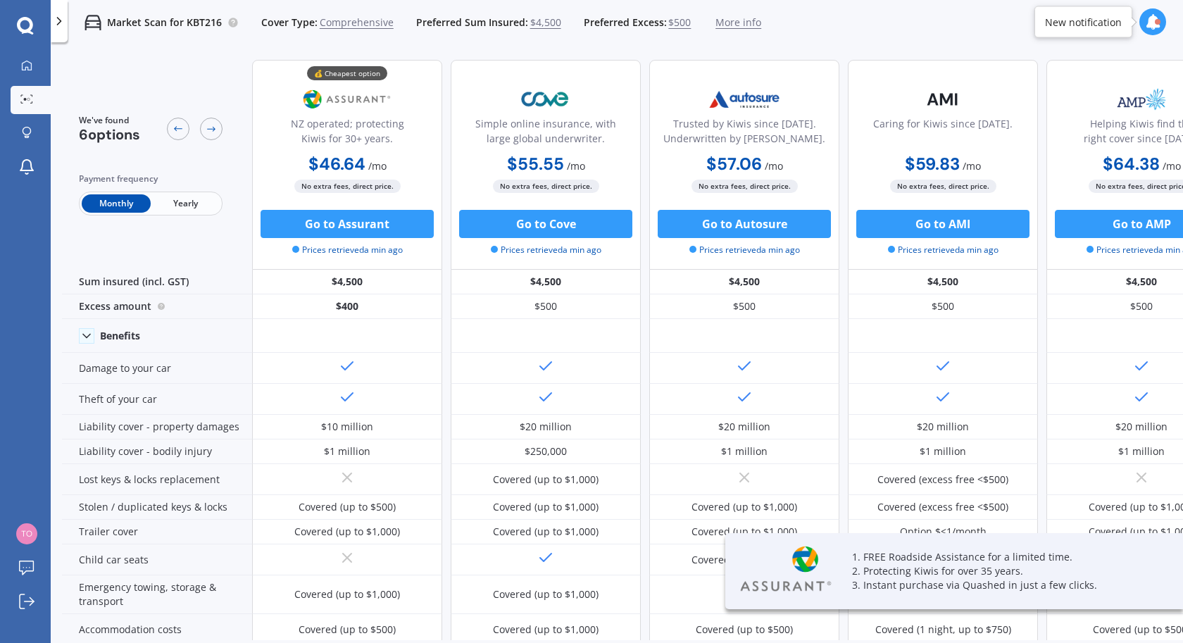
click at [180, 207] on span "Yearly" at bounding box center [185, 203] width 69 height 18
click at [117, 204] on span "Monthly" at bounding box center [116, 203] width 69 height 18
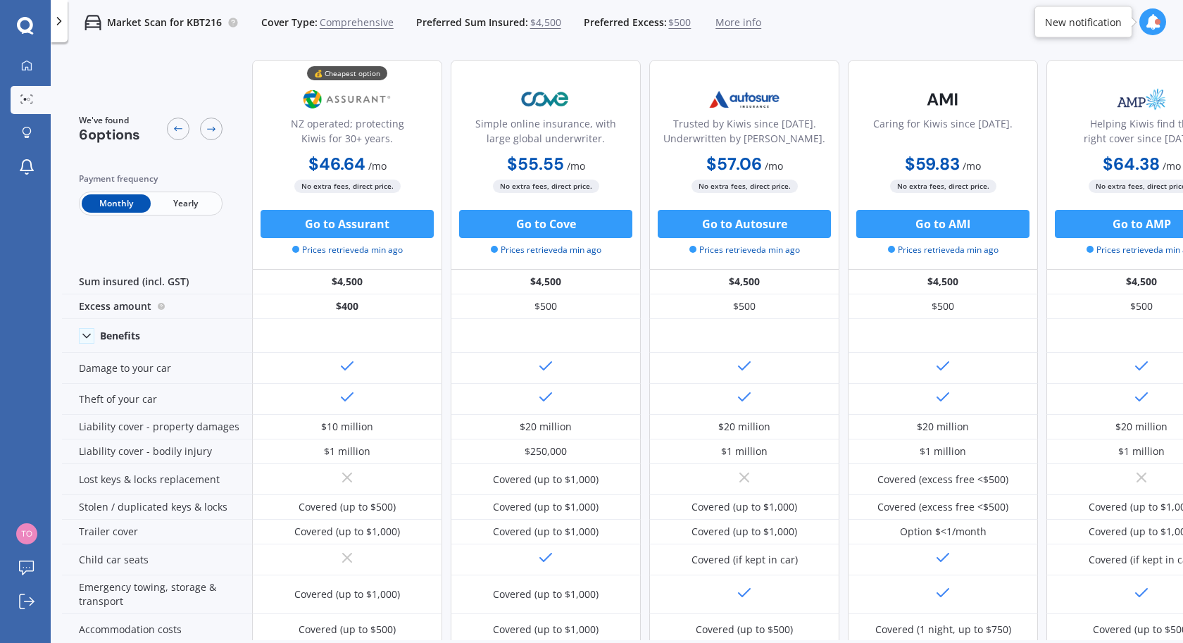
click at [183, 208] on span "Yearly" at bounding box center [185, 203] width 69 height 18
click at [124, 201] on span "Monthly" at bounding box center [116, 203] width 69 height 18
click at [194, 204] on span "Yearly" at bounding box center [185, 203] width 69 height 18
click at [126, 202] on span "Monthly" at bounding box center [116, 203] width 69 height 18
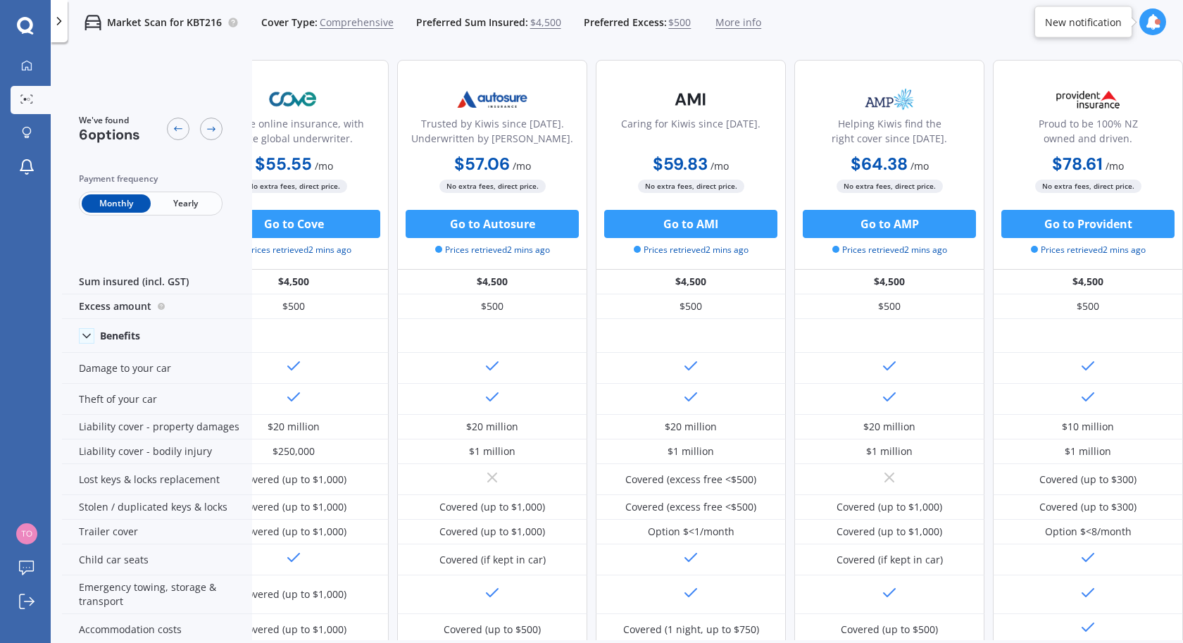
click at [173, 200] on span "Yearly" at bounding box center [185, 203] width 69 height 18
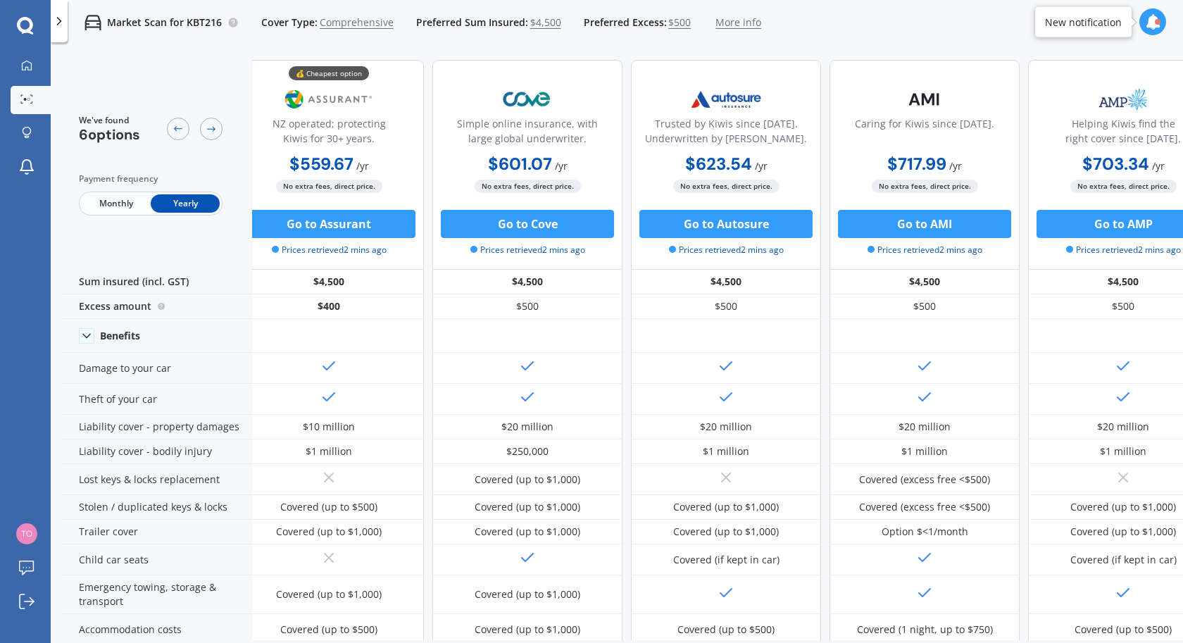
scroll to position [0, 0]
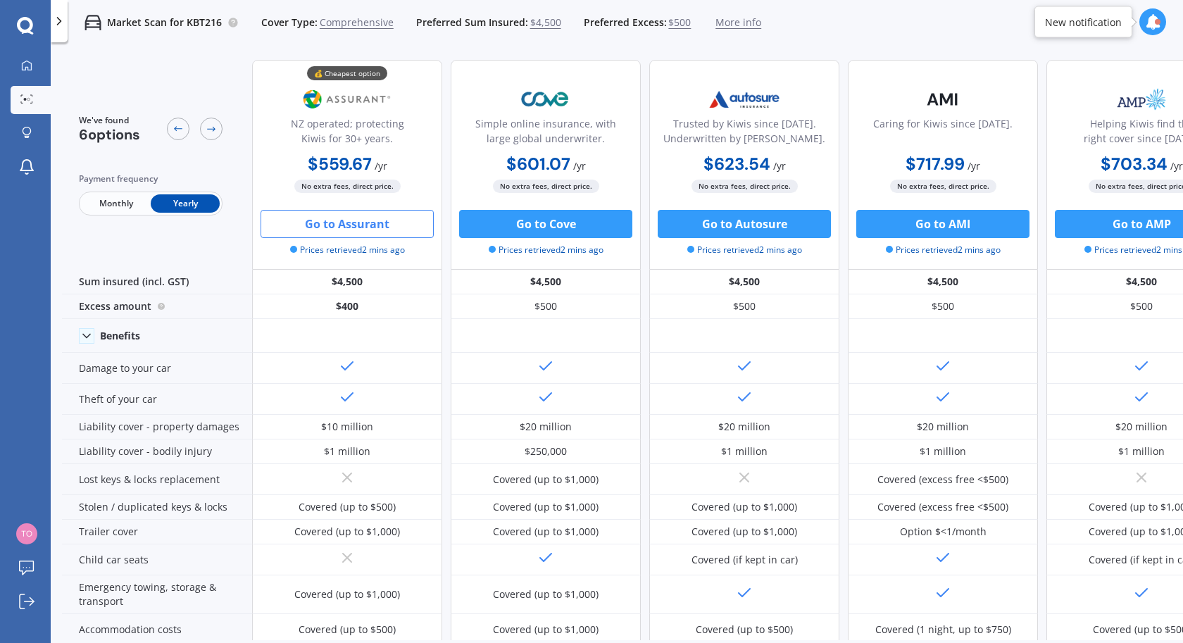
click at [340, 220] on button "Go to Assurant" at bounding box center [347, 224] width 173 height 28
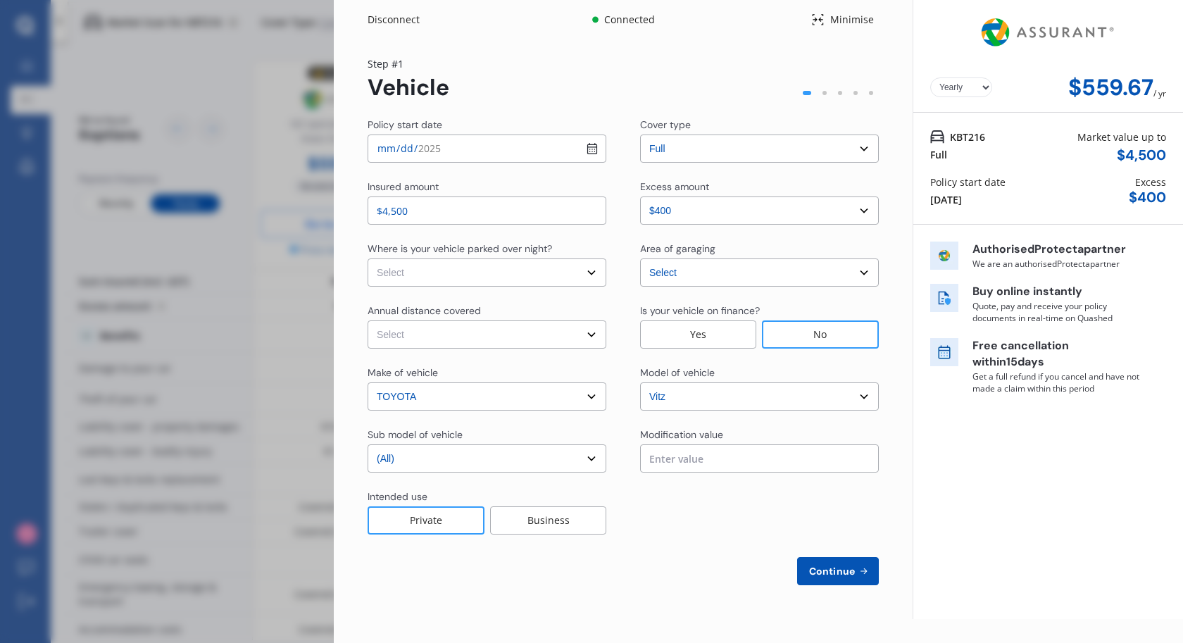
click at [191, 99] on div "Disconnect Connected Minimise Yearly Monthly $559.67 / yr Step # 1 Vehicle Poli…" at bounding box center [591, 321] width 1183 height 643
click at [165, 316] on div "Disconnect Connected Minimise Yearly Monthly $559.67 / yr Step # 1 Vehicle Poli…" at bounding box center [591, 321] width 1183 height 643
click at [301, 274] on div "Disconnect Connected Minimise Yearly Monthly $559.67 / yr Step # 1 Vehicle Poli…" at bounding box center [591, 321] width 1183 height 643
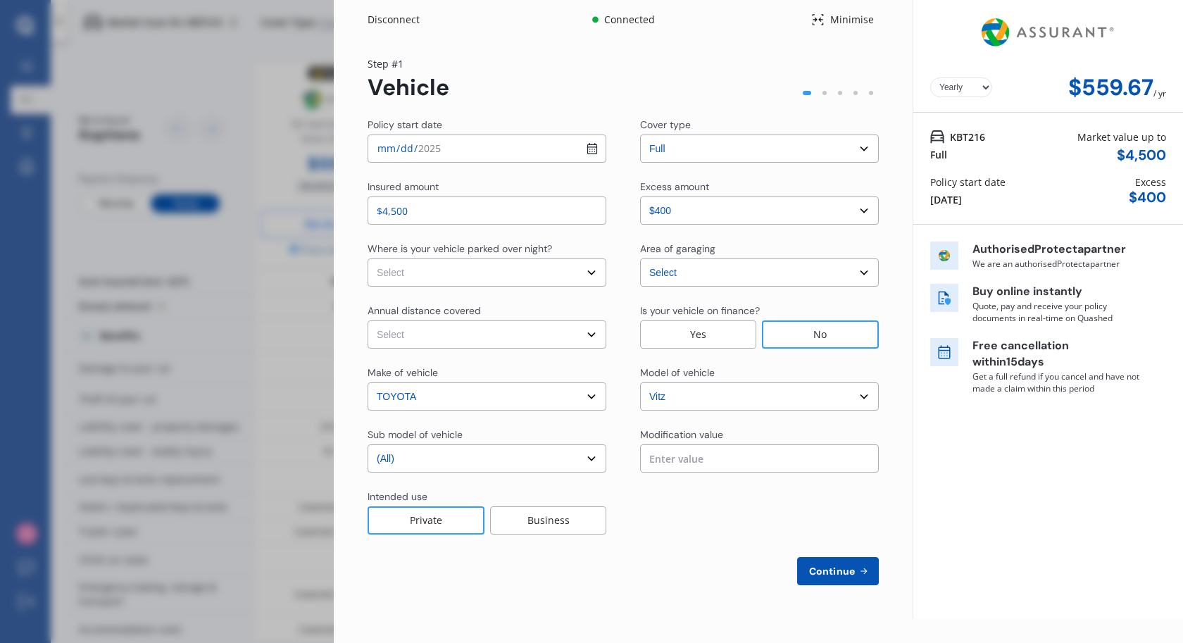
click at [301, 274] on div "Disconnect Connected Minimise Yearly Monthly $559.67 / yr Step # 1 Vehicle Poli…" at bounding box center [591, 321] width 1183 height 643
click at [862, 23] on div "Minimise" at bounding box center [852, 20] width 54 height 14
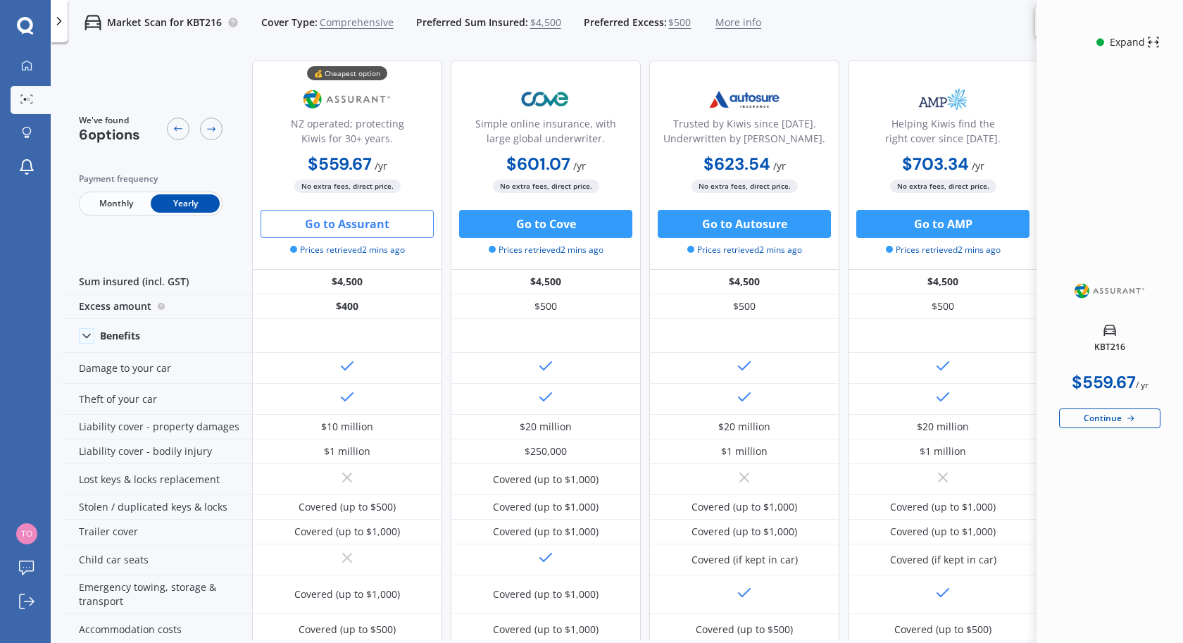
click at [347, 20] on span "Comprehensive" at bounding box center [357, 22] width 74 height 14
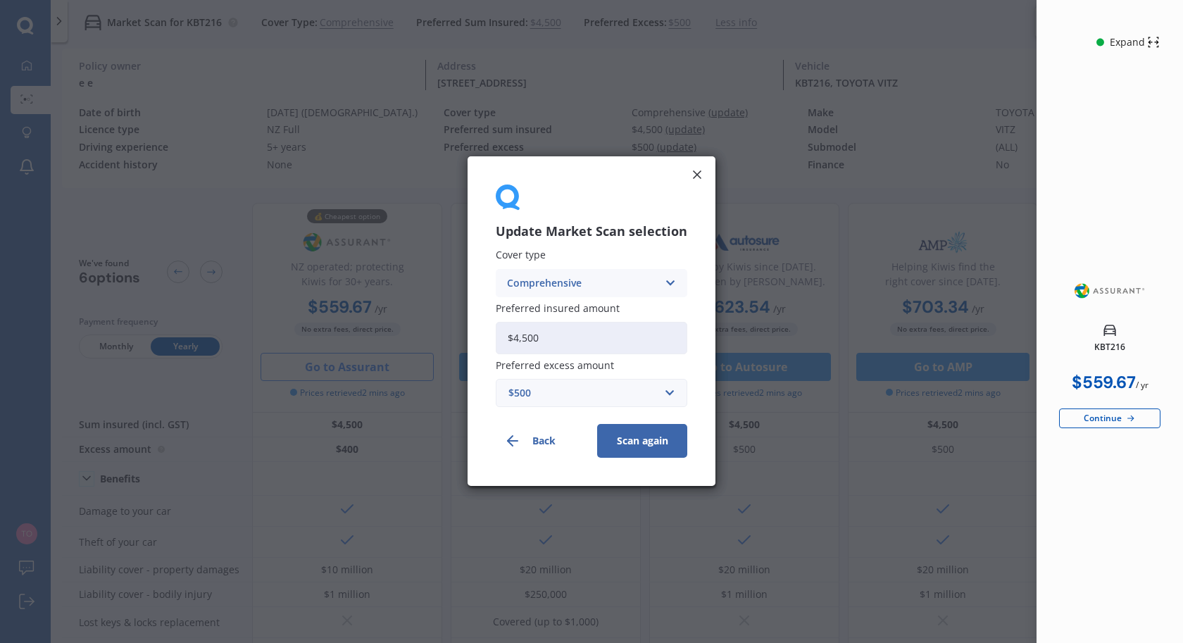
click at [528, 46] on div "Update Market Scan selection Cover type Comprehensive Comprehensive Third Party…" at bounding box center [591, 321] width 1183 height 643
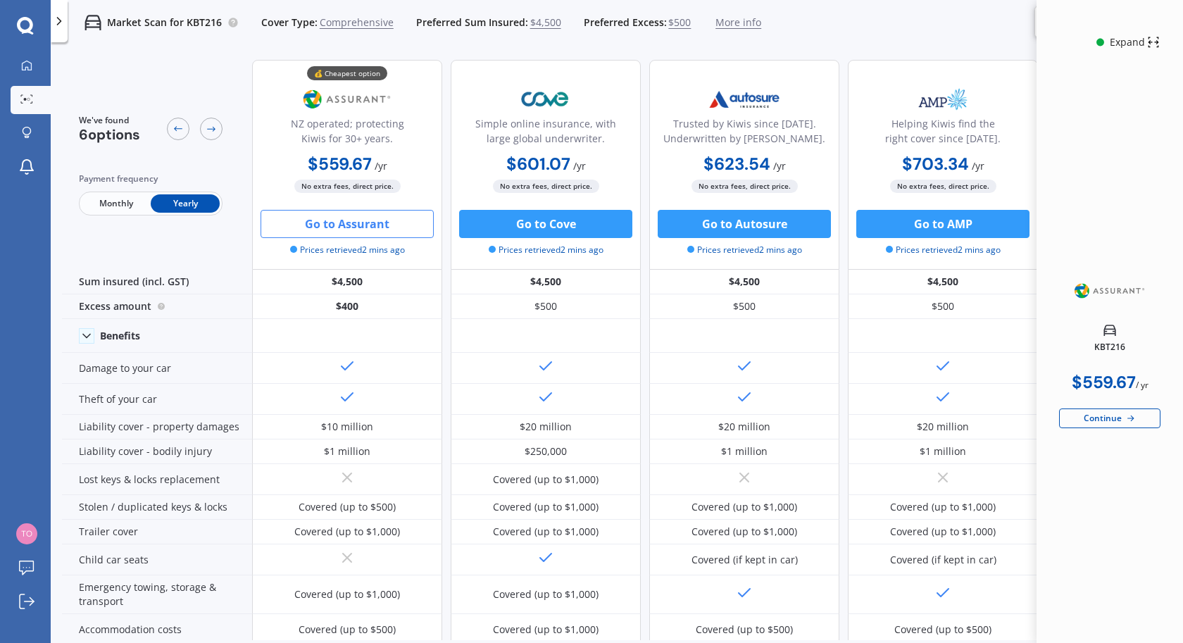
click at [340, 230] on button "Go to Assurant" at bounding box center [347, 224] width 173 height 28
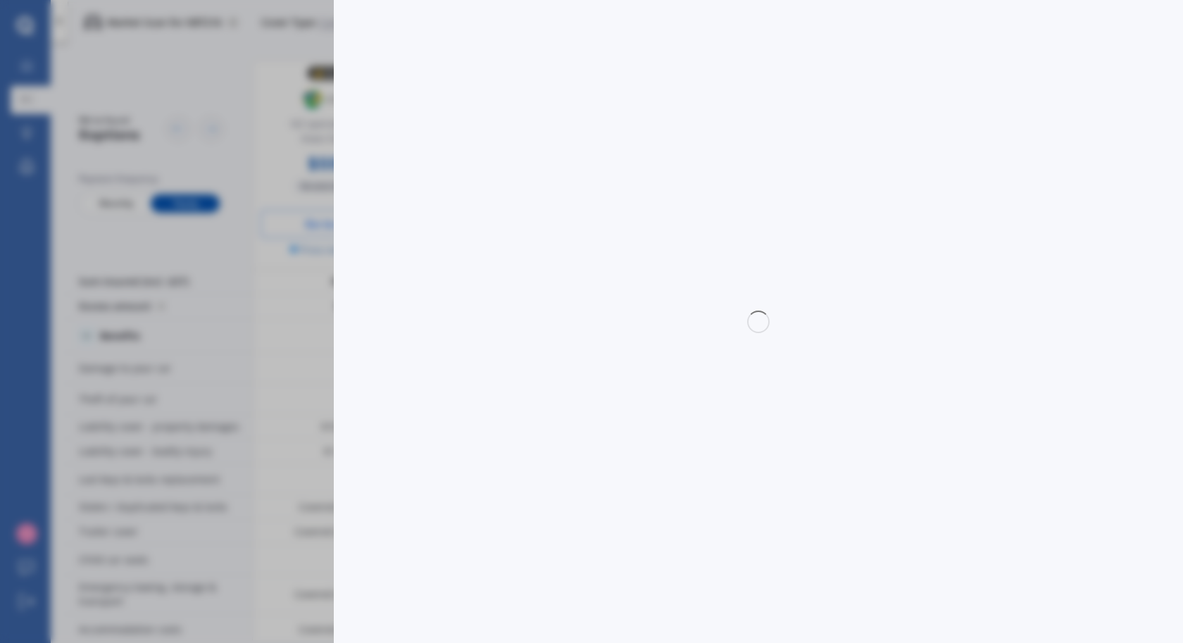
select select "full"
select select "0"
select select "[GEOGRAPHIC_DATA]"
select select "(ALL)"
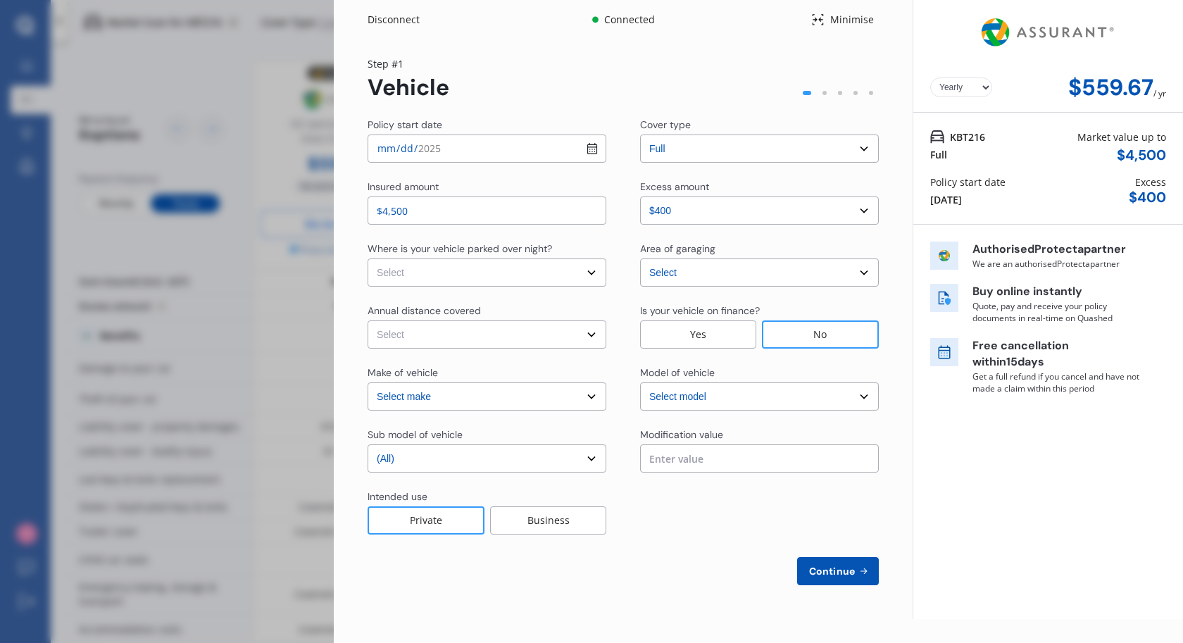
select select "TOYOTA"
select select "VITZ"
click at [940, 202] on div "[DATE]" at bounding box center [946, 199] width 32 height 15
click at [1002, 188] on div "Policy start date" at bounding box center [967, 182] width 75 height 15
click at [1166, 194] on div "$ 400" at bounding box center [1147, 197] width 37 height 16
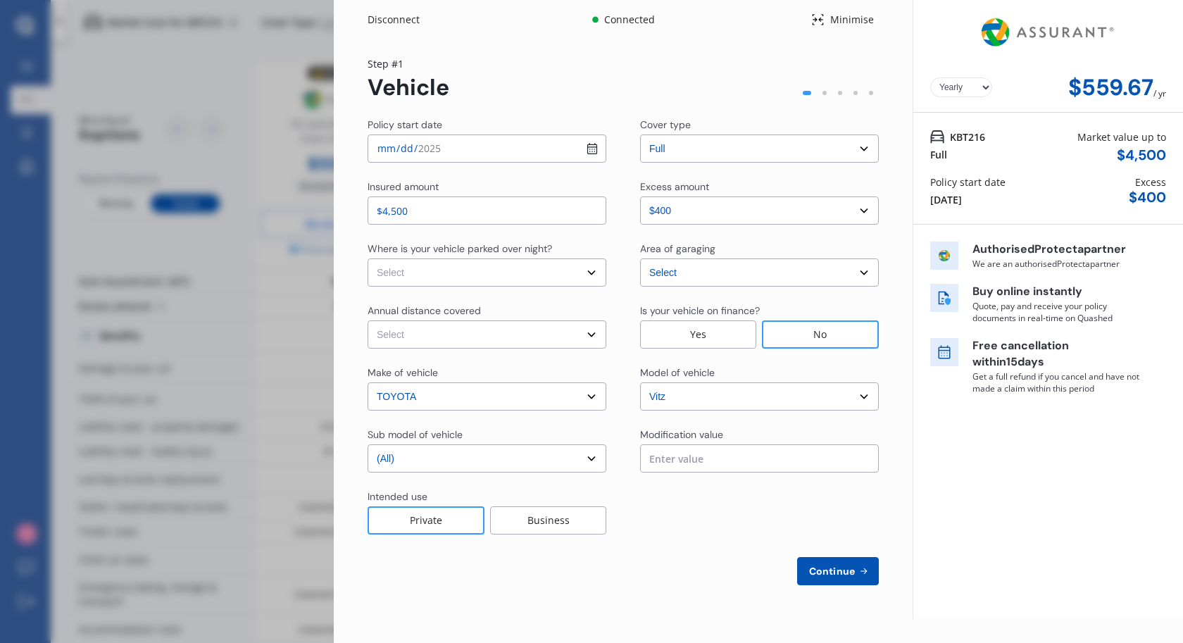
click at [1131, 133] on div "Market value up to" at bounding box center [1122, 137] width 89 height 15
click at [1023, 301] on p "Quote, pay and receive your policy documents in real-time on Quashed" at bounding box center [1057, 312] width 169 height 24
click at [978, 404] on div "Authorised Protecta partner We are an authorised Protecta partner Buy online in…" at bounding box center [1035, 325] width 211 height 167
click at [849, 560] on button "Continue" at bounding box center [838, 571] width 82 height 28
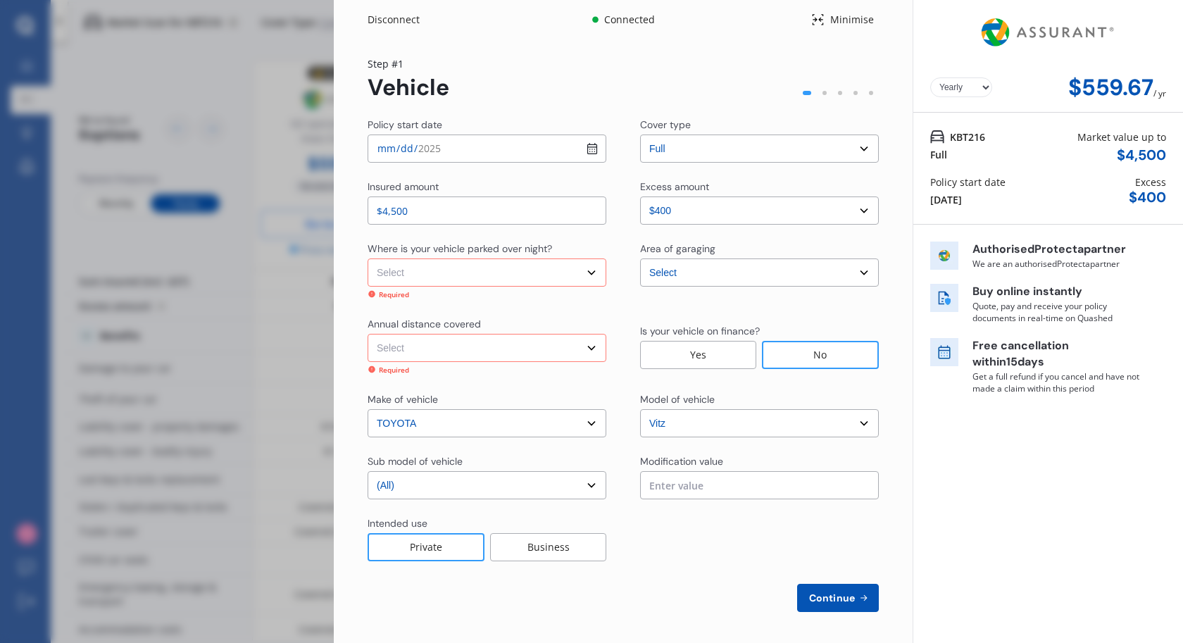
click at [445, 274] on select "Select In a garage On own property On street or road" at bounding box center [487, 272] width 239 height 28
select select "On own property"
click option "On own property" at bounding box center [0, 0] width 0 height 0
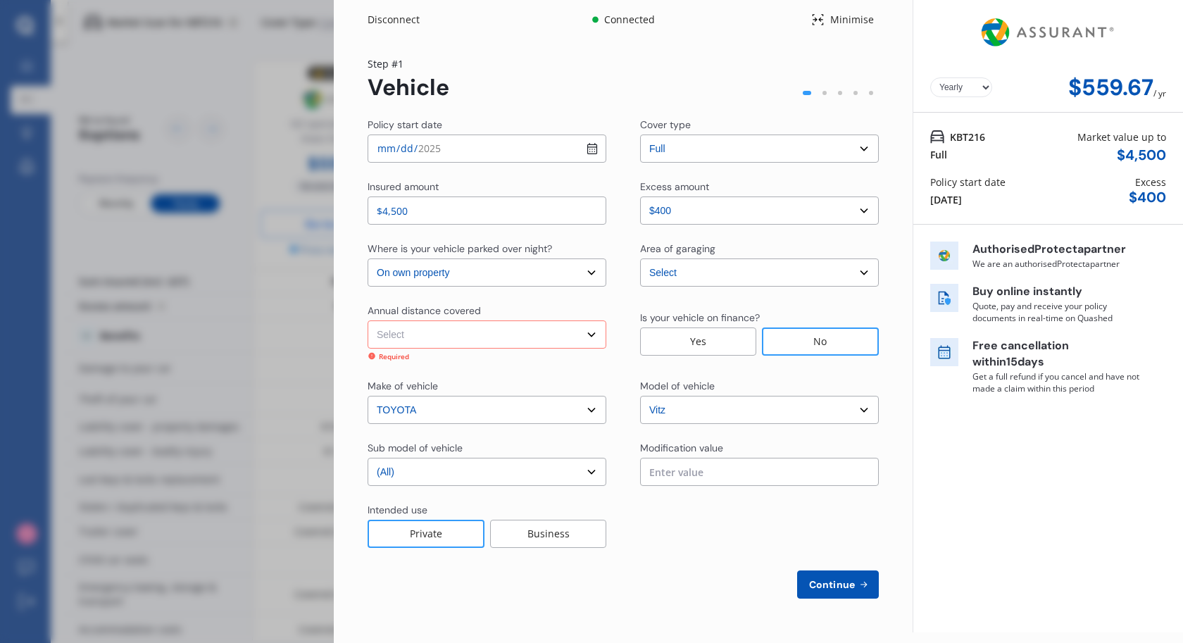
select select "15000"
click option "Low (less than 15,000km per year)" at bounding box center [0, 0] width 0 height 0
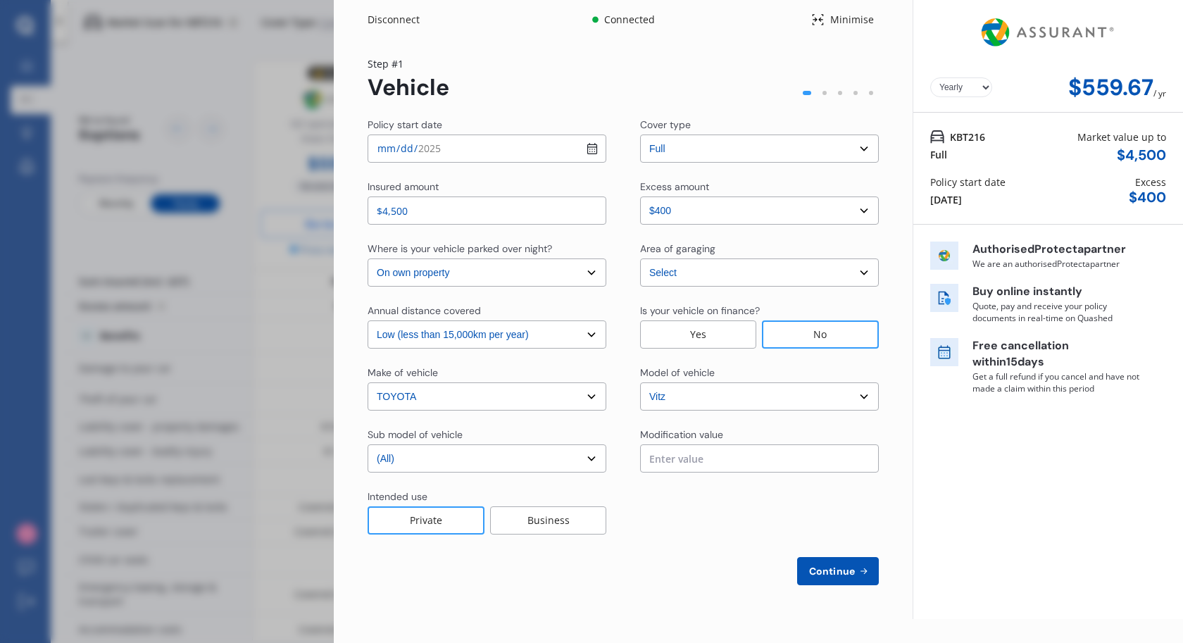
click at [420, 529] on div "Private" at bounding box center [426, 520] width 117 height 28
click option "$400" at bounding box center [0, 0] width 0 height 0
click at [766, 274] on select "Select [GEOGRAPHIC_DATA] [GEOGRAPHIC_DATA] [GEOGRAPHIC_DATA] / [PERSON_NAME] / …" at bounding box center [759, 272] width 239 height 28
click at [825, 558] on button "Continue" at bounding box center [838, 571] width 82 height 28
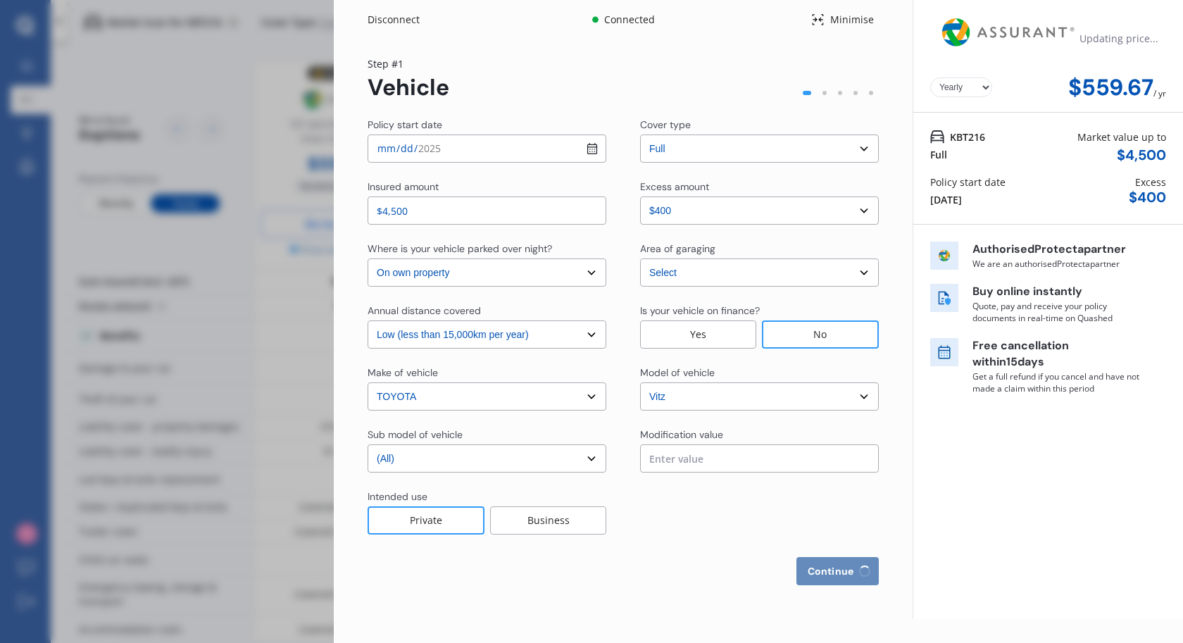
select select "Miss"
select select "19"
select select "04"
select select "1991"
select select "full"
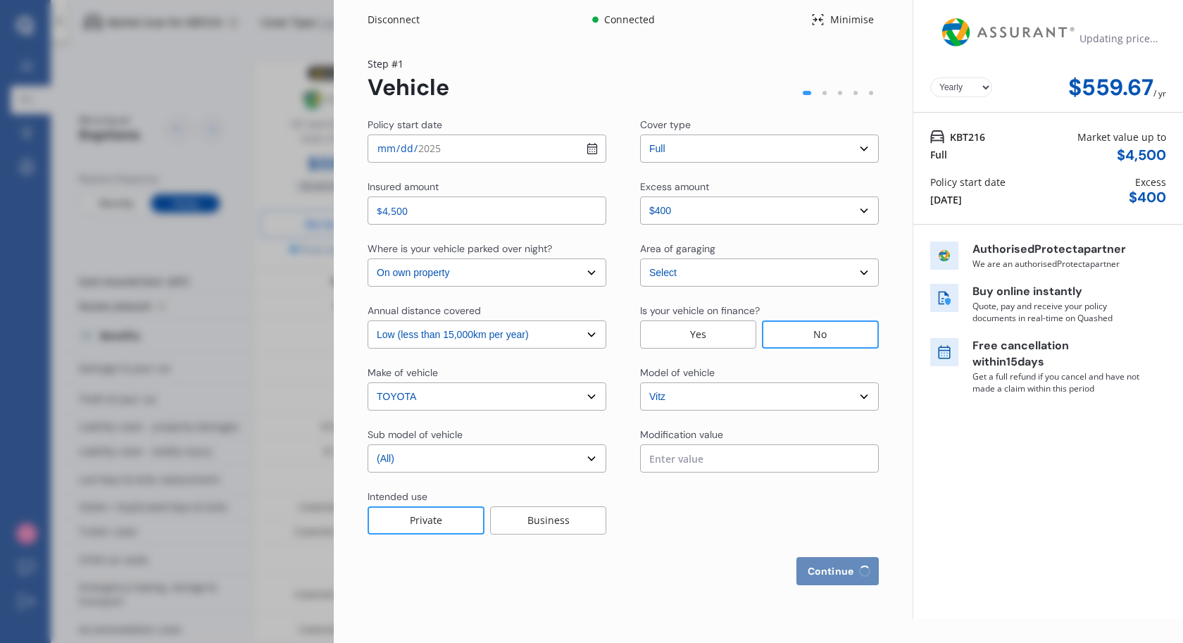
select select "more than 4 years"
select select "[GEOGRAPHIC_DATA]"
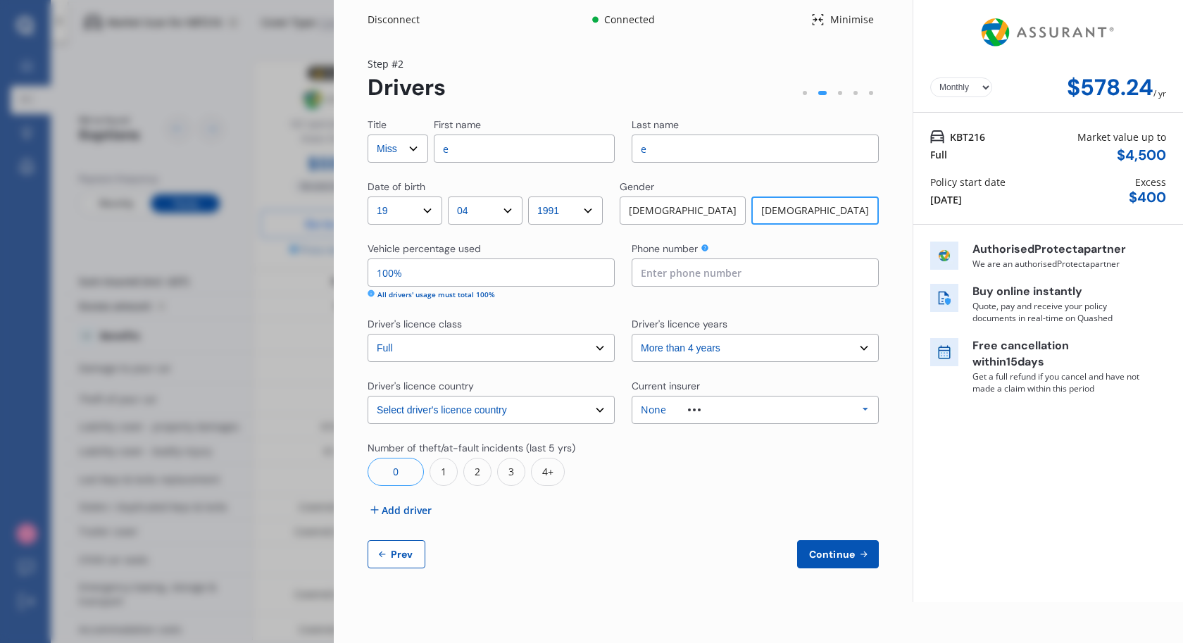
click option "Monthly" at bounding box center [0, 0] width 0 height 0
select select "Yearly"
click option "Yearly" at bounding box center [0, 0] width 0 height 0
click at [189, 143] on div "Disconnect Connected Minimise Yearly Monthly $578.24 / yr Step # 2 Drivers Titl…" at bounding box center [591, 321] width 1183 height 643
click at [852, 14] on div "Minimise" at bounding box center [852, 20] width 54 height 14
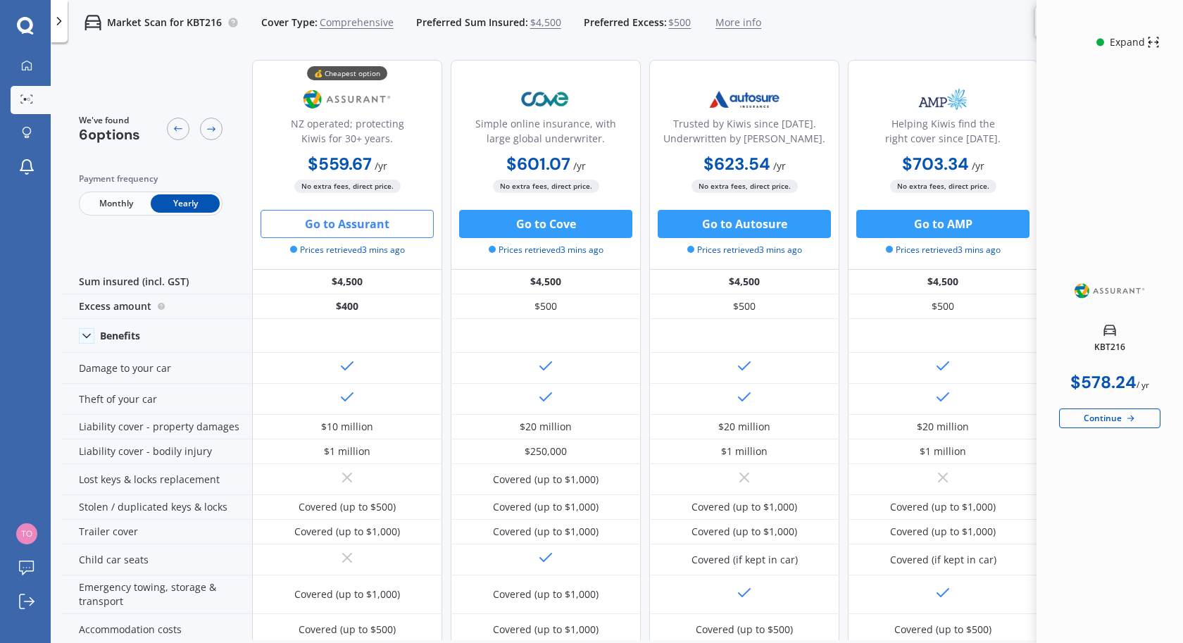
click at [327, 230] on button "Go to Assurant" at bounding box center [347, 224] width 173 height 28
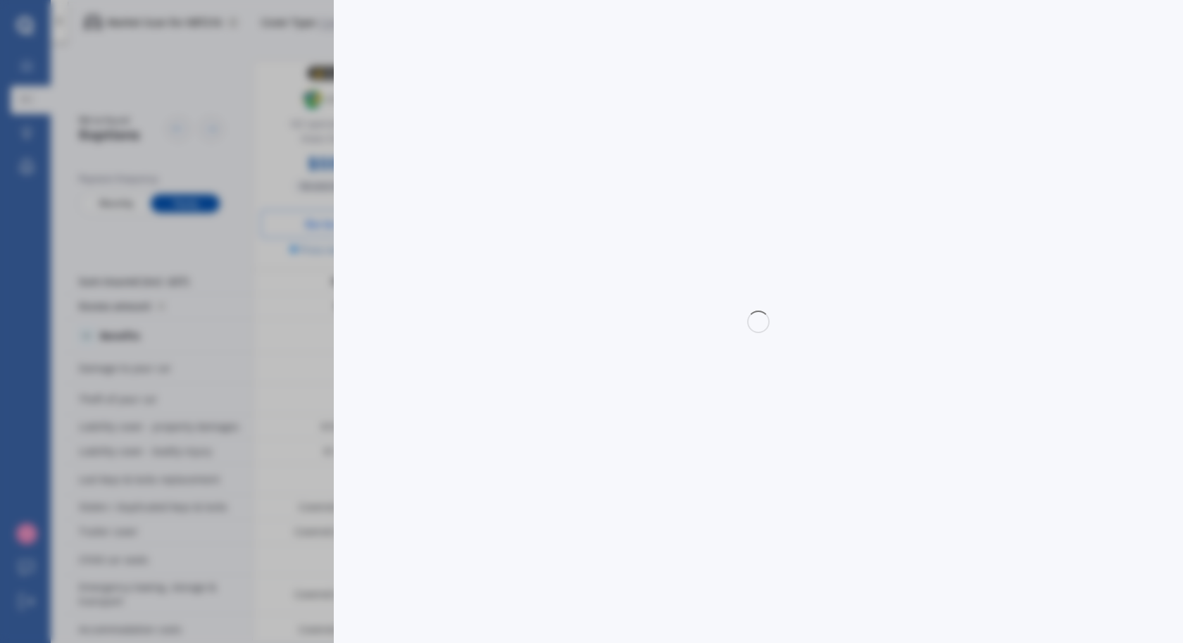
select select "full"
select select "0"
select select "On own property"
select select "[GEOGRAPHIC_DATA]"
select select "15000"
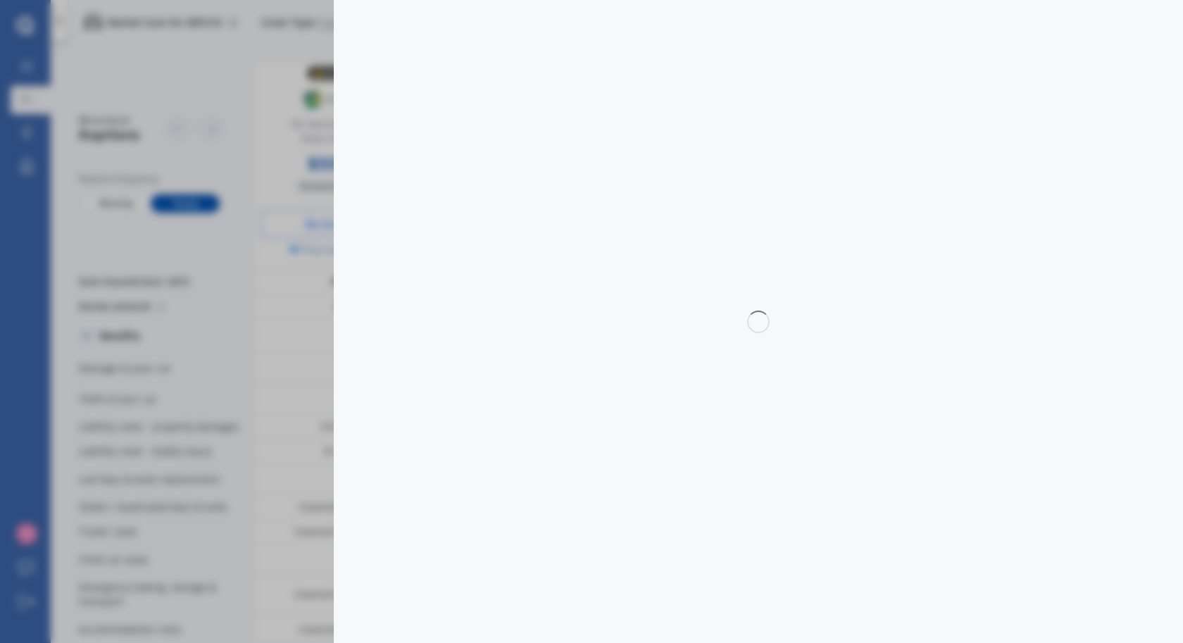
select select "TOYOTA"
select select "VITZ"
select select "(ALL)"
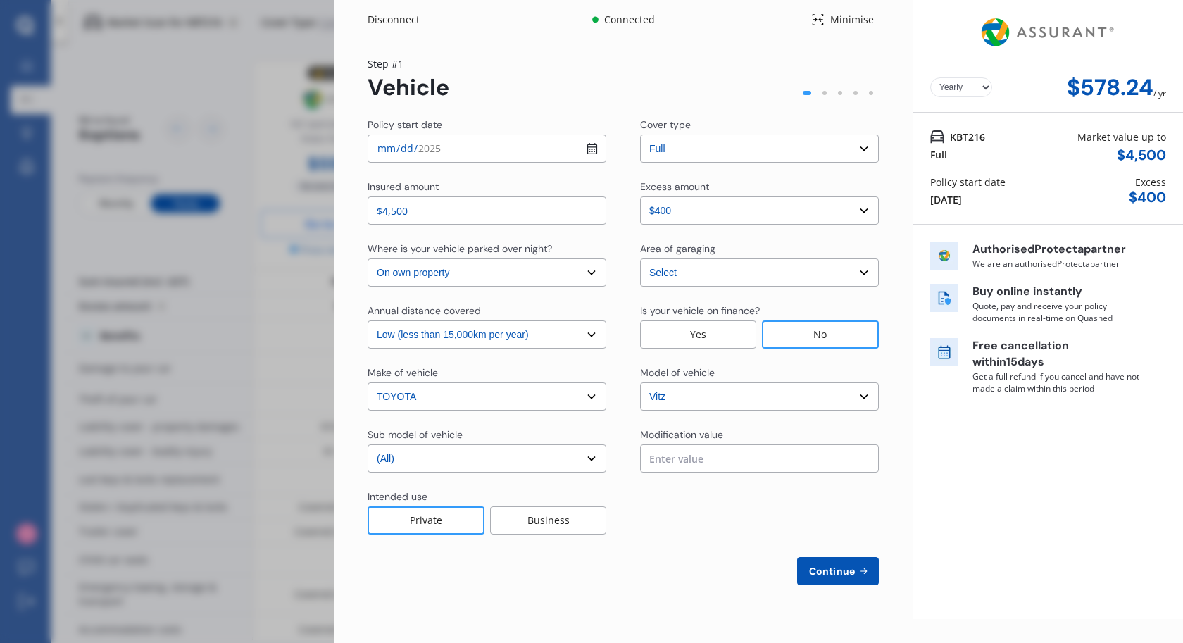
click option "$400" at bounding box center [0, 0] width 0 height 0
click at [704, 205] on select "Select excess amount $400 $900 $1,400" at bounding box center [759, 210] width 239 height 28
click option "$900" at bounding box center [0, 0] width 0 height 0
click at [717, 211] on select "Select excess amount $400 $900 $1,400" at bounding box center [759, 210] width 239 height 28
click option "$1,400" at bounding box center [0, 0] width 0 height 0
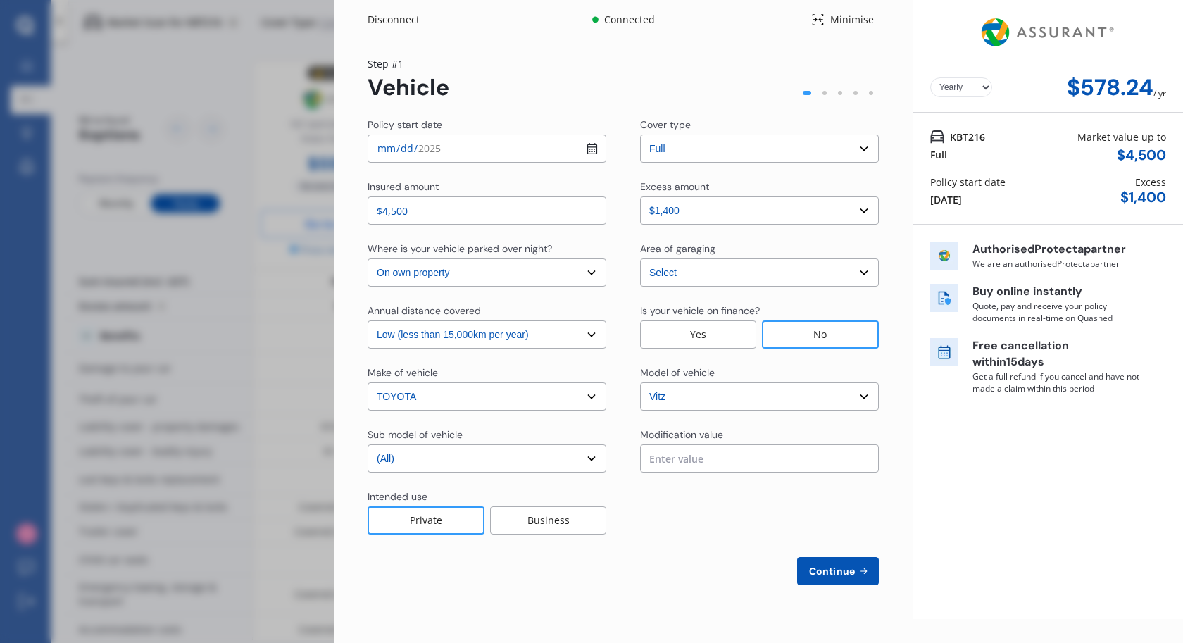
select select "0"
click option "$400" at bounding box center [0, 0] width 0 height 0
click at [288, 37] on div "Disconnect Connected Minimise Yearly Monthly $578.24 / yr Step # 1 Vehicle Poli…" at bounding box center [591, 321] width 1183 height 643
click at [279, 71] on div "Disconnect Connected Minimise Yearly Monthly $578.24 / yr Step # 1 Vehicle Poli…" at bounding box center [591, 321] width 1183 height 643
click at [868, 20] on div "Minimise" at bounding box center [852, 20] width 54 height 14
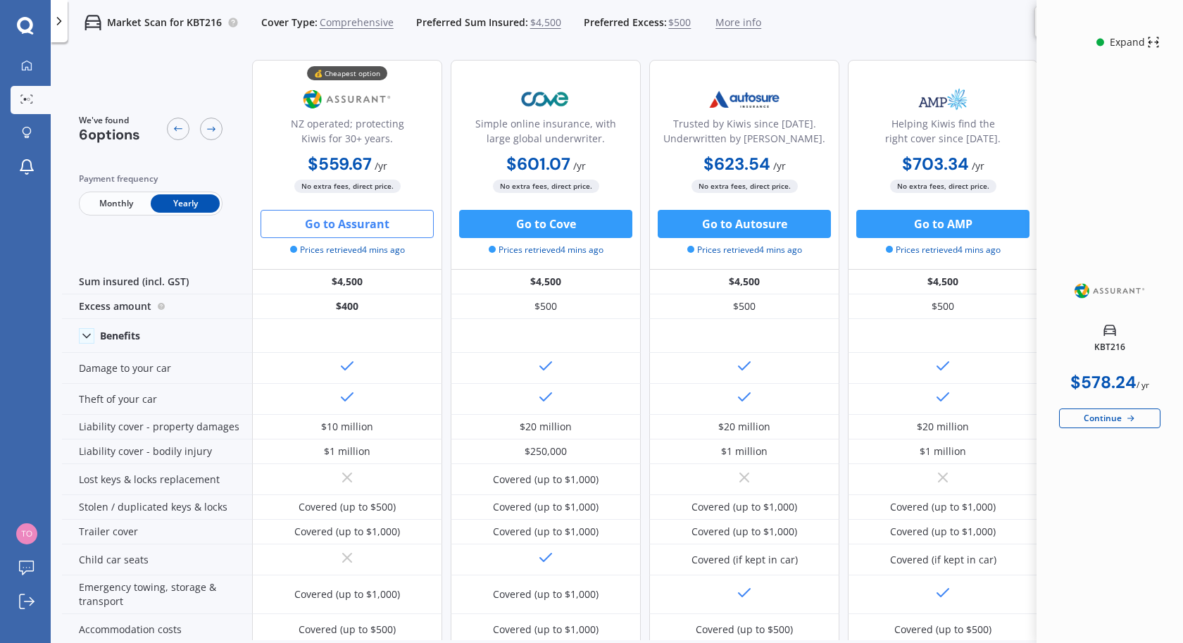
click at [349, 227] on button "Go to Assurant" at bounding box center [347, 224] width 173 height 28
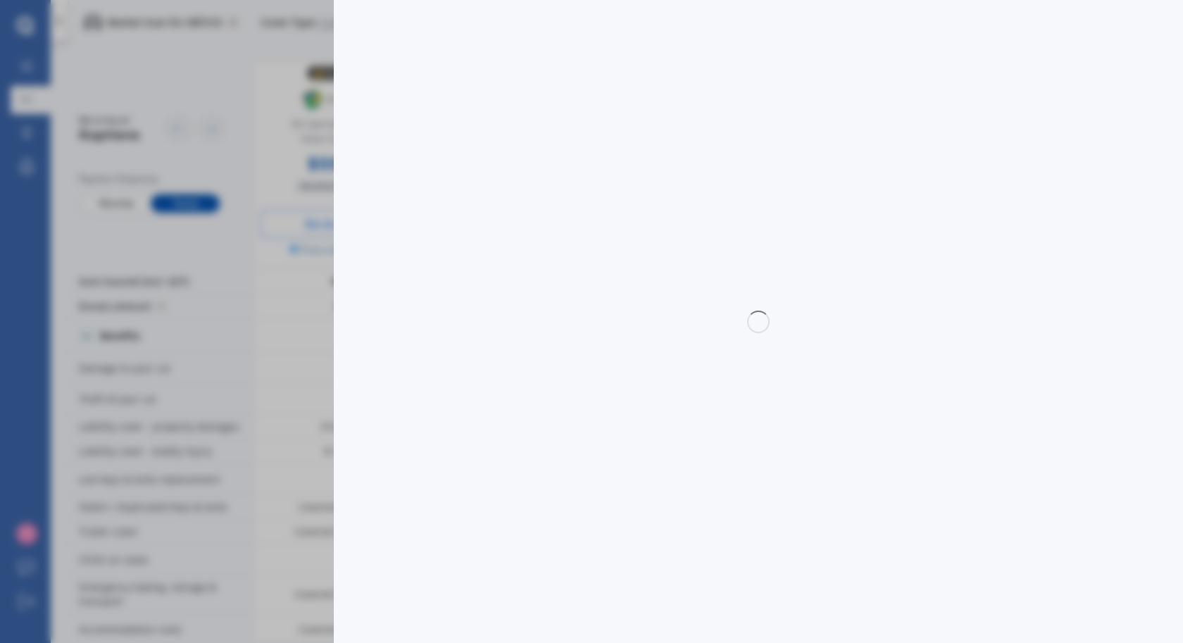
select select "full"
select select "0"
select select "On own property"
select select "[GEOGRAPHIC_DATA]"
select select "15000"
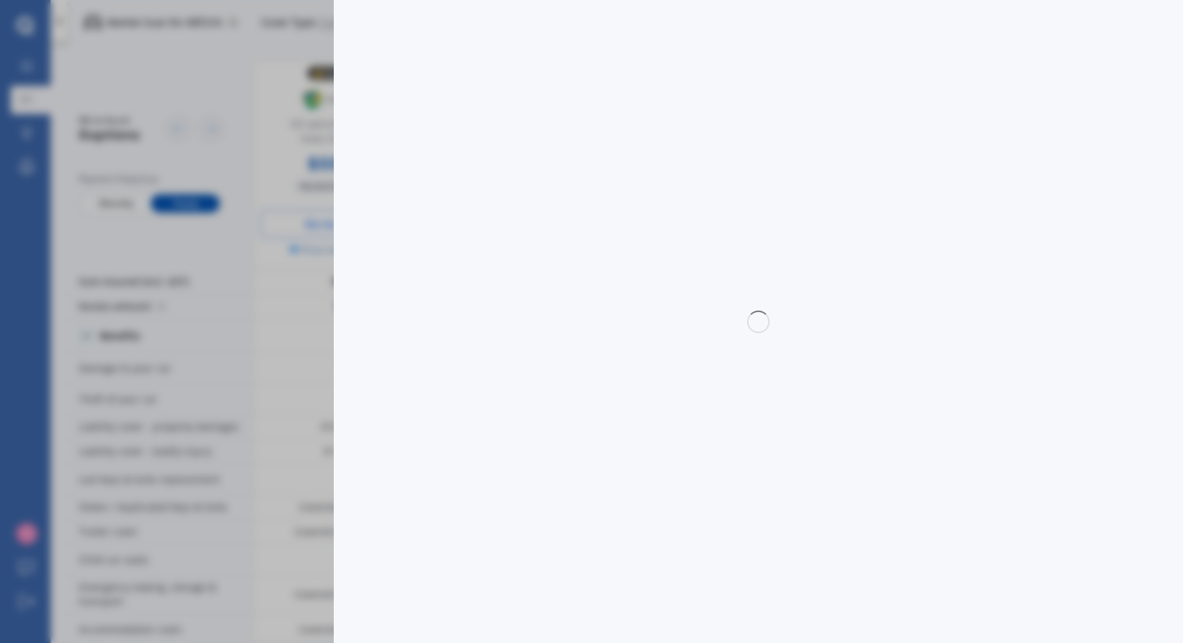
select select "TOYOTA"
select select "VITZ"
select select "(ALL)"
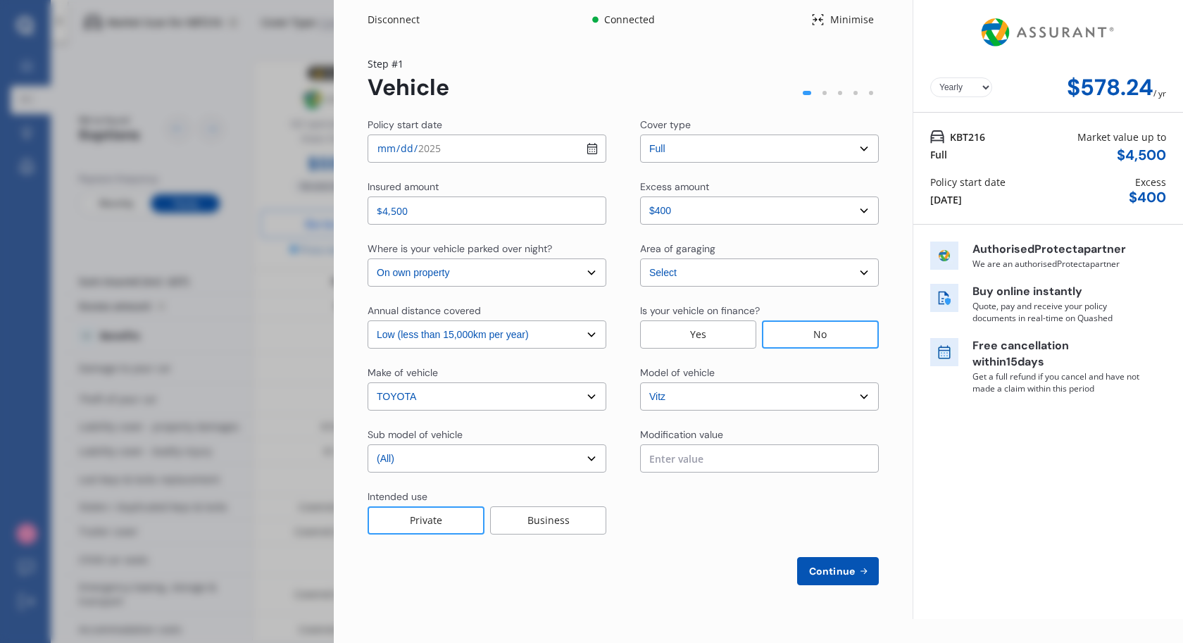
click at [854, 20] on div "Minimise" at bounding box center [852, 20] width 54 height 14
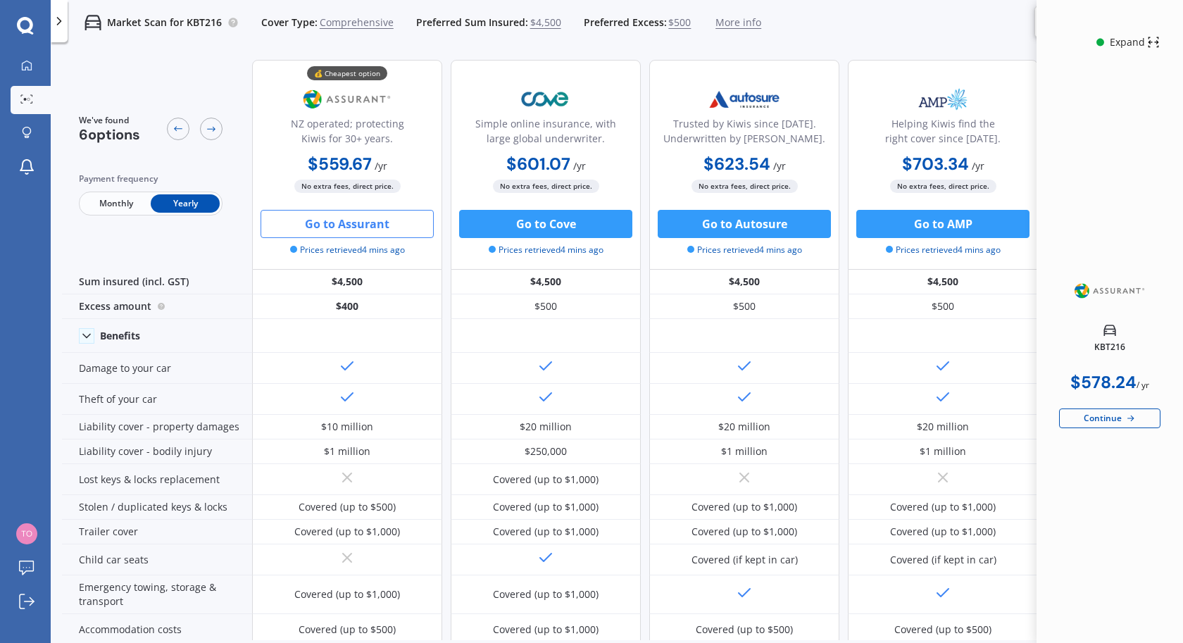
copy p "KBT216"
drag, startPoint x: 223, startPoint y: 25, endPoint x: 187, endPoint y: 25, distance: 36.6
click at [187, 25] on div "Market Scan for KBT216 Cover Type: Comprehensive Preferred Sum Insured: $4,500 …" at bounding box center [415, 22] width 694 height 45
